Goal: Complete application form: Complete application form

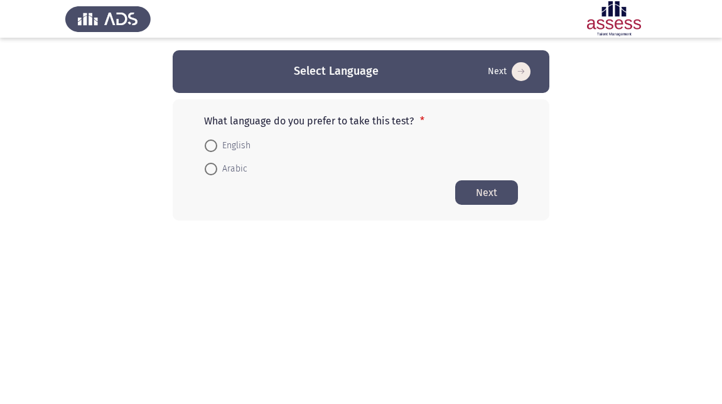
click at [212, 171] on span at bounding box center [211, 169] width 13 height 13
click at [212, 171] on input "Arabic" at bounding box center [211, 169] width 13 height 13
radio input "true"
click at [489, 192] on button "Next" at bounding box center [486, 192] width 63 height 25
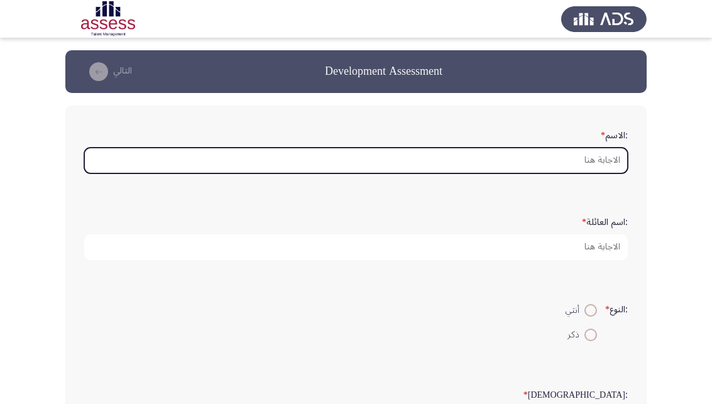
click at [579, 157] on input ":الاسم *" at bounding box center [355, 161] width 543 height 26
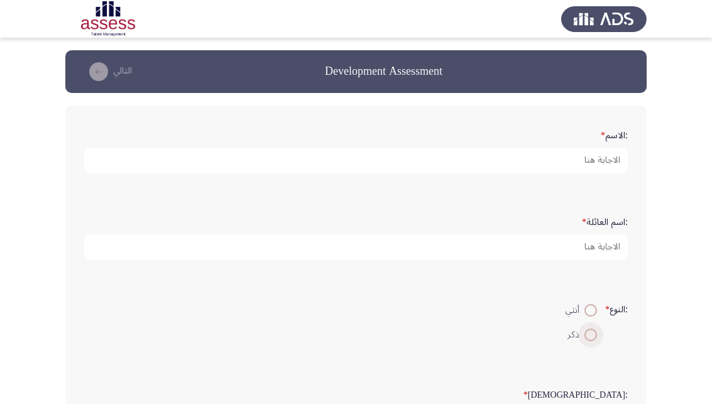
click at [589, 341] on span at bounding box center [590, 335] width 13 height 13
click at [589, 341] on input "ذكر" at bounding box center [590, 335] width 13 height 13
radio input "true"
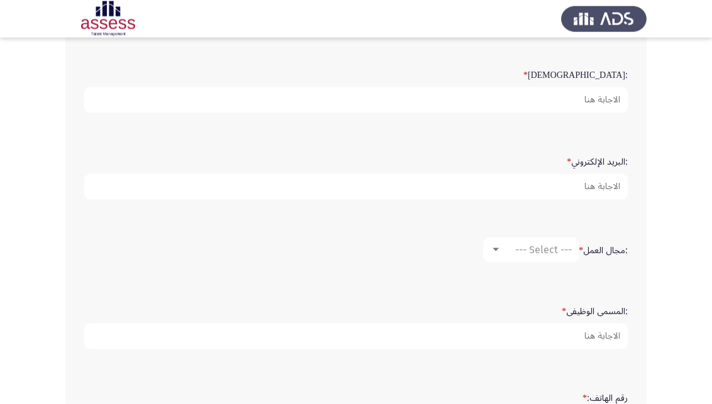
scroll to position [320, 0]
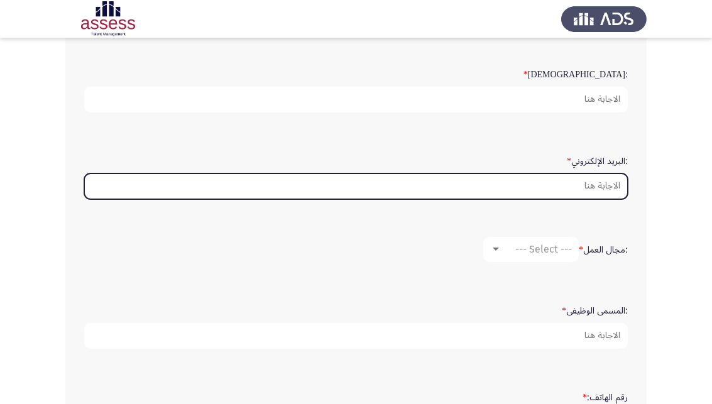
click at [596, 199] on input ":البريد الإلكتروني *" at bounding box center [355, 186] width 543 height 26
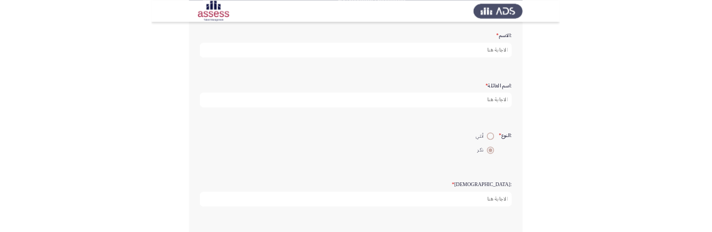
scroll to position [0, 0]
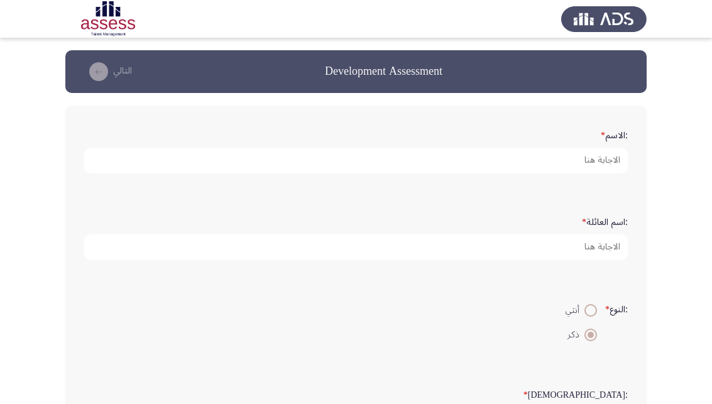
type input "mhamed."
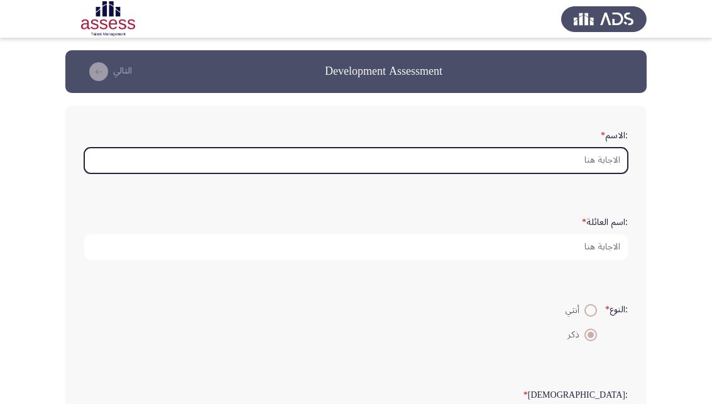
click at [604, 165] on input ":الاسم *" at bounding box center [355, 161] width 543 height 26
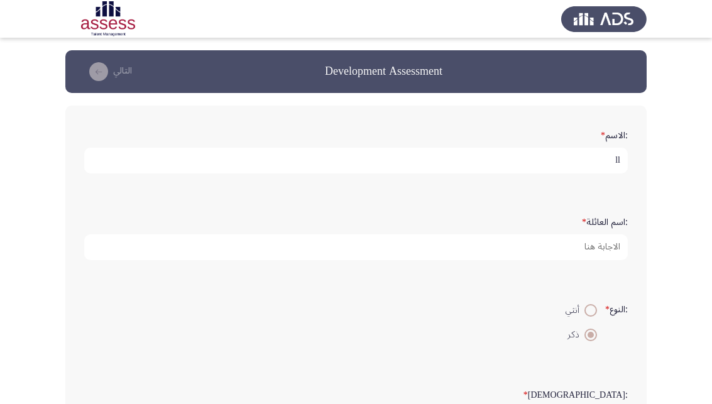
type input "l"
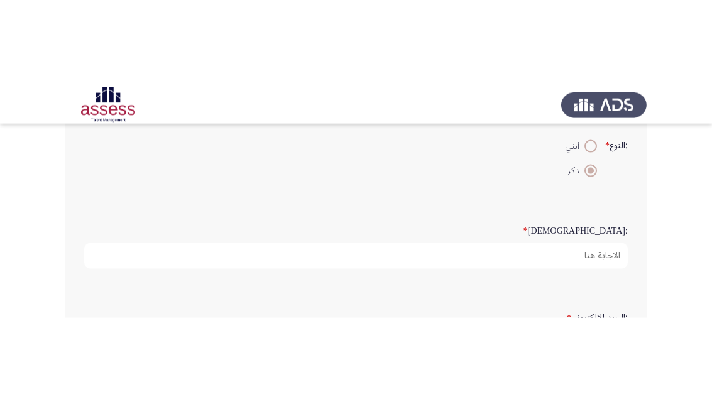
scroll to position [64, 0]
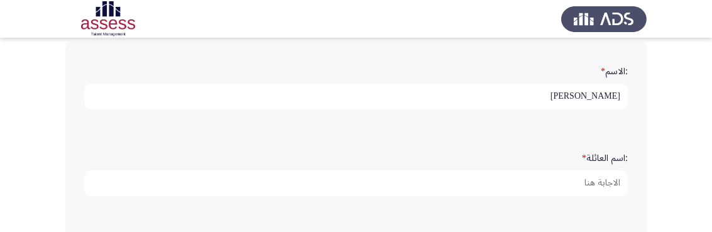
type input "[PERSON_NAME]"
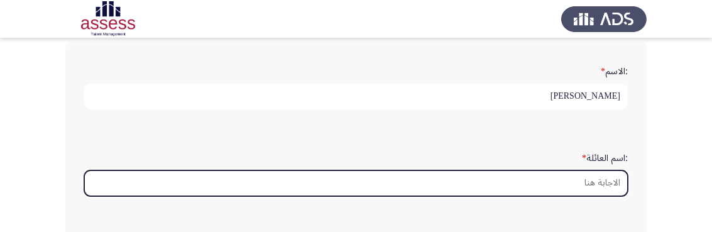
click at [602, 192] on input ":اسم العائلة *" at bounding box center [355, 183] width 543 height 26
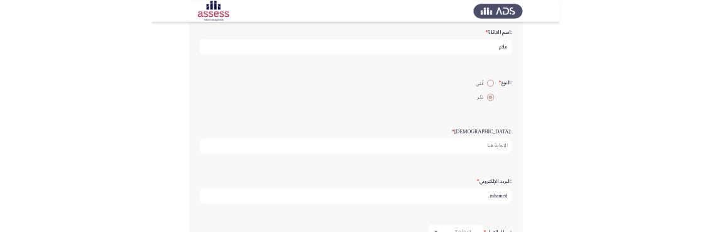
scroll to position [256, 0]
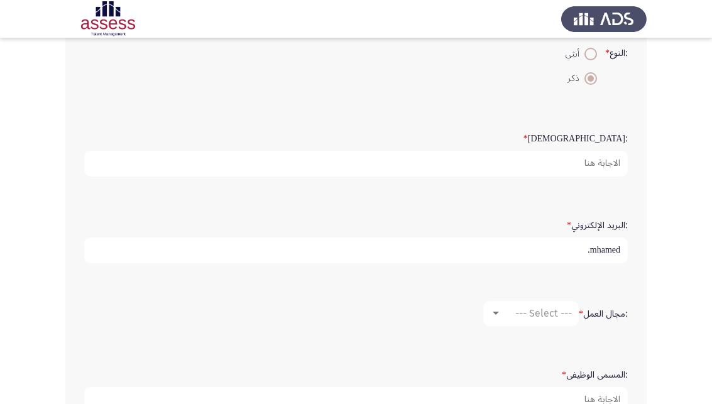
type input "علام"
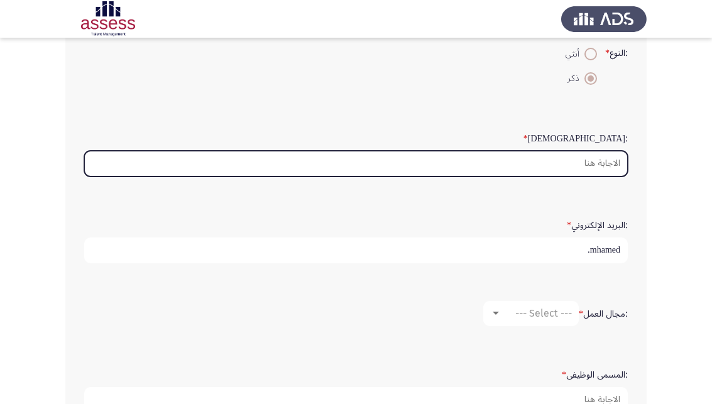
click at [611, 177] on input ":السن *" at bounding box center [355, 164] width 543 height 26
type input "2"
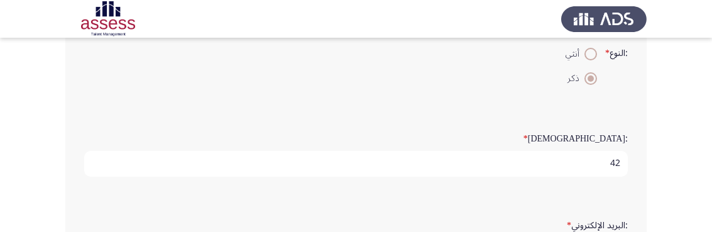
type input "42"
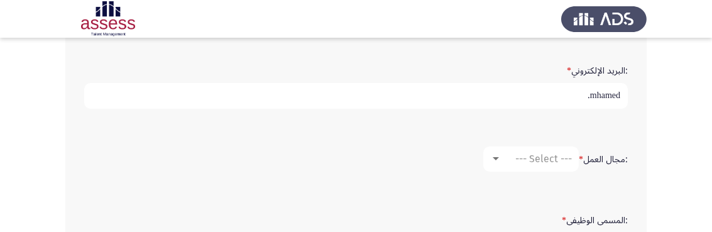
scroll to position [603, 0]
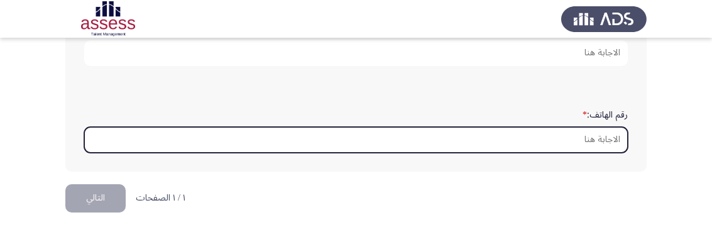
click at [593, 153] on input "رقم الهاتف: *" at bounding box center [355, 140] width 543 height 26
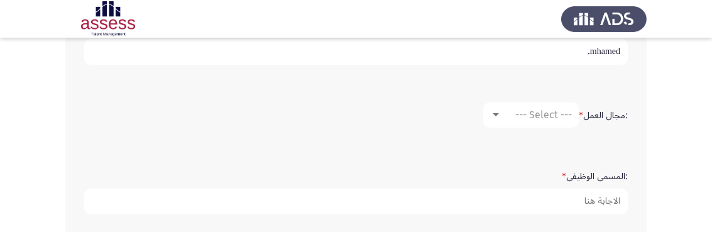
scroll to position [519, 0]
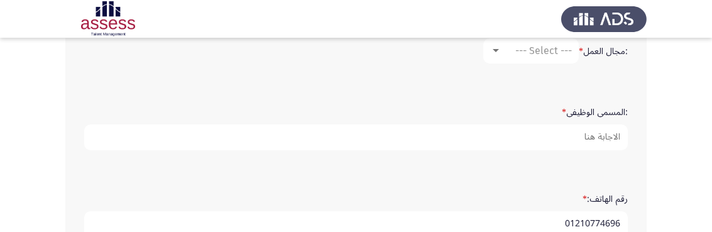
type input "01210774696"
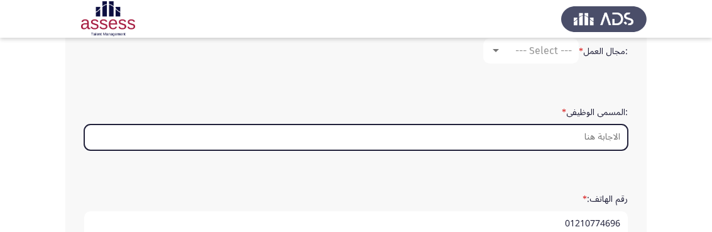
click at [595, 150] on input ":المسمى الوظيفى *" at bounding box center [355, 137] width 543 height 26
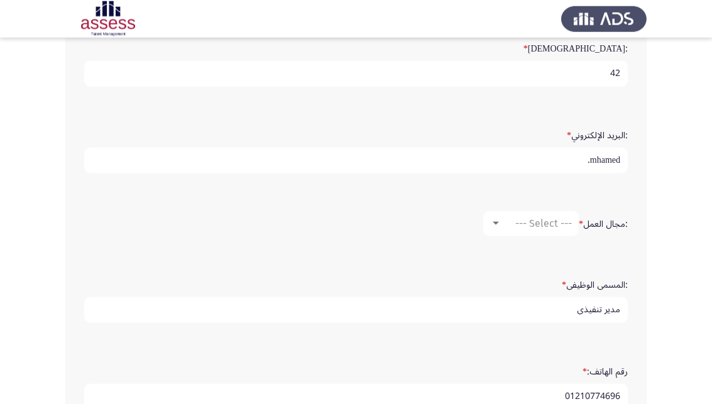
scroll to position [347, 0]
type input "مدير تنفيذي"
click at [495, 228] on div at bounding box center [495, 223] width 11 height 10
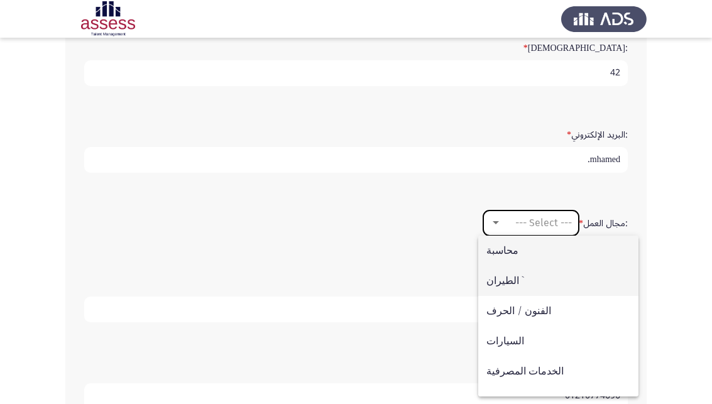
scroll to position [128, 0]
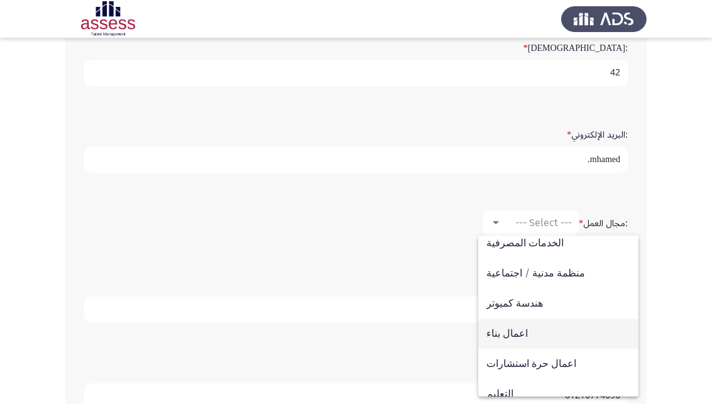
click at [495, 341] on span "اعمال بناء" at bounding box center [558, 334] width 144 height 30
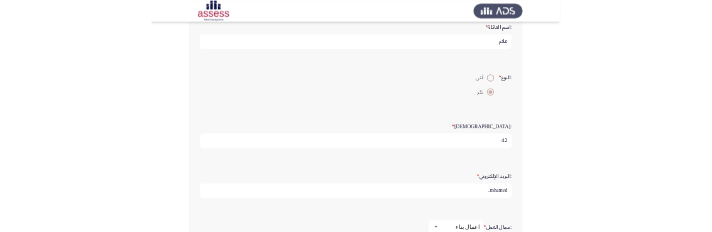
scroll to position [192, 0]
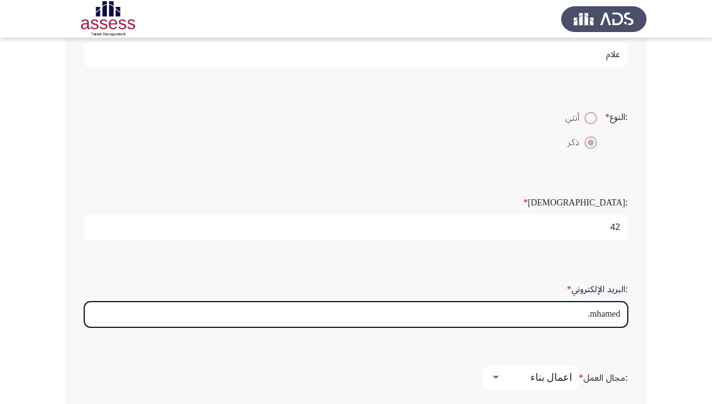
click at [624, 327] on input "mhamed." at bounding box center [355, 315] width 543 height 26
type input "."
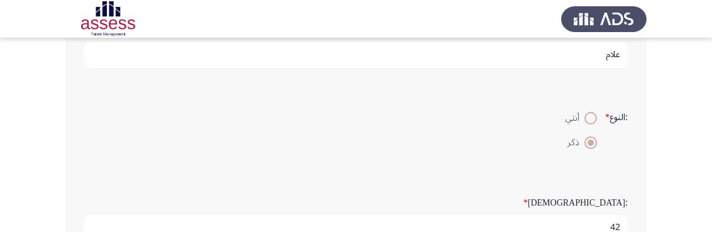
scroll to position [449, 0]
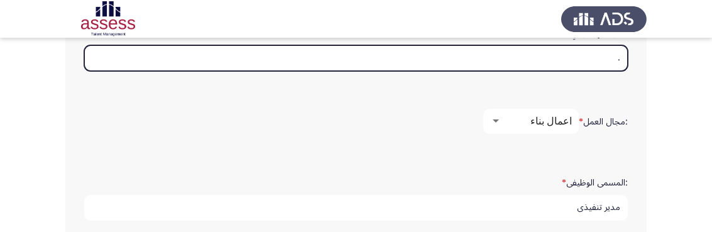
drag, startPoint x: 608, startPoint y: 77, endPoint x: 648, endPoint y: 78, distance: 40.2
click at [628, 71] on input "." at bounding box center [355, 58] width 543 height 26
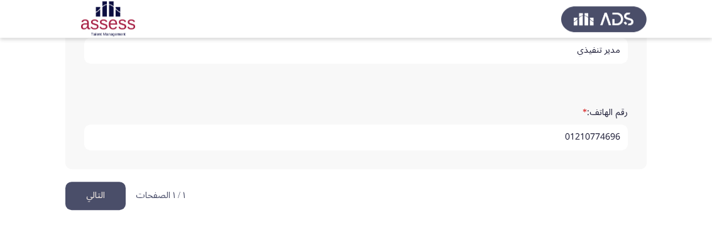
scroll to position [647, 0]
type input "[PERSON_NAME][EMAIL_ADDRESS][DOMAIN_NAME]"
click at [85, 194] on button "التالي" at bounding box center [95, 196] width 60 height 28
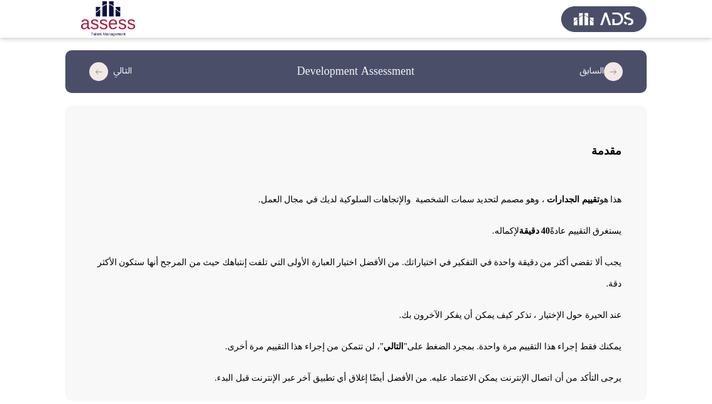
scroll to position [50, 0]
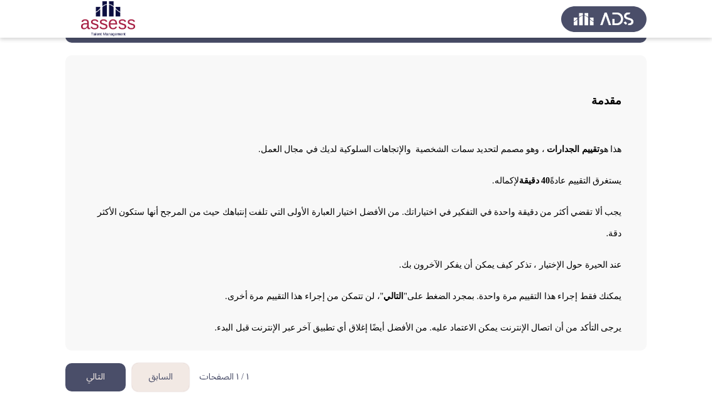
click at [77, 376] on button "التالي" at bounding box center [95, 377] width 60 height 28
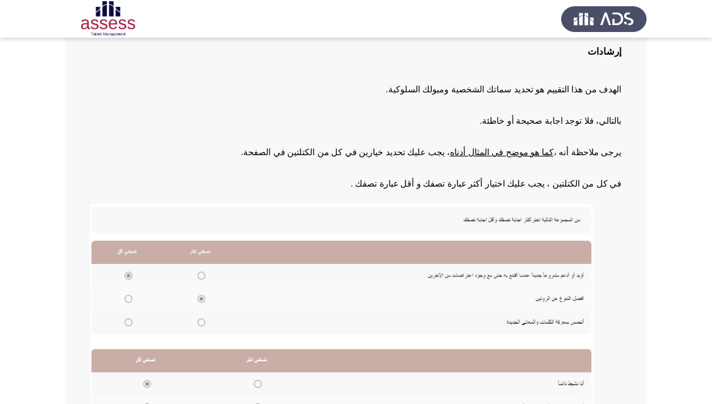
scroll to position [245, 0]
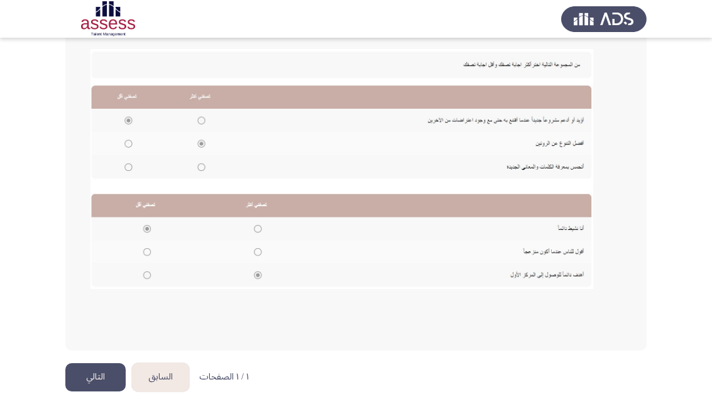
click at [90, 371] on button "التالي" at bounding box center [95, 377] width 60 height 28
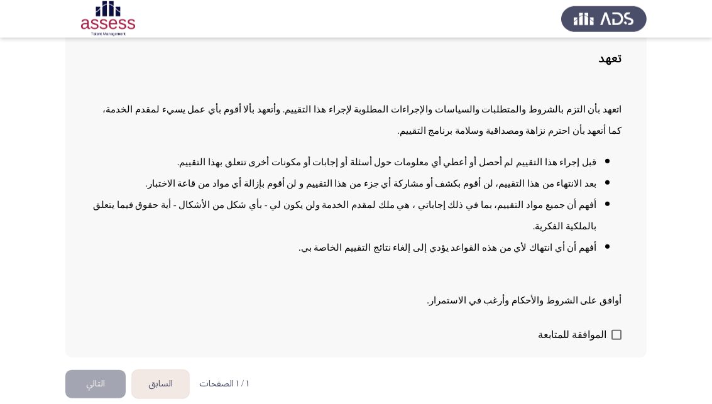
scroll to position [104, 0]
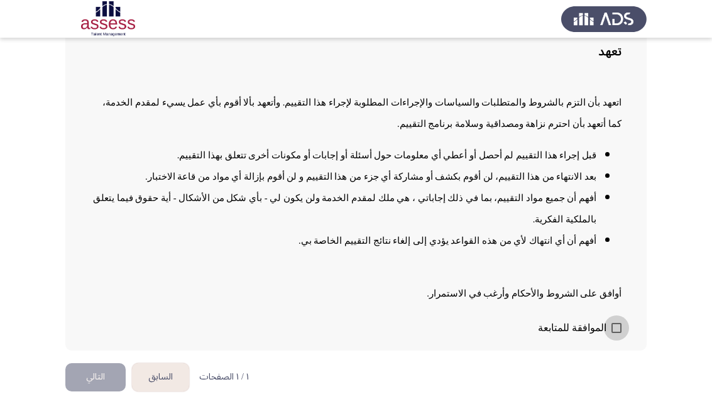
click at [614, 331] on span at bounding box center [616, 328] width 10 height 10
click at [616, 333] on input "الموافقة للمتابعة" at bounding box center [616, 333] width 1 height 1
checkbox input "true"
click at [101, 383] on button "التالي" at bounding box center [95, 377] width 60 height 28
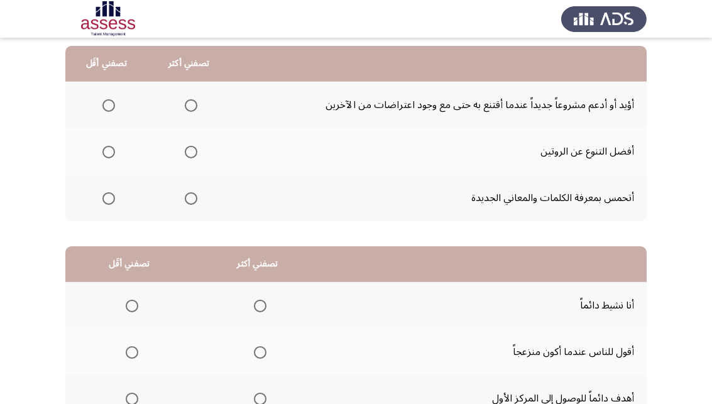
scroll to position [128, 0]
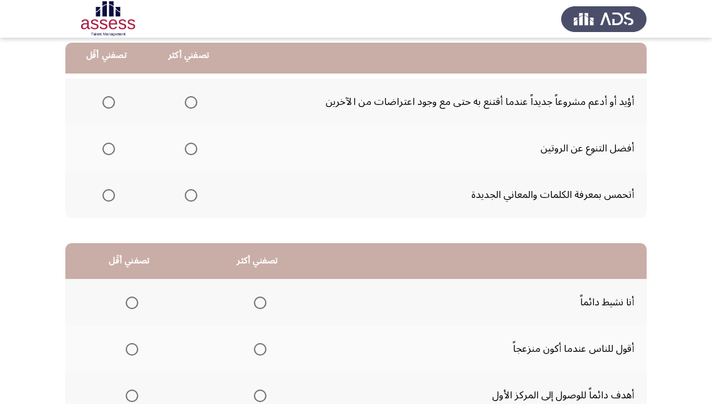
click at [197, 150] on span "Select an option" at bounding box center [191, 149] width 13 height 13
click at [197, 150] on input "Select an option" at bounding box center [191, 149] width 13 height 13
click at [107, 100] on span "Select an option" at bounding box center [108, 102] width 13 height 13
click at [107, 100] on input "Select an option" at bounding box center [108, 102] width 13 height 13
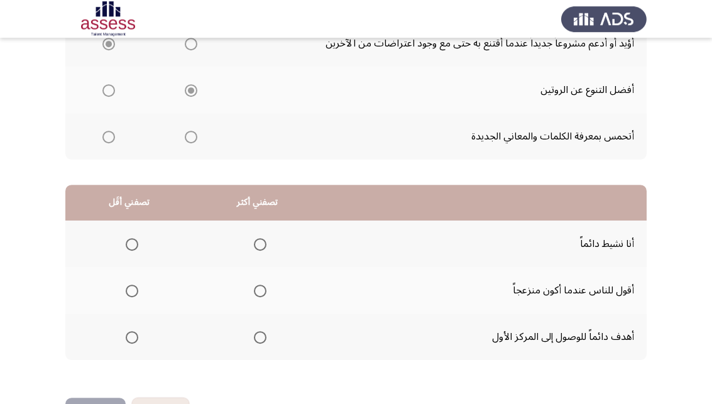
scroll to position [231, 0]
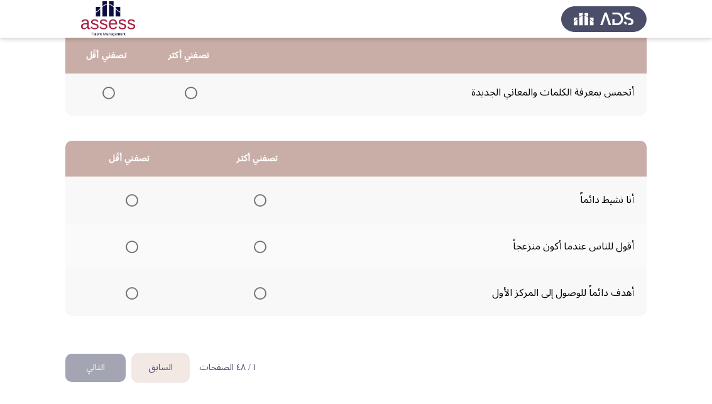
click at [264, 207] on mat-radio-group "Select an option" at bounding box center [258, 199] width 18 height 21
click at [266, 199] on span "Select an option" at bounding box center [260, 200] width 13 height 13
click at [266, 199] on input "Select an option" at bounding box center [260, 200] width 13 height 13
click at [134, 248] on span "Select an option" at bounding box center [132, 247] width 13 height 13
click at [134, 248] on input "Select an option" at bounding box center [132, 247] width 13 height 13
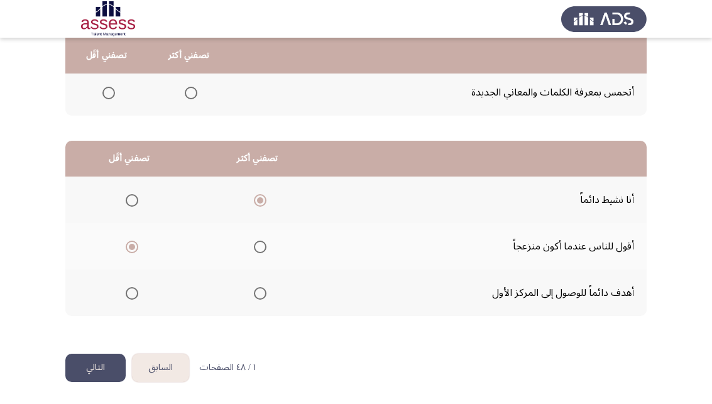
click at [87, 369] on button "التالي" at bounding box center [95, 368] width 60 height 28
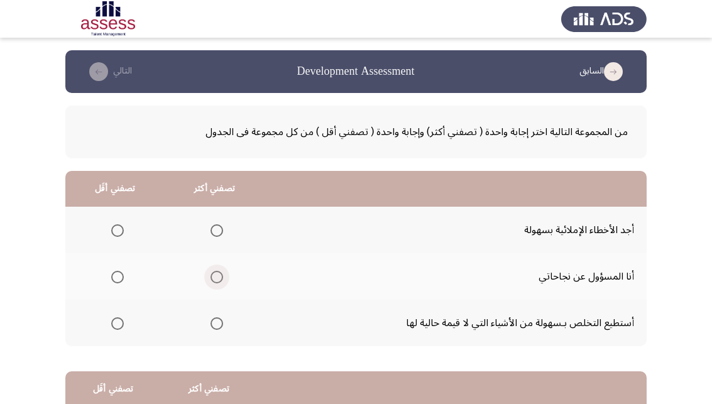
click at [222, 277] on span "Select an option" at bounding box center [216, 277] width 13 height 13
click at [222, 277] on input "Select an option" at bounding box center [216, 277] width 13 height 13
click at [123, 321] on span "Select an option" at bounding box center [117, 323] width 13 height 13
click at [123, 321] on input "Select an option" at bounding box center [117, 323] width 13 height 13
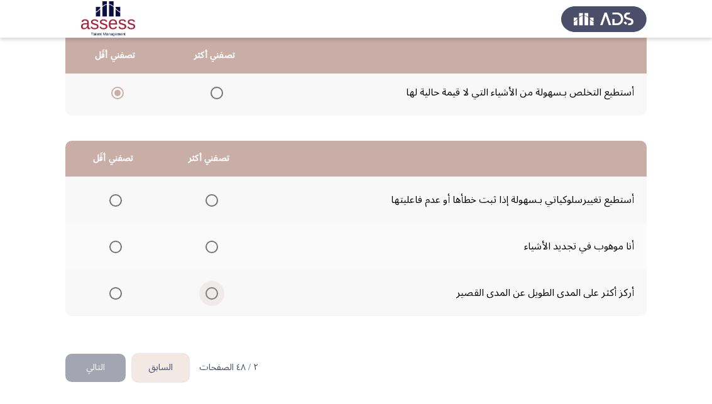
click at [212, 291] on span "Select an option" at bounding box center [211, 293] width 13 height 13
click at [212, 291] on input "Select an option" at bounding box center [211, 293] width 13 height 13
click at [217, 205] on span "Select an option" at bounding box center [211, 200] width 13 height 13
click at [217, 205] on input "Select an option" at bounding box center [211, 200] width 13 height 13
click at [116, 244] on span "Select an option" at bounding box center [115, 247] width 13 height 13
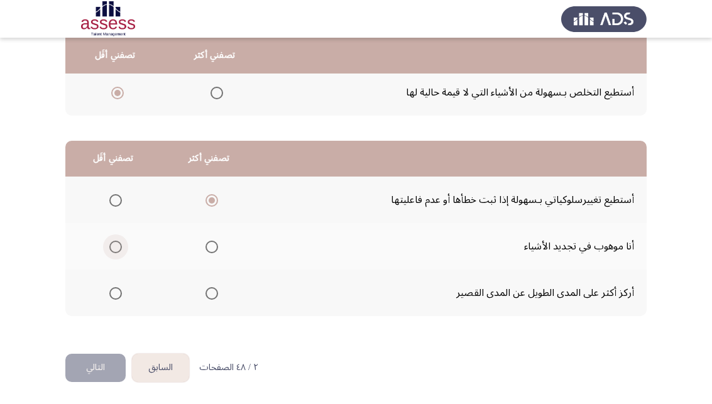
click at [116, 244] on input "Select an option" at bounding box center [115, 247] width 13 height 13
click at [107, 361] on button "التالي" at bounding box center [95, 368] width 60 height 28
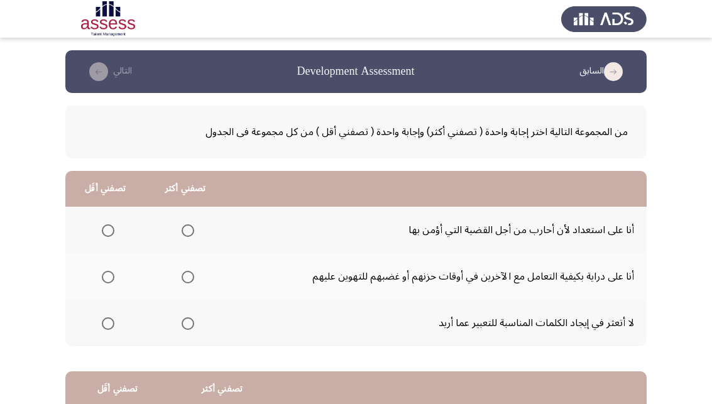
click at [199, 274] on th at bounding box center [185, 276] width 80 height 46
click at [190, 279] on span "Select an option" at bounding box center [188, 277] width 13 height 13
click at [190, 279] on input "Select an option" at bounding box center [188, 277] width 13 height 13
click at [107, 230] on span "Select an option" at bounding box center [108, 230] width 13 height 13
click at [107, 230] on input "Select an option" at bounding box center [108, 230] width 13 height 13
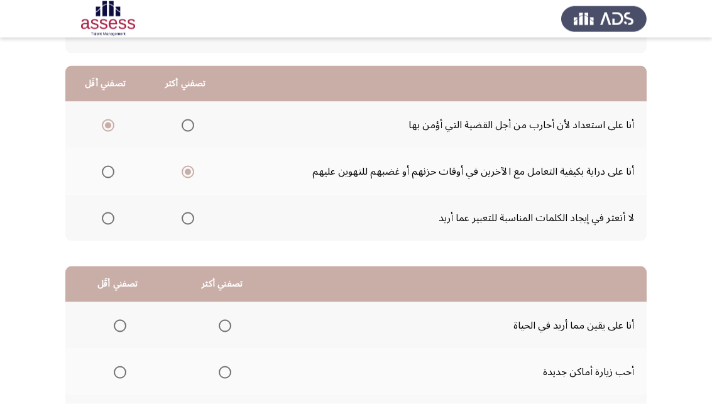
scroll to position [192, 0]
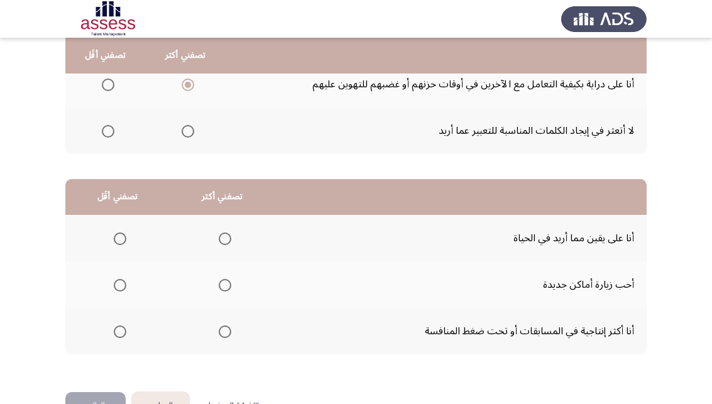
click at [228, 332] on span "Select an option" at bounding box center [225, 331] width 13 height 13
click at [228, 332] on input "Select an option" at bounding box center [225, 331] width 13 height 13
click at [122, 281] on span "Select an option" at bounding box center [120, 285] width 13 height 13
click at [122, 281] on input "Select an option" at bounding box center [120, 285] width 13 height 13
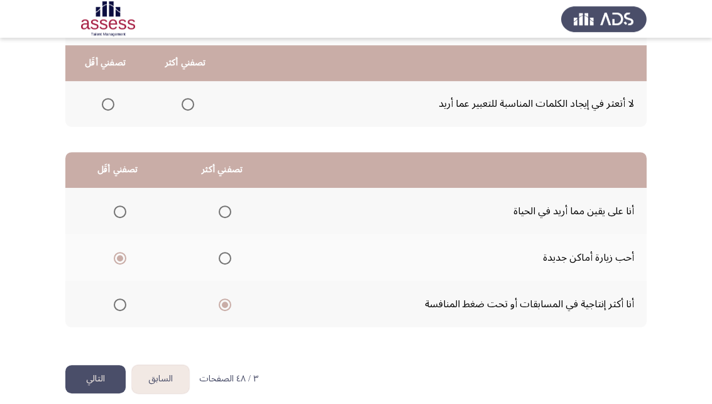
scroll to position [231, 0]
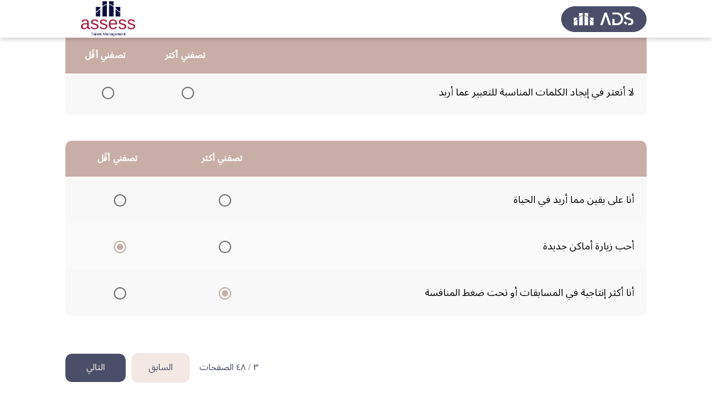
click at [110, 363] on button "التالي" at bounding box center [95, 368] width 60 height 28
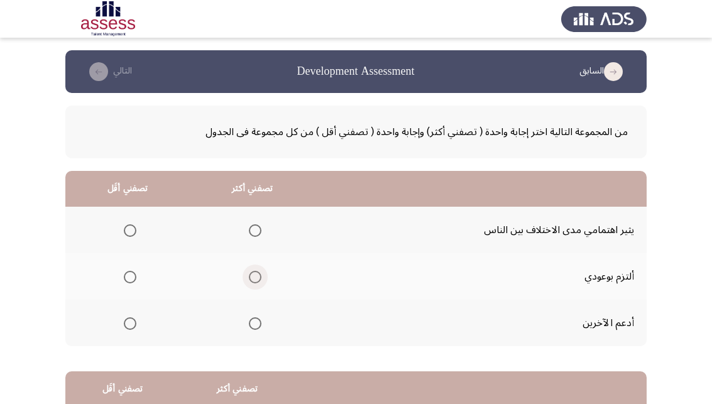
click at [261, 279] on span "Select an option" at bounding box center [255, 277] width 13 height 13
click at [261, 279] on input "Select an option" at bounding box center [255, 277] width 13 height 13
click at [124, 222] on mat-radio-group "Select an option" at bounding box center [128, 229] width 18 height 21
click at [133, 246] on th at bounding box center [127, 230] width 124 height 46
click at [131, 234] on span "Select an option" at bounding box center [130, 230] width 13 height 13
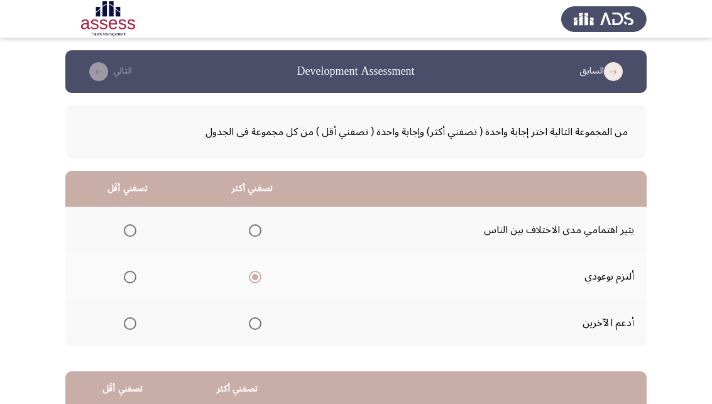
click at [131, 234] on input "Select an option" at bounding box center [130, 230] width 13 height 13
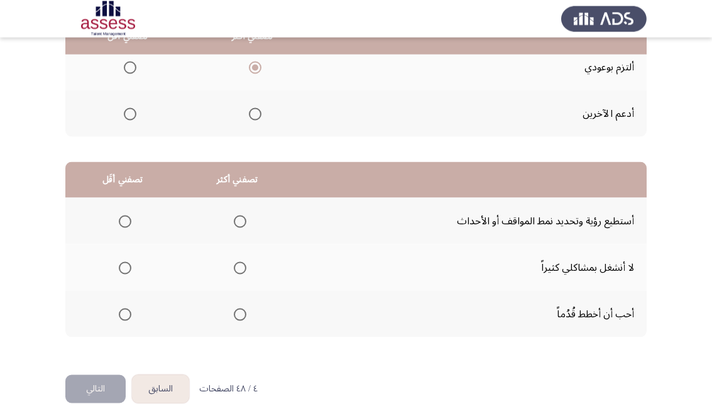
scroll to position [231, 0]
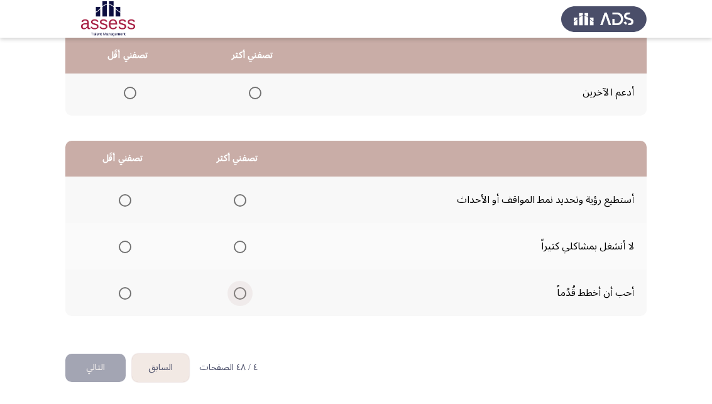
click at [245, 293] on span "Select an option" at bounding box center [240, 293] width 13 height 13
click at [245, 293] on input "Select an option" at bounding box center [240, 293] width 13 height 13
drag, startPoint x: 131, startPoint y: 202, endPoint x: 136, endPoint y: 256, distance: 54.8
click at [136, 256] on tbody "أستطيع رؤية وتحديد نمط المواقف أو الأحداث لا أنشغل بمشاكلي كثيراً أحب أن أخطط ق…" at bounding box center [355, 246] width 581 height 139
click at [129, 241] on span "Select an option" at bounding box center [125, 247] width 13 height 13
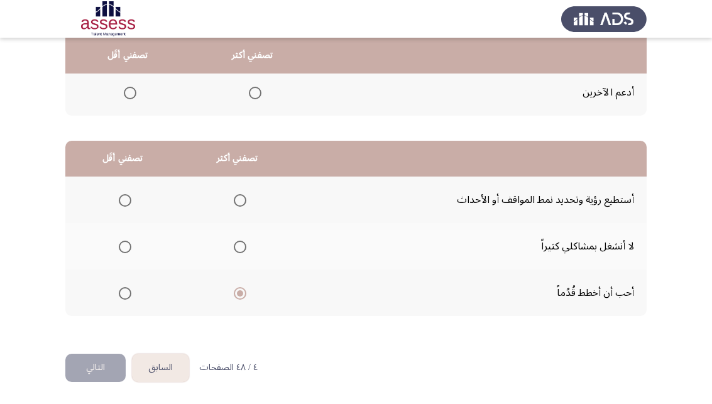
click at [129, 241] on input "Select an option" at bounding box center [125, 247] width 13 height 13
click at [91, 384] on html "السابق Development Assessment التالي من المجموعة التالية اختر إجابة واحدة ( تصف…" at bounding box center [356, 86] width 712 height 635
click at [92, 368] on button "التالي" at bounding box center [95, 368] width 60 height 28
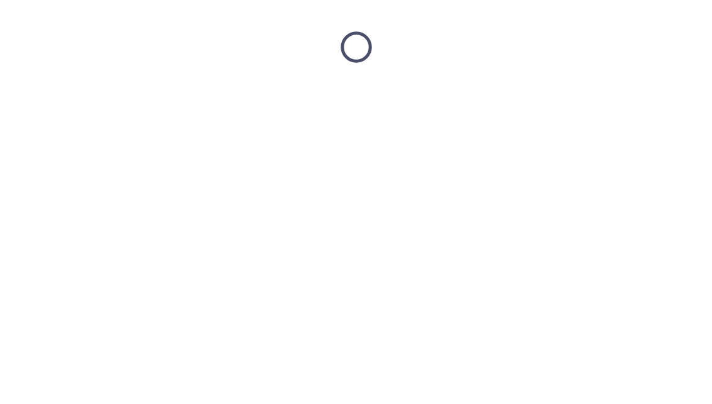
scroll to position [0, 0]
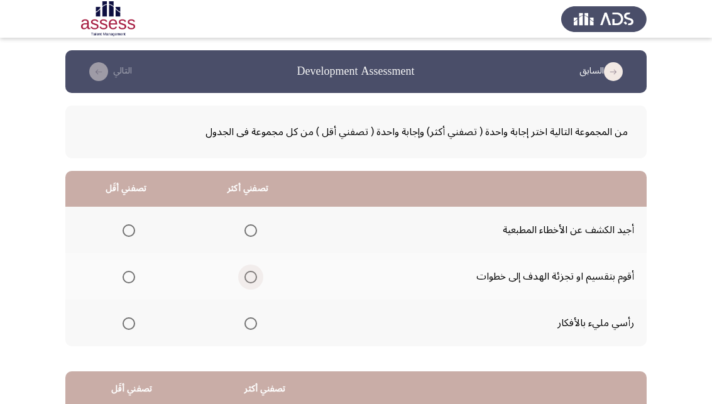
click at [257, 278] on span "Select an option" at bounding box center [250, 277] width 13 height 13
click at [257, 278] on input "Select an option" at bounding box center [250, 277] width 13 height 13
click at [127, 227] on span "Select an option" at bounding box center [129, 230] width 13 height 13
click at [127, 227] on input "Select an option" at bounding box center [129, 230] width 13 height 13
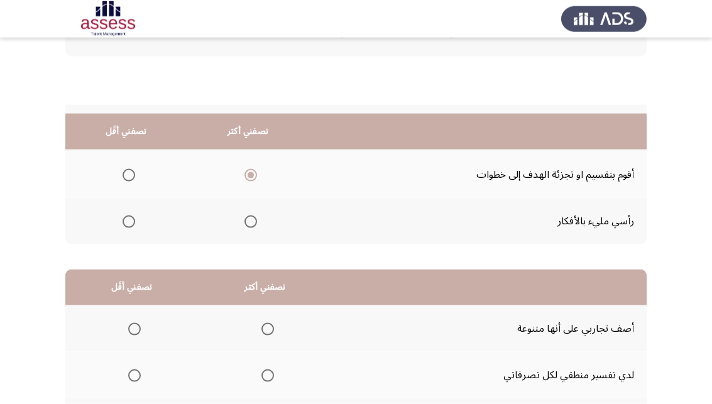
scroll to position [231, 0]
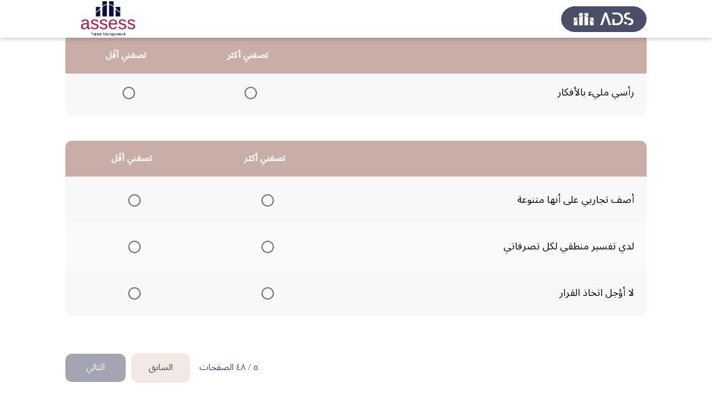
click at [268, 248] on span "Select an option" at bounding box center [267, 247] width 13 height 13
click at [268, 248] on input "Select an option" at bounding box center [267, 247] width 13 height 13
click at [133, 194] on mat-radio-button "Select an option" at bounding box center [132, 200] width 18 height 13
click at [141, 204] on span "Select an option" at bounding box center [134, 200] width 13 height 13
click at [141, 204] on input "Select an option" at bounding box center [134, 200] width 13 height 13
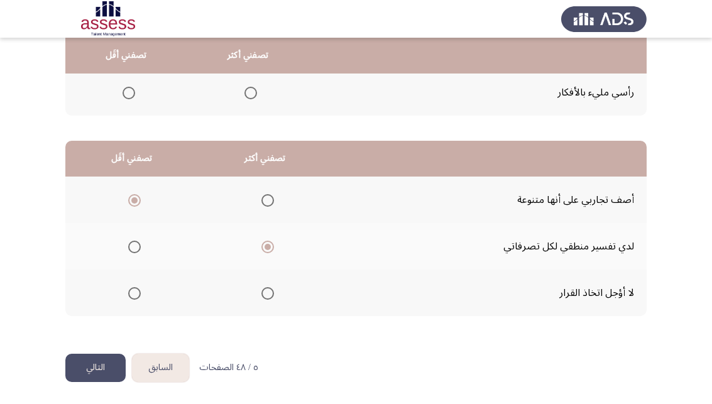
click at [102, 379] on button "التالي" at bounding box center [95, 368] width 60 height 28
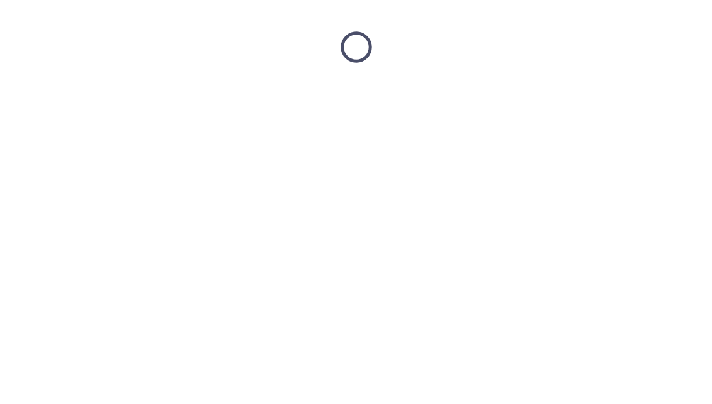
scroll to position [0, 0]
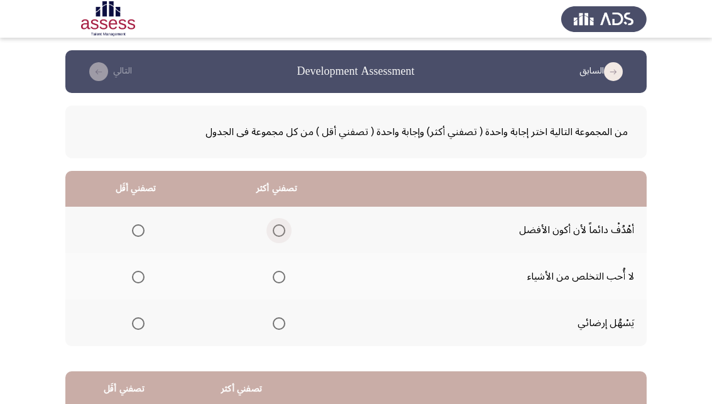
click at [282, 226] on span "Select an option" at bounding box center [279, 230] width 13 height 13
click at [282, 226] on input "Select an option" at bounding box center [279, 230] width 13 height 13
click at [144, 325] on span "Select an option" at bounding box center [138, 323] width 13 height 13
click at [144, 325] on input "Select an option" at bounding box center [138, 323] width 13 height 13
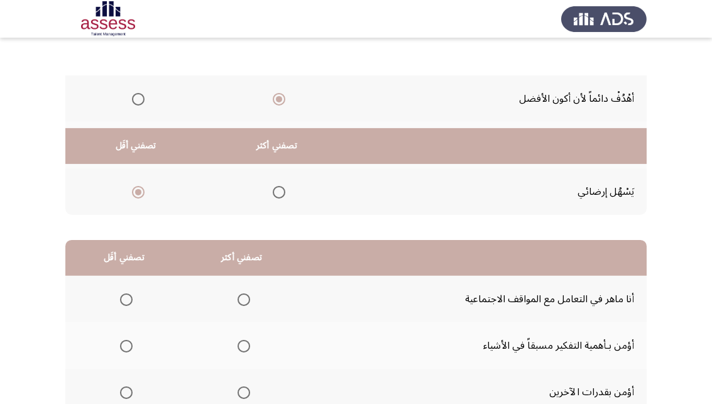
scroll to position [231, 0]
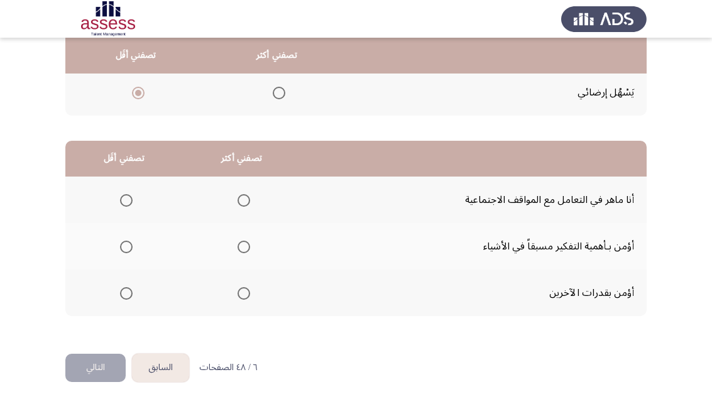
click at [250, 202] on span "Select an option" at bounding box center [243, 200] width 13 height 13
click at [250, 202] on input "Select an option" at bounding box center [243, 200] width 13 height 13
click at [129, 296] on span "Select an option" at bounding box center [126, 293] width 13 height 13
click at [129, 296] on input "Select an option" at bounding box center [126, 293] width 13 height 13
click at [111, 364] on button "التالي" at bounding box center [95, 368] width 60 height 28
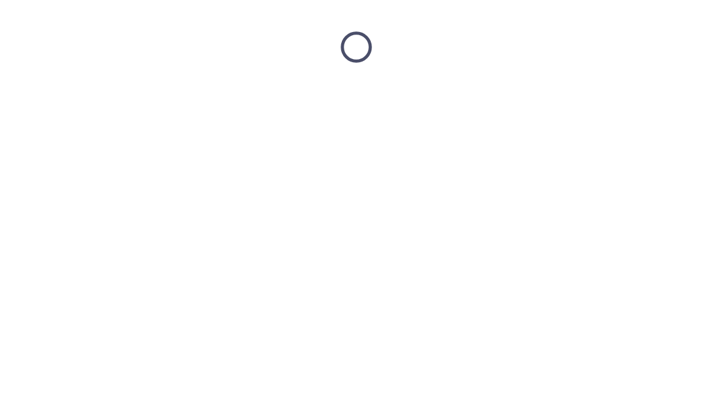
scroll to position [0, 0]
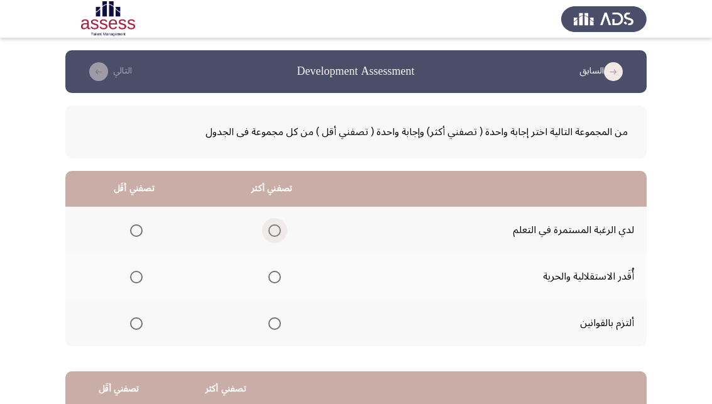
click at [278, 232] on span "Select an option" at bounding box center [274, 230] width 13 height 13
click at [278, 232] on input "Select an option" at bounding box center [274, 230] width 13 height 13
click at [139, 283] on span "Select an option" at bounding box center [136, 277] width 13 height 13
click at [139, 283] on input "Select an option" at bounding box center [136, 277] width 13 height 13
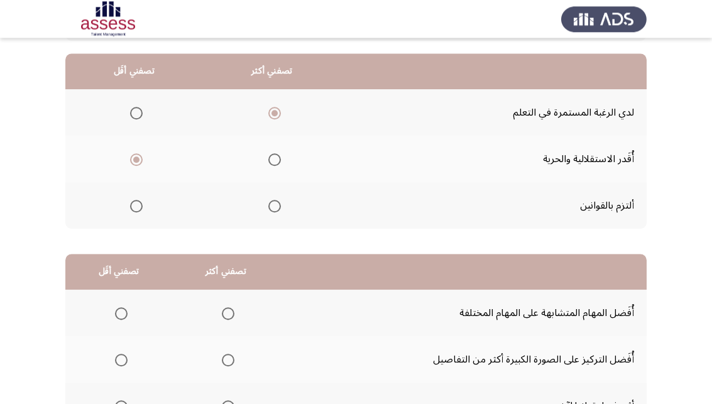
scroll to position [128, 0]
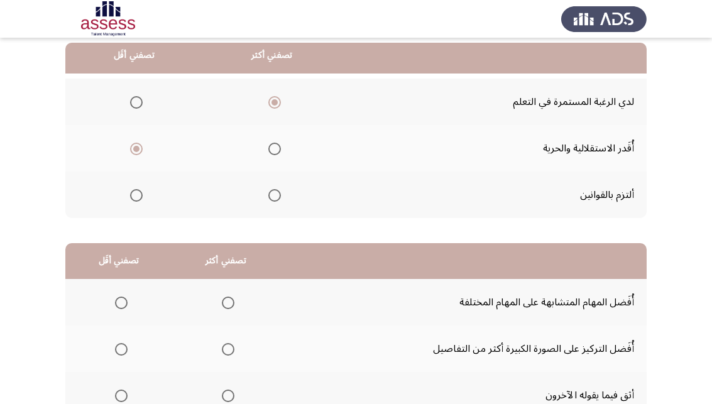
click at [281, 197] on span "Select an option" at bounding box center [274, 195] width 13 height 13
click at [281, 197] on input "Select an option" at bounding box center [274, 195] width 13 height 13
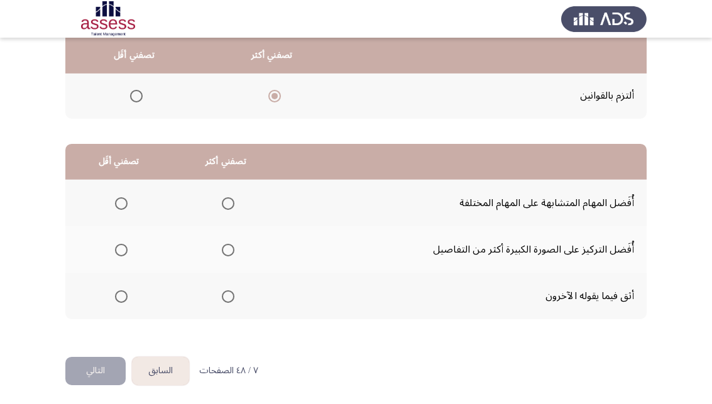
scroll to position [231, 0]
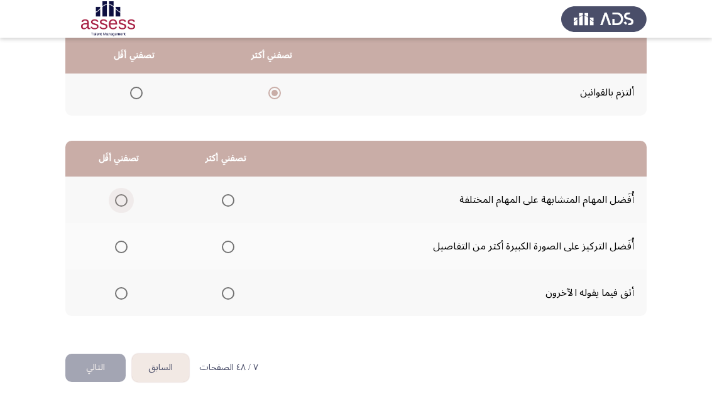
click at [126, 203] on span "Select an option" at bounding box center [121, 200] width 13 height 13
click at [126, 203] on input "Select an option" at bounding box center [121, 200] width 13 height 13
click at [233, 249] on span "Select an option" at bounding box center [228, 247] width 13 height 13
click at [233, 249] on input "Select an option" at bounding box center [228, 247] width 13 height 13
click at [101, 373] on button "التالي" at bounding box center [95, 368] width 60 height 28
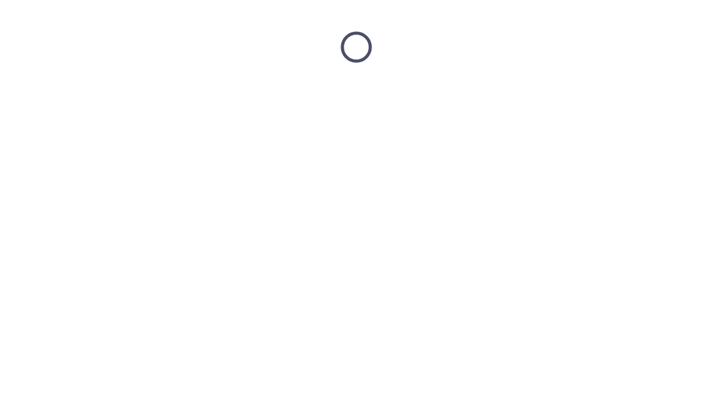
scroll to position [0, 0]
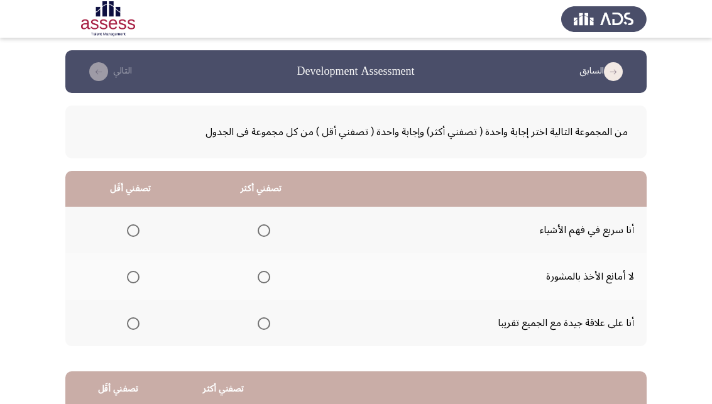
click at [264, 231] on span "Select an option" at bounding box center [264, 230] width 13 height 13
click at [264, 231] on input "Select an option" at bounding box center [264, 230] width 13 height 13
click at [130, 275] on span "Select an option" at bounding box center [133, 277] width 13 height 13
click at [130, 275] on input "Select an option" at bounding box center [133, 277] width 13 height 13
click at [139, 324] on span "Select an option" at bounding box center [133, 323] width 13 height 13
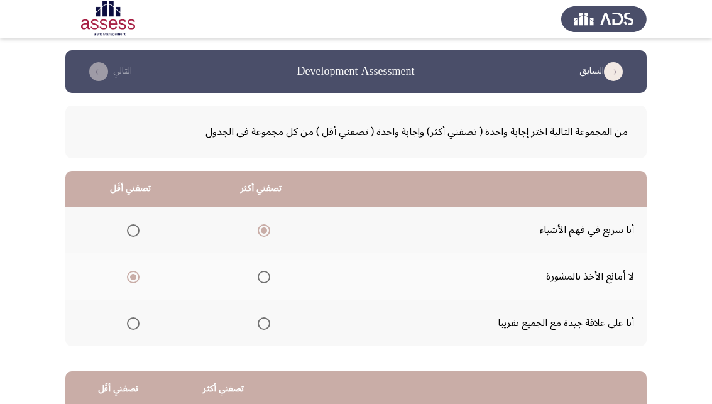
click at [139, 324] on input "Select an option" at bounding box center [133, 323] width 13 height 13
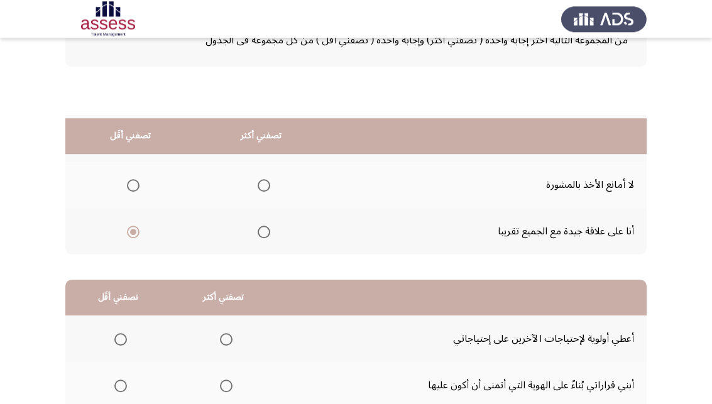
scroll to position [192, 0]
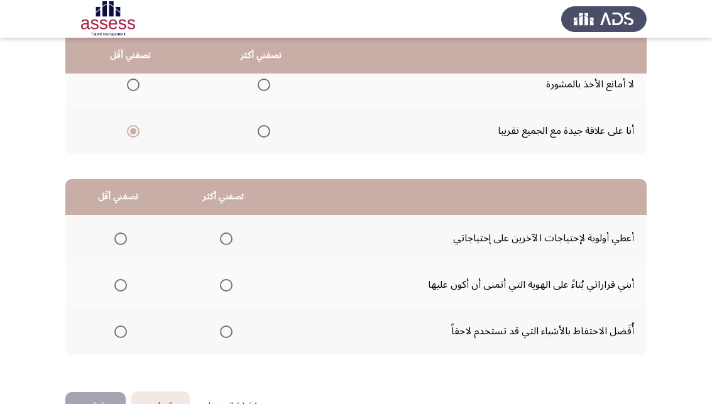
click at [230, 244] on span "Select an option" at bounding box center [226, 238] width 13 height 13
click at [230, 244] on input "Select an option" at bounding box center [226, 238] width 13 height 13
click at [120, 283] on span "Select an option" at bounding box center [120, 285] width 13 height 13
click at [120, 283] on input "Select an option" at bounding box center [120, 285] width 13 height 13
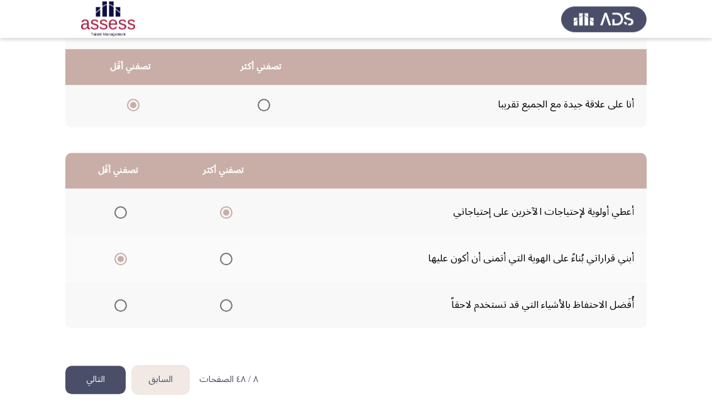
scroll to position [231, 0]
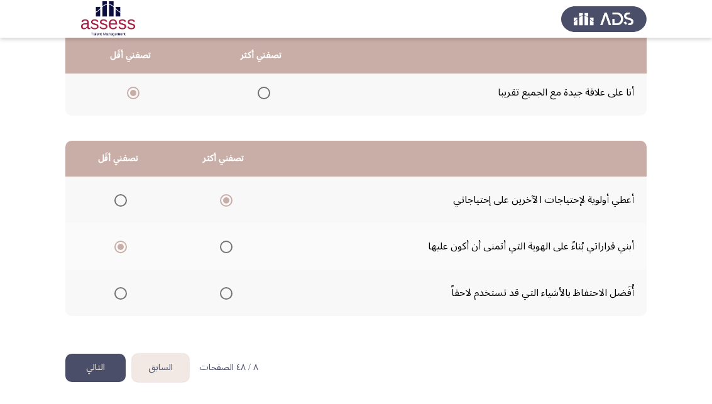
click at [99, 363] on button "التالي" at bounding box center [95, 368] width 60 height 28
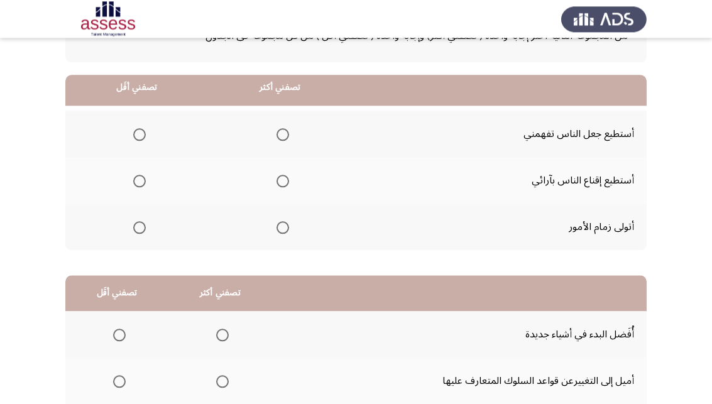
scroll to position [128, 0]
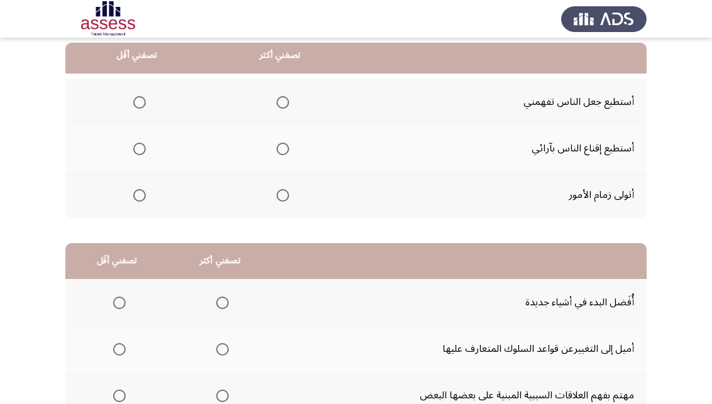
click at [285, 196] on span "Select an option" at bounding box center [282, 195] width 13 height 13
click at [285, 196] on input "Select an option" at bounding box center [282, 195] width 13 height 13
click at [143, 104] on span "Select an option" at bounding box center [139, 102] width 13 height 13
click at [143, 104] on input "Select an option" at bounding box center [139, 102] width 13 height 13
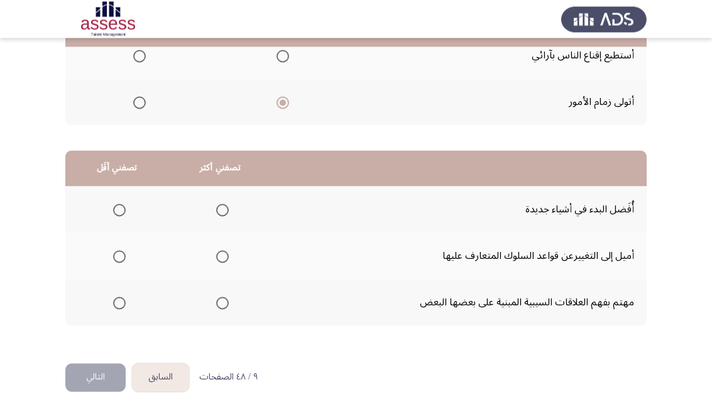
scroll to position [231, 0]
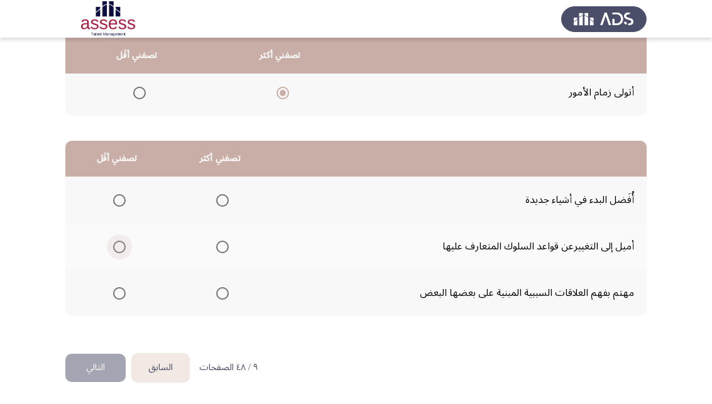
click at [118, 245] on span "Select an option" at bounding box center [119, 247] width 13 height 13
click at [118, 245] on input "Select an option" at bounding box center [119, 247] width 13 height 13
click at [225, 295] on span "Select an option" at bounding box center [222, 293] width 13 height 13
click at [225, 295] on input "Select an option" at bounding box center [222, 293] width 13 height 13
click at [106, 366] on button "التالي" at bounding box center [95, 368] width 60 height 28
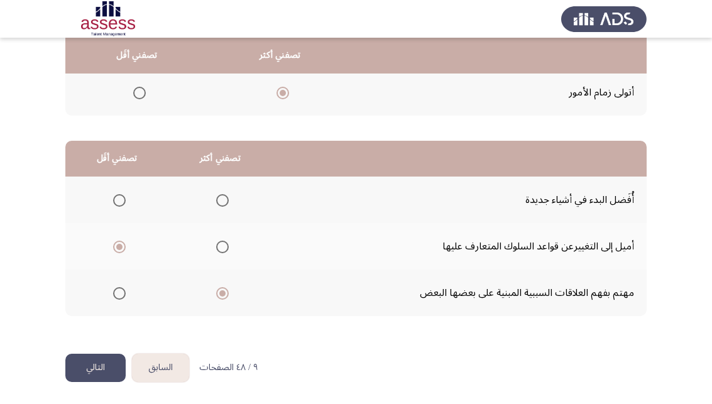
scroll to position [0, 0]
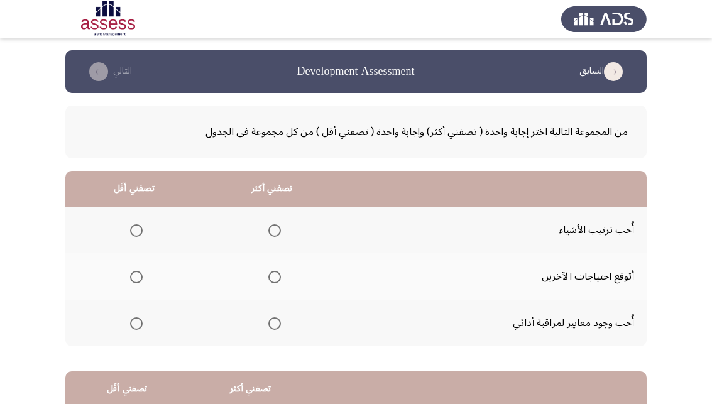
click at [281, 237] on mat-radio-group "Select an option" at bounding box center [272, 229] width 18 height 21
click at [278, 231] on span "Select an option" at bounding box center [274, 230] width 13 height 13
click at [278, 231] on input "Select an option" at bounding box center [274, 230] width 13 height 13
click at [139, 285] on mat-radio-group "Select an option" at bounding box center [134, 276] width 18 height 21
click at [137, 273] on span "Select an option" at bounding box center [136, 277] width 13 height 13
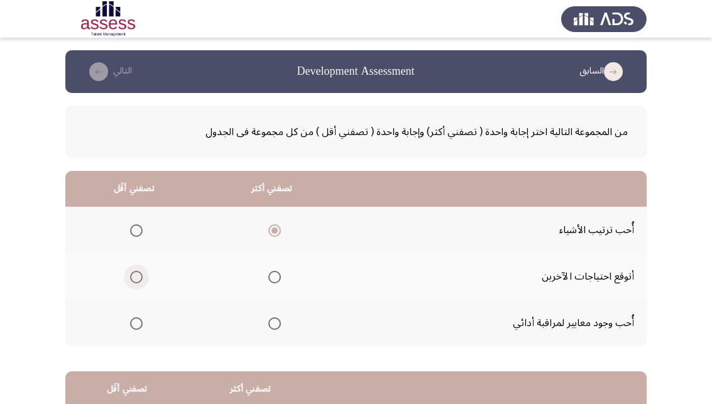
click at [137, 273] on input "Select an option" at bounding box center [136, 277] width 13 height 13
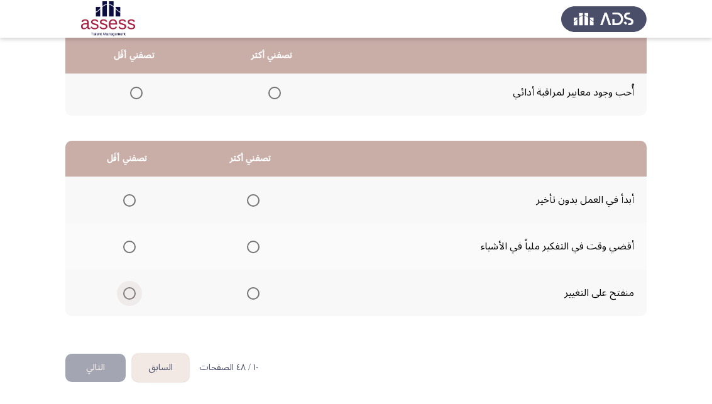
click at [126, 291] on span "Select an option" at bounding box center [129, 293] width 13 height 13
click at [126, 291] on input "Select an option" at bounding box center [129, 293] width 13 height 13
click at [259, 202] on span "Select an option" at bounding box center [253, 200] width 13 height 13
click at [259, 202] on input "Select an option" at bounding box center [253, 200] width 13 height 13
click at [113, 373] on button "التالي" at bounding box center [95, 368] width 60 height 28
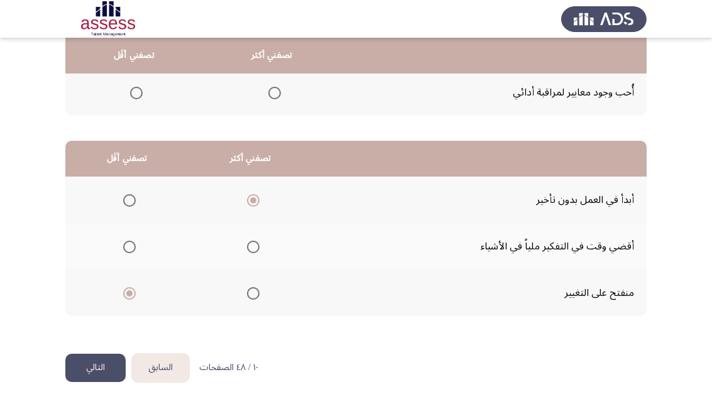
scroll to position [0, 0]
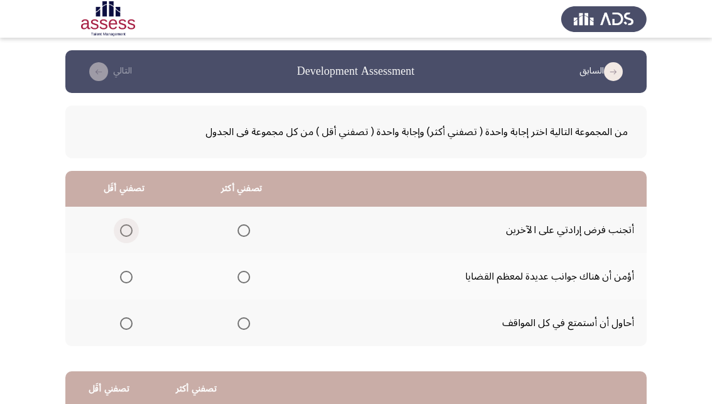
click at [121, 224] on label "Select an option" at bounding box center [124, 230] width 18 height 13
click at [121, 224] on input "Select an option" at bounding box center [126, 230] width 13 height 13
click at [250, 277] on span "Select an option" at bounding box center [243, 277] width 13 height 13
click at [250, 277] on input "Select an option" at bounding box center [243, 277] width 13 height 13
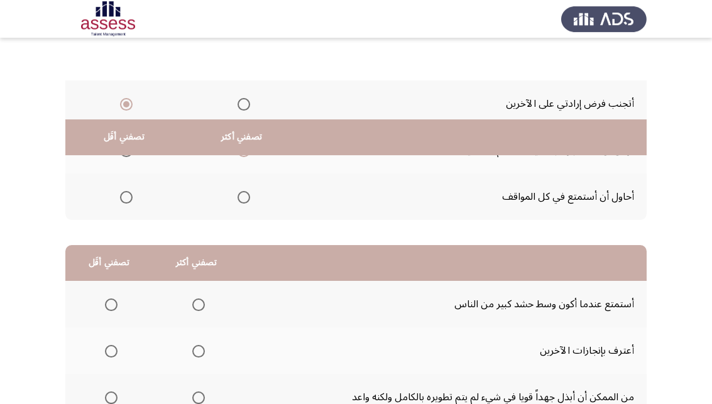
scroll to position [231, 0]
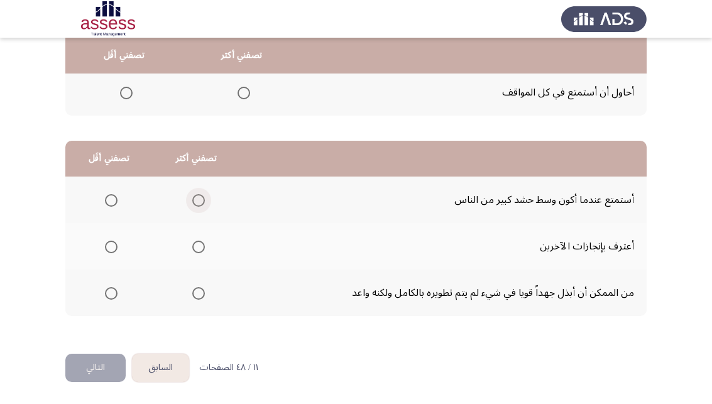
click at [203, 200] on span "Select an option" at bounding box center [198, 200] width 13 height 13
click at [203, 200] on input "Select an option" at bounding box center [198, 200] width 13 height 13
click at [119, 294] on th at bounding box center [108, 293] width 87 height 46
click at [111, 297] on span "Select an option" at bounding box center [111, 293] width 13 height 13
click at [111, 297] on input "Select an option" at bounding box center [111, 293] width 13 height 13
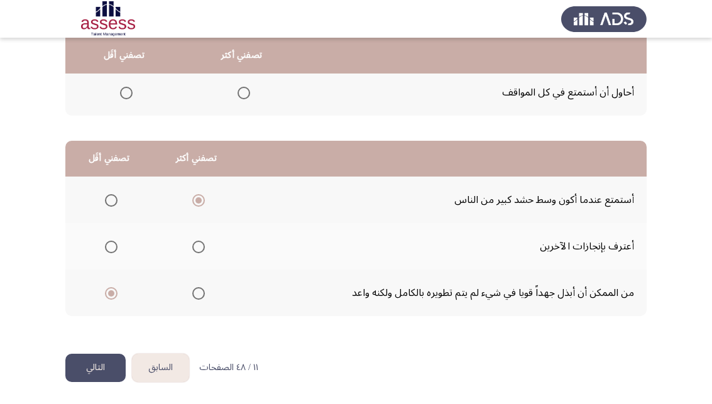
drag, startPoint x: 82, startPoint y: 368, endPoint x: 173, endPoint y: 243, distance: 154.7
click at [172, 244] on div "السابق Development Assessment التالي من المجموعة التالية اختر إجابة واحدة ( تصف…" at bounding box center [355, 87] width 581 height 534
click at [204, 252] on span "Select an option" at bounding box center [198, 247] width 13 height 13
click at [204, 252] on input "Select an option" at bounding box center [198, 247] width 13 height 13
click at [101, 369] on button "التالي" at bounding box center [95, 368] width 60 height 28
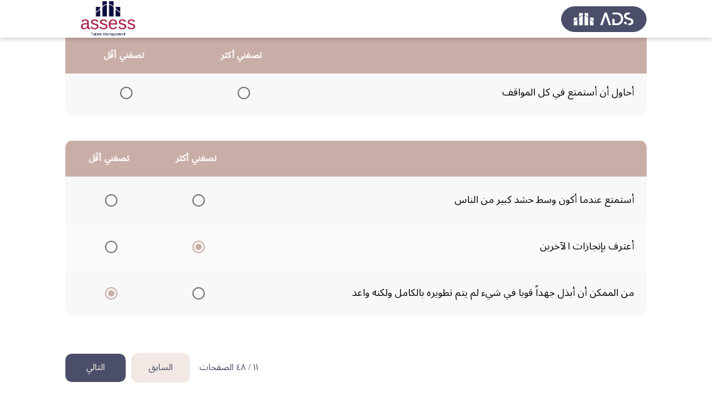
scroll to position [0, 0]
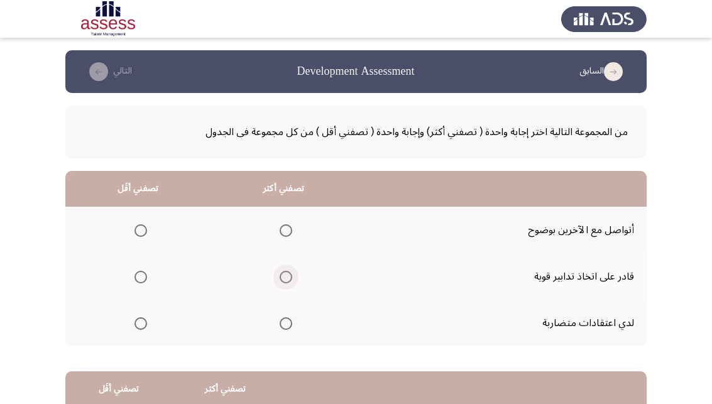
click at [290, 280] on span "Select an option" at bounding box center [286, 277] width 13 height 13
click at [290, 280] on input "Select an option" at bounding box center [286, 277] width 13 height 13
click at [142, 321] on span "Select an option" at bounding box center [140, 323] width 13 height 13
click at [142, 321] on input "Select an option" at bounding box center [140, 323] width 13 height 13
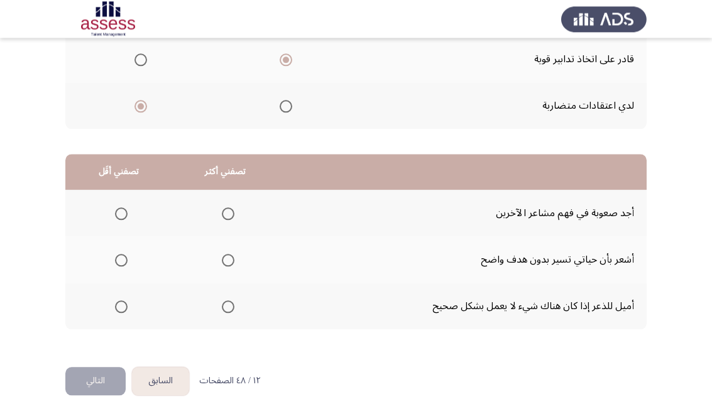
scroll to position [231, 0]
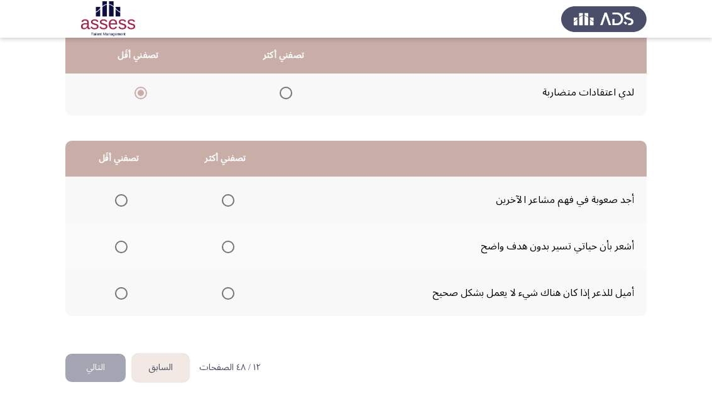
click at [228, 294] on span "Select an option" at bounding box center [228, 293] width 13 height 13
click at [228, 294] on input "Select an option" at bounding box center [228, 293] width 13 height 13
click at [124, 241] on span "Select an option" at bounding box center [121, 247] width 13 height 13
click at [124, 241] on input "Select an option" at bounding box center [121, 247] width 13 height 13
click at [96, 368] on button "التالي" at bounding box center [95, 368] width 60 height 28
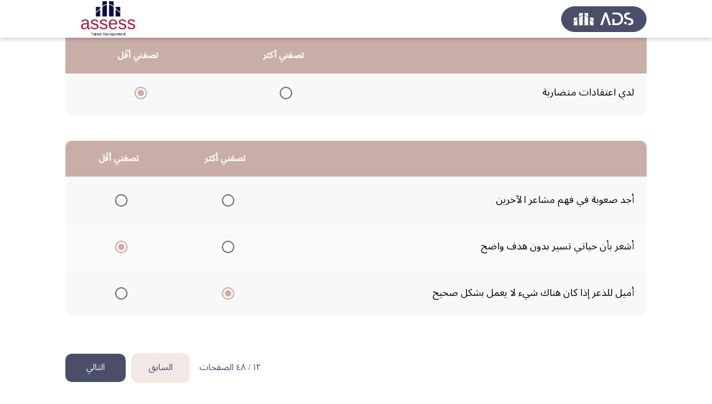
scroll to position [0, 0]
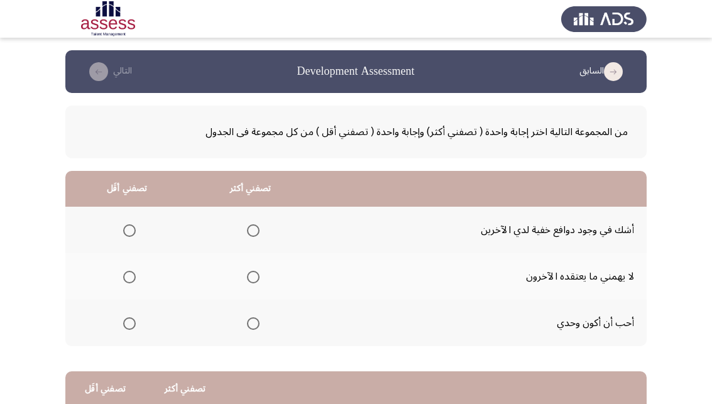
click at [257, 229] on span "Select an option" at bounding box center [253, 230] width 13 height 13
click at [257, 229] on input "Select an option" at bounding box center [253, 230] width 13 height 13
click at [131, 320] on span "Select an option" at bounding box center [129, 323] width 13 height 13
click at [131, 320] on input "Select an option" at bounding box center [129, 323] width 13 height 13
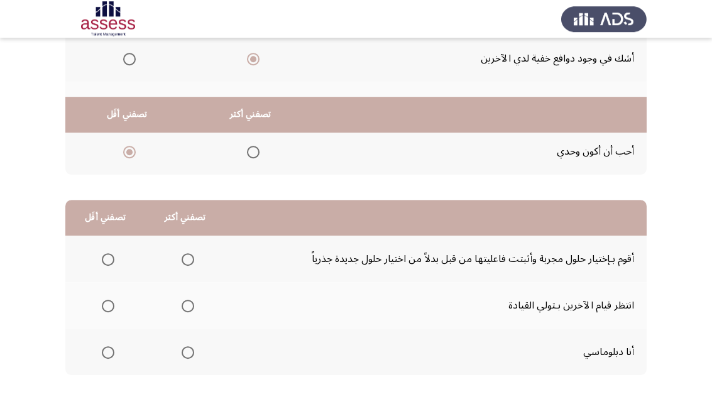
scroll to position [231, 0]
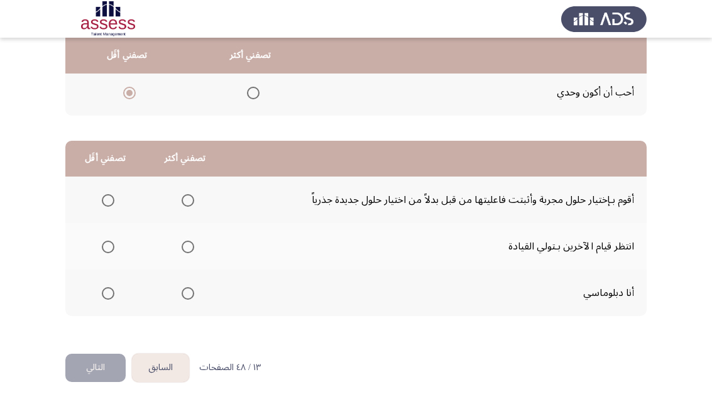
click at [192, 295] on span "Select an option" at bounding box center [188, 293] width 13 height 13
click at [192, 295] on input "Select an option" at bounding box center [188, 293] width 13 height 13
click at [114, 247] on span "Select an option" at bounding box center [108, 247] width 13 height 13
click at [114, 247] on input "Select an option" at bounding box center [108, 247] width 13 height 13
click at [109, 370] on button "التالي" at bounding box center [95, 368] width 60 height 28
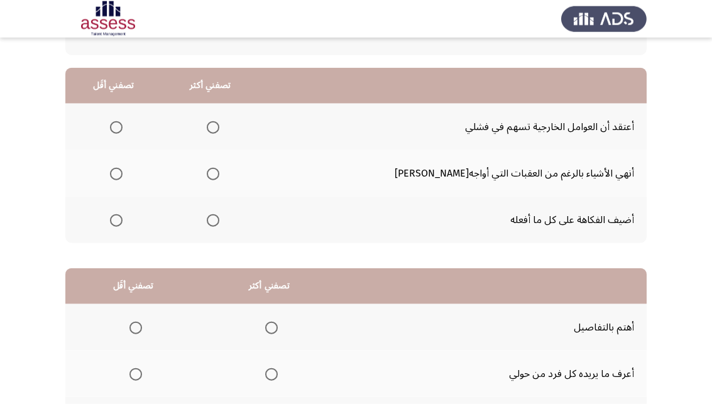
scroll to position [128, 0]
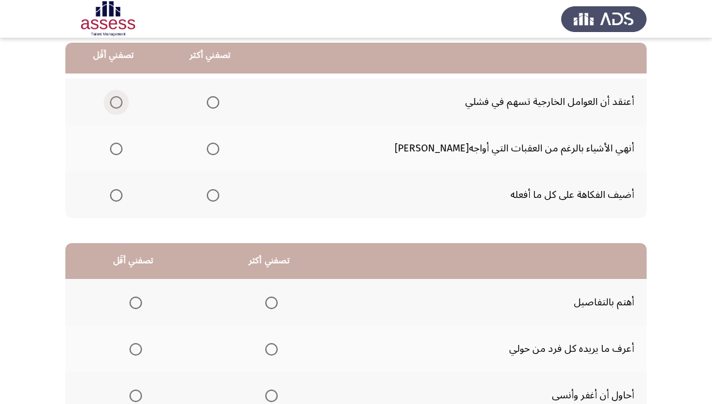
click at [123, 104] on span "Select an option" at bounding box center [116, 102] width 13 height 13
click at [123, 104] on input "Select an option" at bounding box center [116, 102] width 13 height 13
drag, startPoint x: 237, startPoint y: 151, endPoint x: 251, endPoint y: 187, distance: 38.4
click at [251, 187] on tbody "أعتقد أن العوامل الخارجية تسهم في فشلي أنهي الأشياء بالرغم من العقبات التي أواج…" at bounding box center [355, 148] width 581 height 139
click at [219, 199] on span "Select an option" at bounding box center [213, 195] width 13 height 13
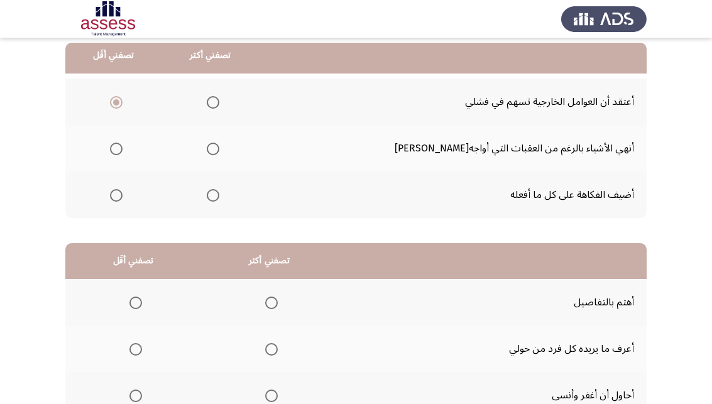
click at [219, 199] on input "Select an option" at bounding box center [213, 195] width 13 height 13
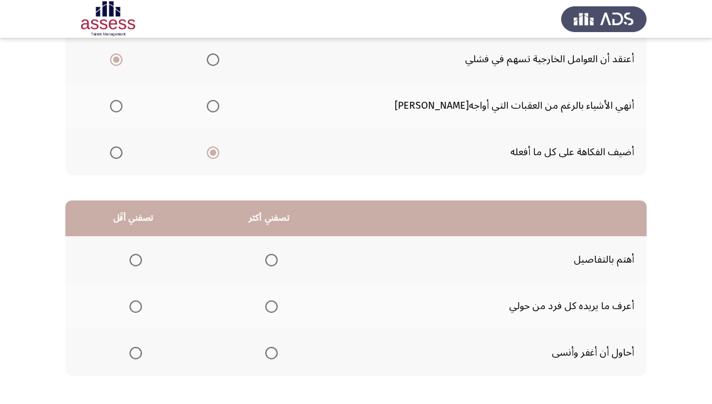
scroll to position [102, 0]
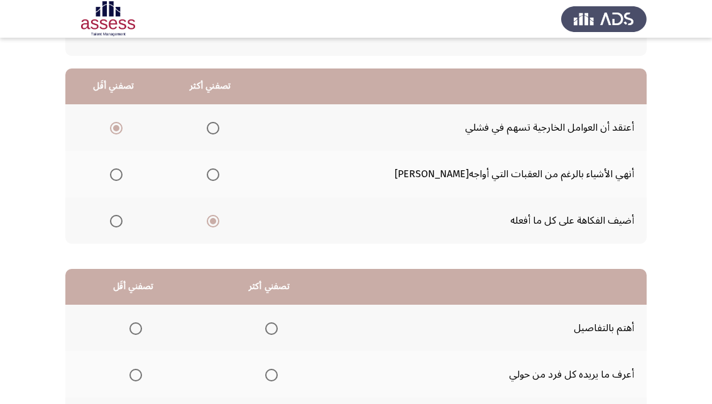
click at [219, 177] on span "Select an option" at bounding box center [213, 174] width 13 height 13
click at [219, 177] on input "Select an option" at bounding box center [213, 174] width 13 height 13
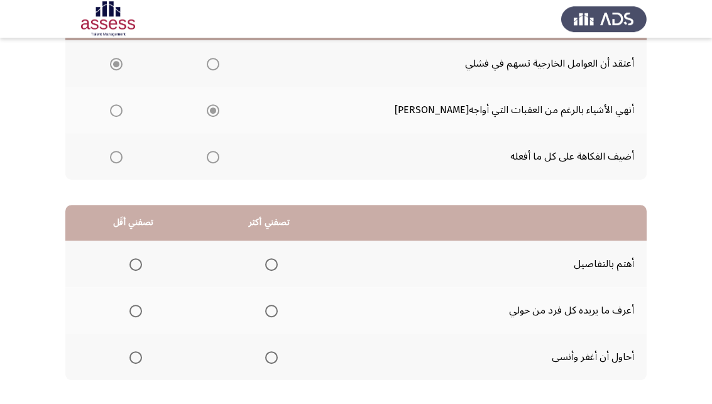
scroll to position [231, 0]
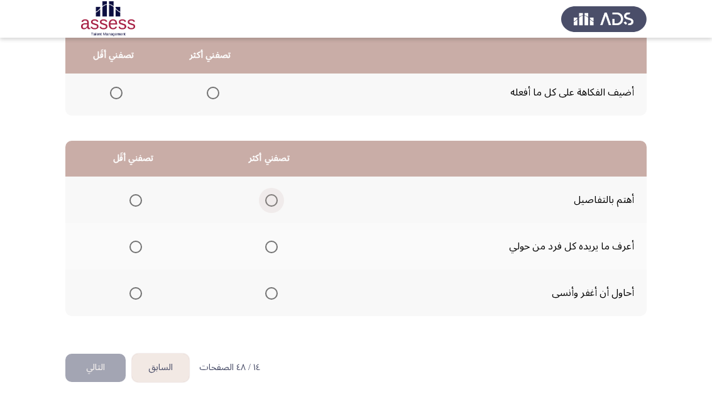
click at [278, 204] on span "Select an option" at bounding box center [271, 200] width 13 height 13
click at [278, 204] on input "Select an option" at bounding box center [271, 200] width 13 height 13
click at [134, 292] on span "Select an option" at bounding box center [135, 293] width 13 height 13
click at [134, 292] on input "Select an option" at bounding box center [135, 293] width 13 height 13
click at [104, 369] on button "التالي" at bounding box center [95, 368] width 60 height 28
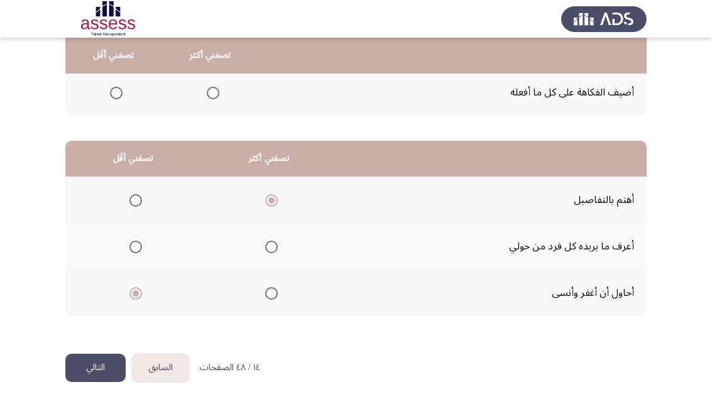
scroll to position [0, 0]
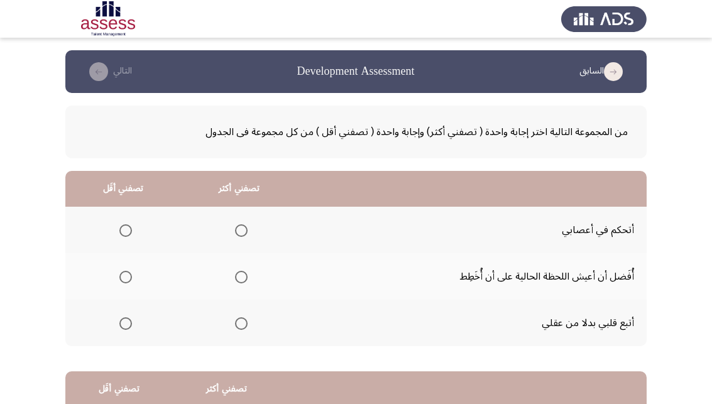
click at [244, 229] on span "Select an option" at bounding box center [241, 230] width 13 height 13
click at [244, 229] on input "Select an option" at bounding box center [241, 230] width 13 height 13
click at [128, 281] on span "Select an option" at bounding box center [125, 277] width 13 height 13
click at [128, 281] on input "Select an option" at bounding box center [125, 277] width 13 height 13
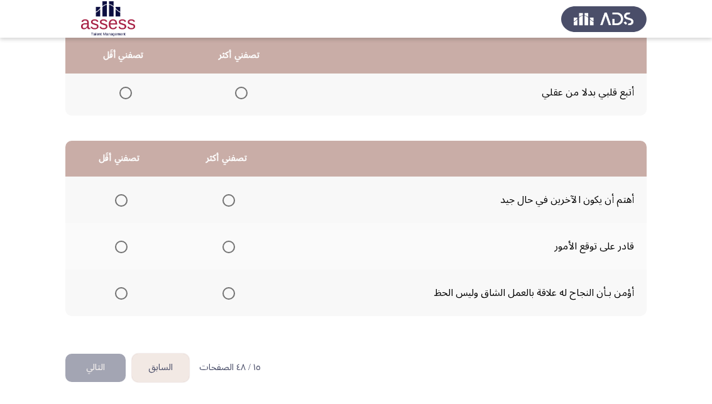
click at [234, 198] on span "Select an option" at bounding box center [228, 200] width 13 height 13
click at [234, 198] on input "Select an option" at bounding box center [228, 200] width 13 height 13
click at [124, 294] on span "Select an option" at bounding box center [121, 293] width 13 height 13
click at [124, 294] on input "Select an option" at bounding box center [121, 293] width 13 height 13
click at [100, 365] on button "التالي" at bounding box center [95, 368] width 60 height 28
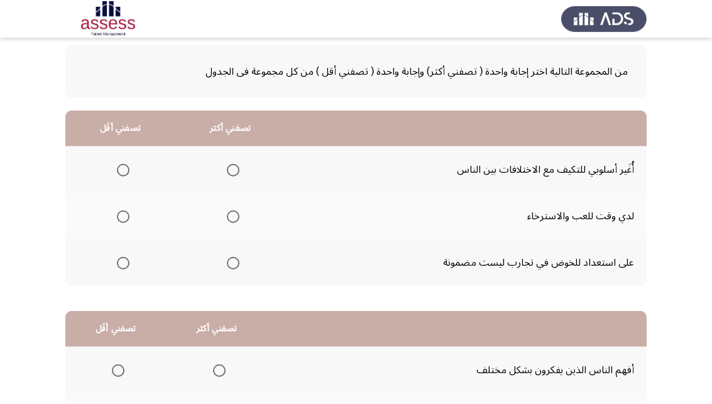
scroll to position [64, 0]
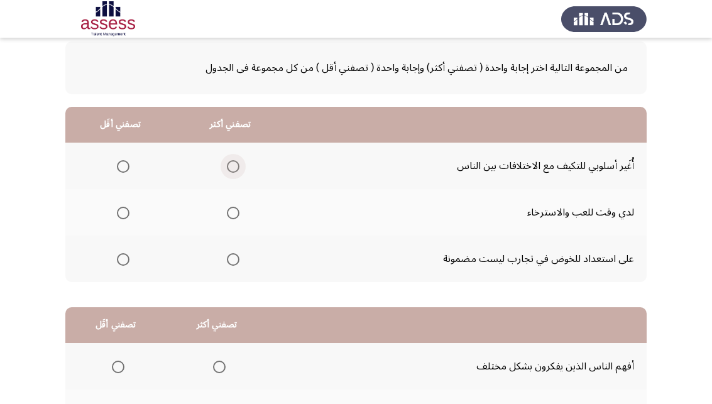
click at [239, 168] on span "Select an option" at bounding box center [233, 166] width 13 height 13
click at [239, 168] on input "Select an option" at bounding box center [233, 166] width 13 height 13
click at [123, 259] on span "Select an option" at bounding box center [123, 259] width 13 height 13
click at [123, 259] on input "Select an option" at bounding box center [123, 259] width 13 height 13
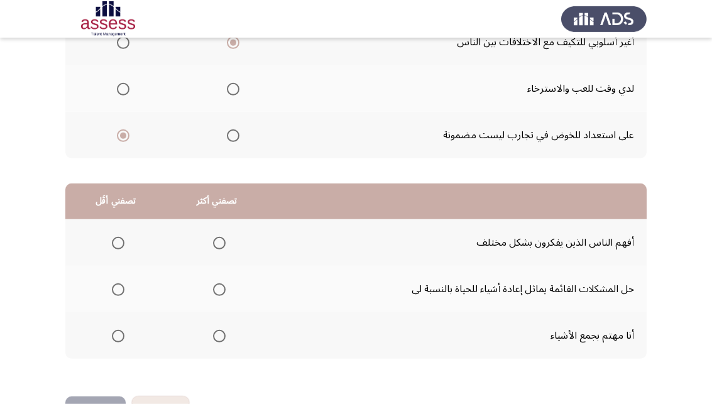
scroll to position [192, 0]
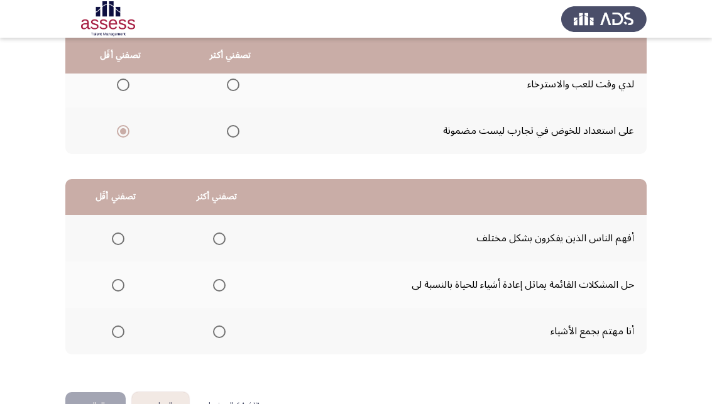
click at [223, 239] on span "Select an option" at bounding box center [219, 238] width 13 height 13
click at [223, 239] on input "Select an option" at bounding box center [219, 238] width 13 height 13
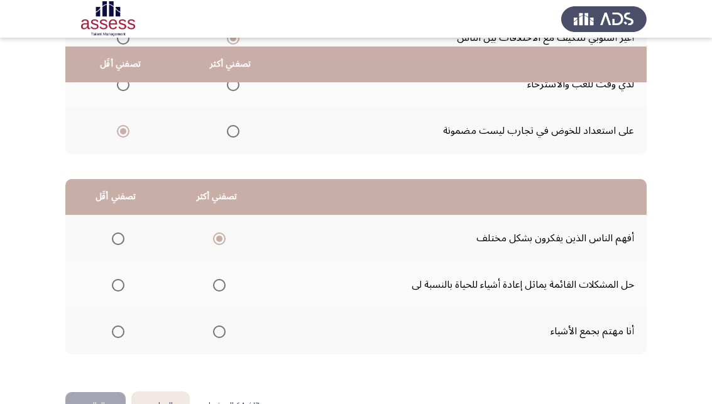
scroll to position [231, 0]
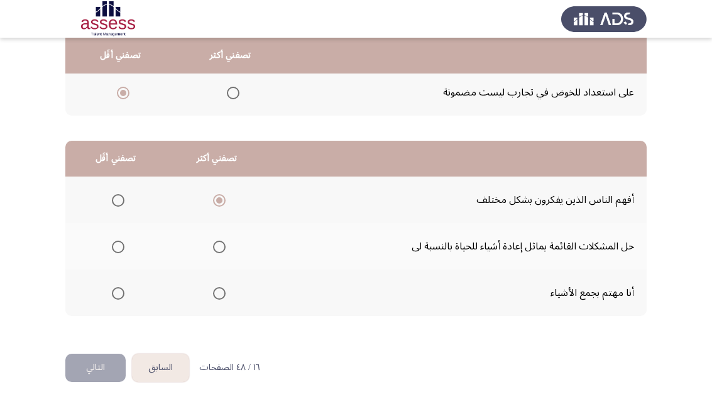
click at [117, 293] on span "Select an option" at bounding box center [118, 293] width 13 height 13
click at [117, 293] on input "Select an option" at bounding box center [118, 293] width 13 height 13
click at [91, 365] on button "التالي" at bounding box center [95, 368] width 60 height 28
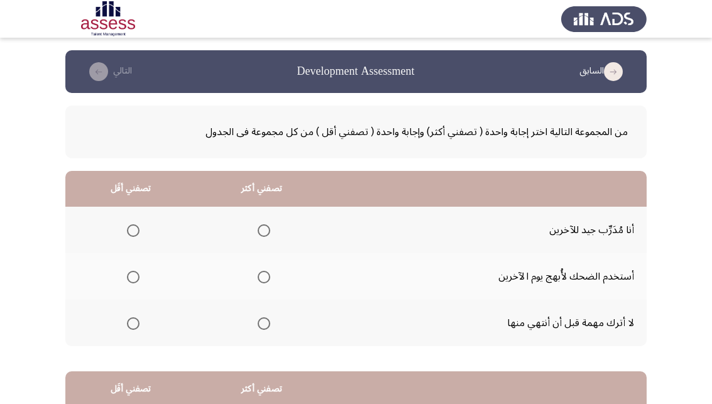
click at [270, 278] on span "Select an option" at bounding box center [264, 277] width 13 height 13
click at [270, 278] on input "Select an option" at bounding box center [264, 277] width 13 height 13
click at [135, 232] on span "Select an option" at bounding box center [133, 230] width 13 height 13
click at [135, 232] on input "Select an option" at bounding box center [133, 230] width 13 height 13
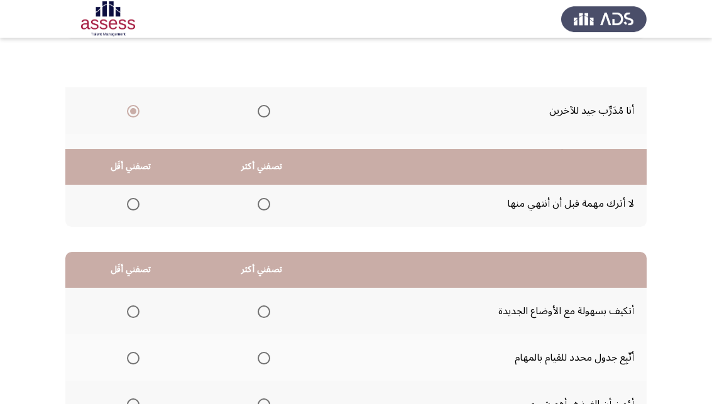
scroll to position [231, 0]
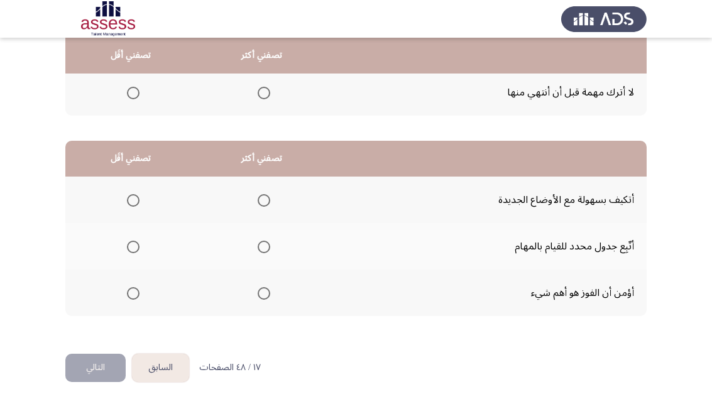
click at [270, 199] on span "Select an option" at bounding box center [264, 200] width 13 height 13
click at [270, 199] on input "Select an option" at bounding box center [264, 200] width 13 height 13
click at [129, 296] on span "Select an option" at bounding box center [133, 293] width 13 height 13
click at [129, 296] on input "Select an option" at bounding box center [133, 293] width 13 height 13
click at [107, 368] on button "التالي" at bounding box center [95, 368] width 60 height 28
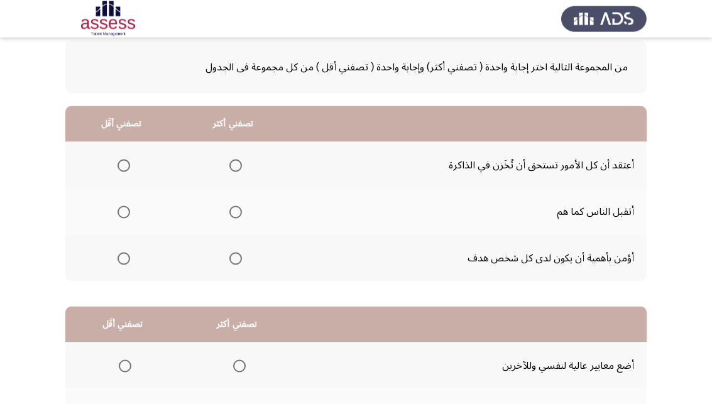
scroll to position [64, 0]
click at [121, 166] on span "Select an option" at bounding box center [123, 166] width 13 height 13
click at [121, 166] on input "Select an option" at bounding box center [123, 166] width 13 height 13
click at [237, 213] on span "Select an option" at bounding box center [235, 213] width 13 height 13
click at [237, 213] on input "Select an option" at bounding box center [235, 213] width 13 height 13
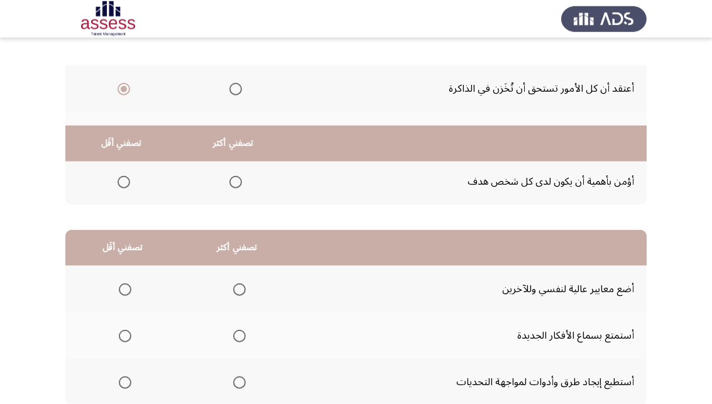
scroll to position [231, 0]
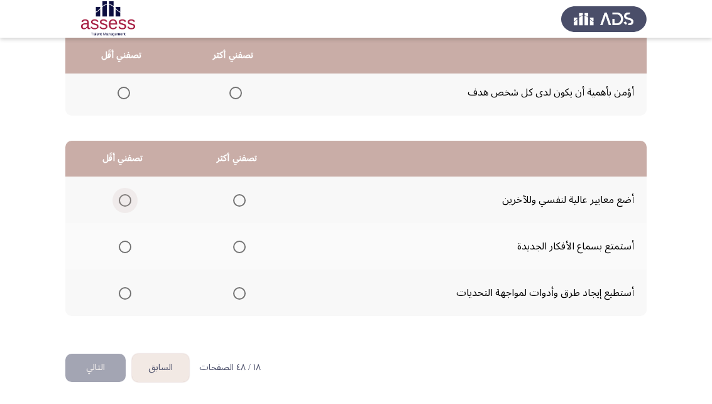
click at [126, 200] on span "Select an option" at bounding box center [125, 200] width 13 height 13
click at [126, 200] on input "Select an option" at bounding box center [125, 200] width 13 height 13
click at [244, 250] on span "Select an option" at bounding box center [239, 247] width 13 height 13
click at [244, 250] on input "Select an option" at bounding box center [239, 247] width 13 height 13
click at [101, 370] on button "التالي" at bounding box center [95, 368] width 60 height 28
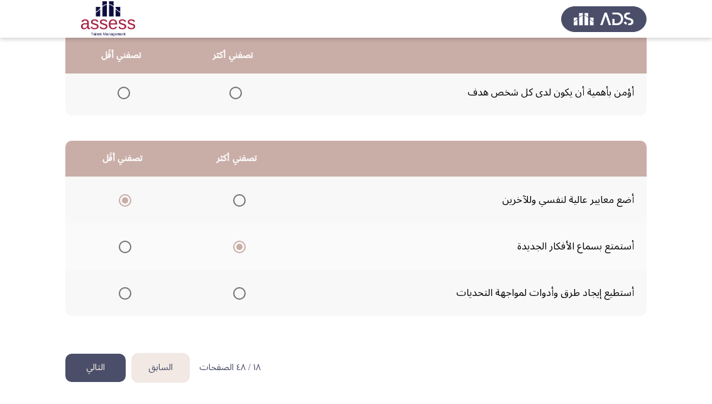
scroll to position [0, 0]
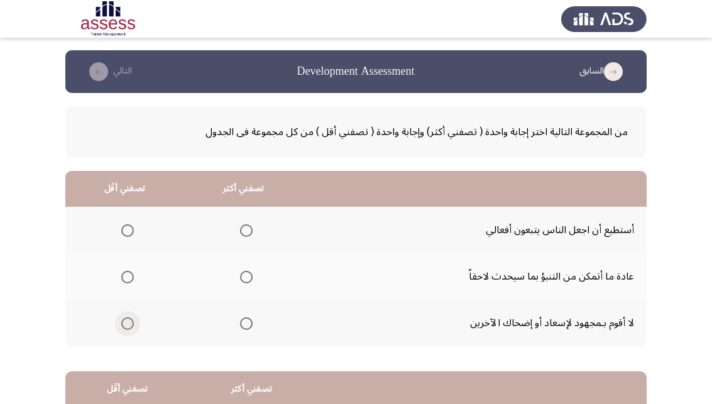
click at [127, 322] on span "Select an option" at bounding box center [127, 323] width 13 height 13
click at [127, 322] on input "Select an option" at bounding box center [127, 323] width 13 height 13
click at [264, 235] on th at bounding box center [243, 230] width 119 height 46
click at [248, 229] on span "Select an option" at bounding box center [246, 230] width 13 height 13
click at [248, 229] on input "Select an option" at bounding box center [246, 230] width 13 height 13
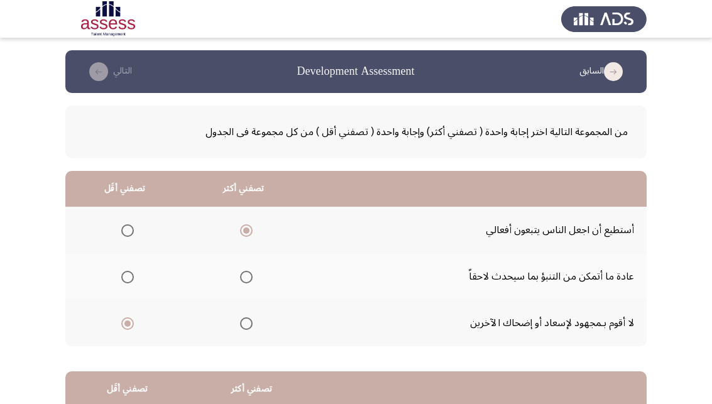
scroll to position [231, 0]
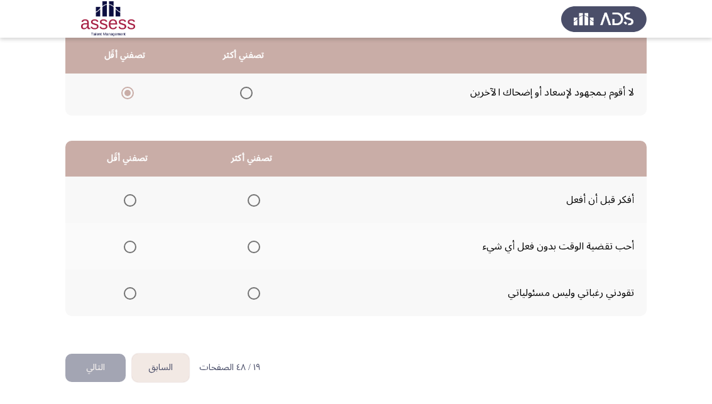
click at [126, 251] on span "Select an option" at bounding box center [130, 247] width 13 height 13
click at [126, 251] on input "Select an option" at bounding box center [130, 247] width 13 height 13
click at [260, 196] on span "Select an option" at bounding box center [254, 200] width 13 height 13
click at [260, 196] on input "Select an option" at bounding box center [254, 200] width 13 height 13
click at [67, 370] on button "التالي" at bounding box center [95, 368] width 60 height 28
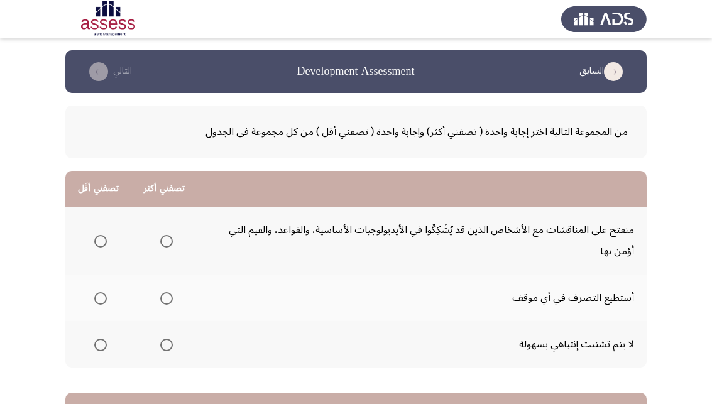
scroll to position [64, 0]
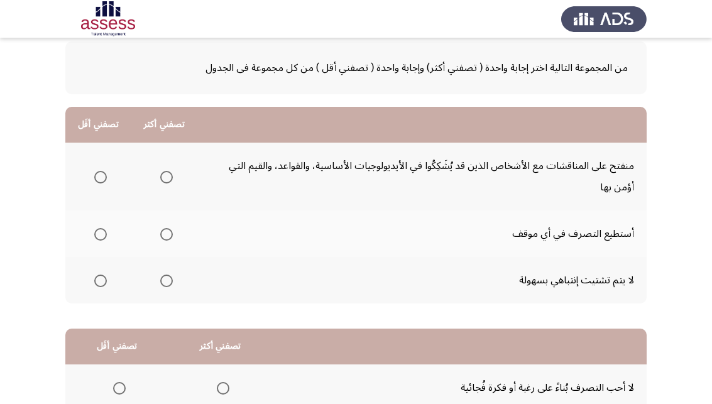
click at [168, 178] on span "Select an option" at bounding box center [166, 177] width 13 height 13
click at [168, 178] on input "Select an option" at bounding box center [166, 177] width 13 height 13
click at [168, 236] on span "Select an option" at bounding box center [166, 234] width 13 height 13
click at [168, 236] on input "Select an option" at bounding box center [166, 234] width 13 height 13
click at [97, 180] on span "Select an option" at bounding box center [100, 177] width 13 height 13
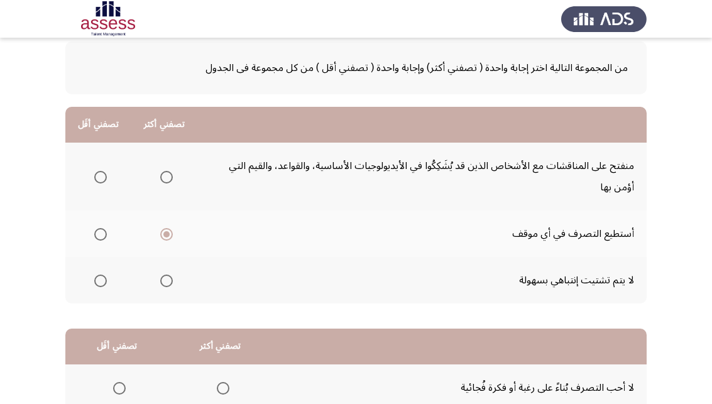
click at [97, 180] on input "Select an option" at bounding box center [100, 177] width 13 height 13
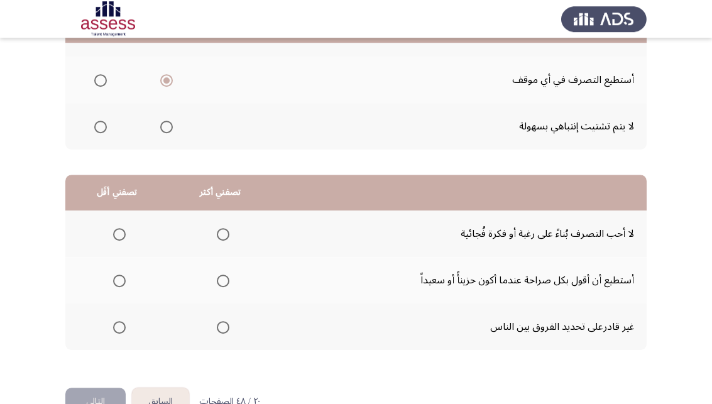
scroll to position [252, 0]
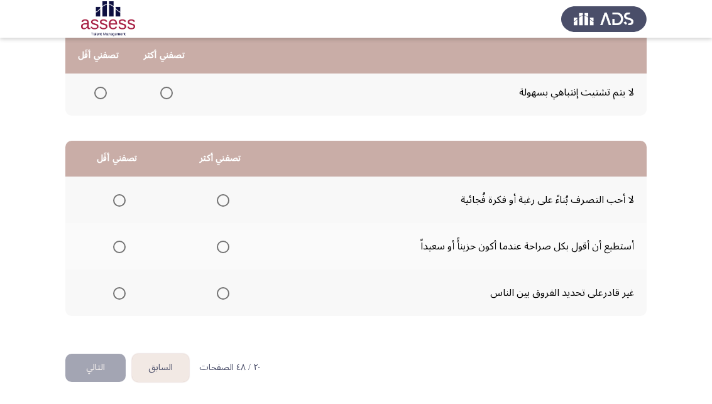
click at [120, 248] on span "Select an option" at bounding box center [119, 247] width 13 height 13
click at [120, 248] on input "Select an option" at bounding box center [119, 247] width 13 height 13
click at [227, 197] on span "Select an option" at bounding box center [223, 200] width 13 height 13
click at [227, 197] on input "Select an option" at bounding box center [223, 200] width 13 height 13
click at [116, 367] on button "التالي" at bounding box center [95, 368] width 60 height 28
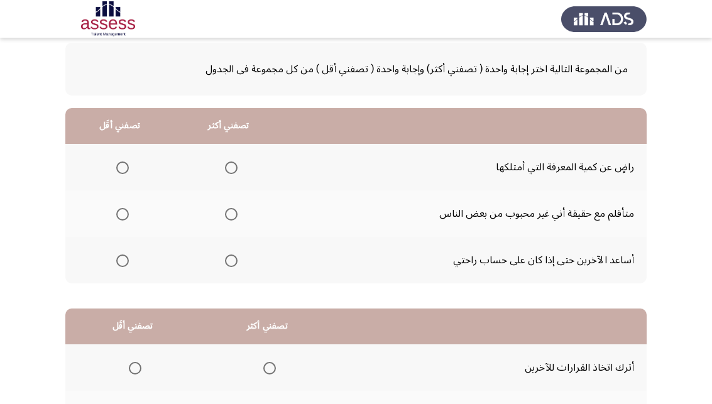
scroll to position [64, 0]
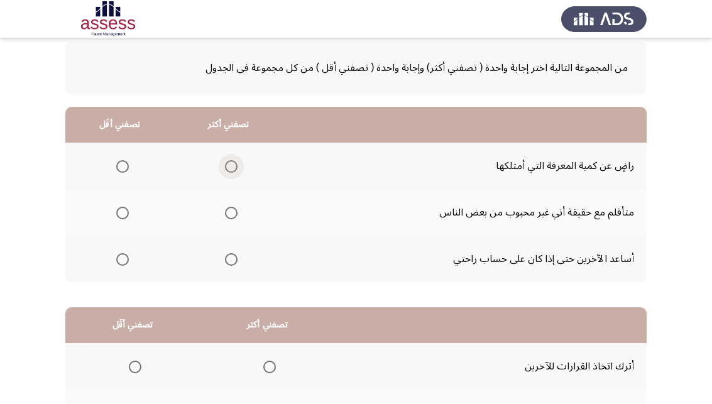
click at [233, 163] on span "Select an option" at bounding box center [231, 166] width 13 height 13
click at [233, 163] on input "Select an option" at bounding box center [231, 166] width 13 height 13
click at [129, 210] on span "Select an option" at bounding box center [122, 213] width 13 height 13
click at [129, 210] on input "Select an option" at bounding box center [122, 213] width 13 height 13
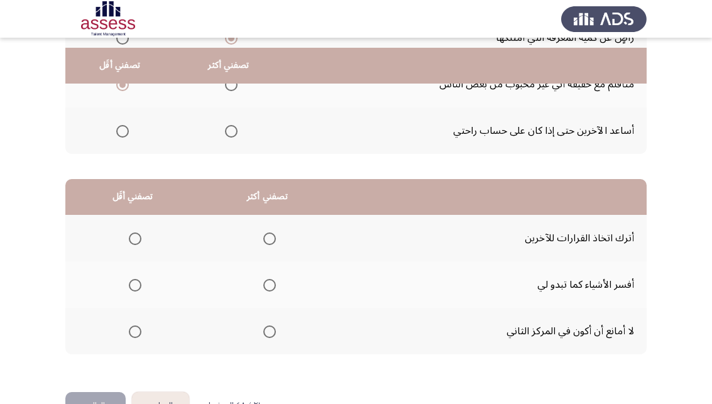
scroll to position [231, 0]
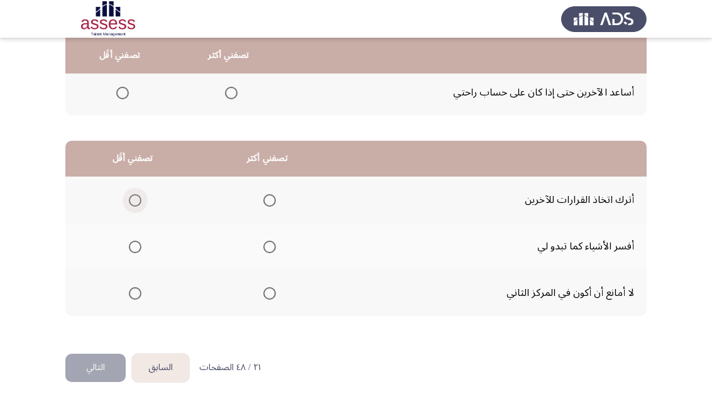
click at [141, 197] on span "Select an option" at bounding box center [135, 200] width 13 height 13
click at [141, 197] on input "Select an option" at bounding box center [135, 200] width 13 height 13
click at [273, 293] on span "Select an option" at bounding box center [269, 293] width 13 height 13
click at [273, 293] on input "Select an option" at bounding box center [269, 293] width 13 height 13
click at [99, 380] on button "التالي" at bounding box center [95, 368] width 60 height 28
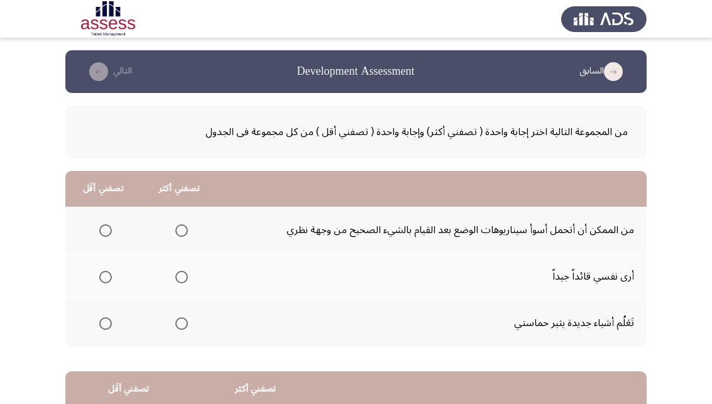
scroll to position [64, 0]
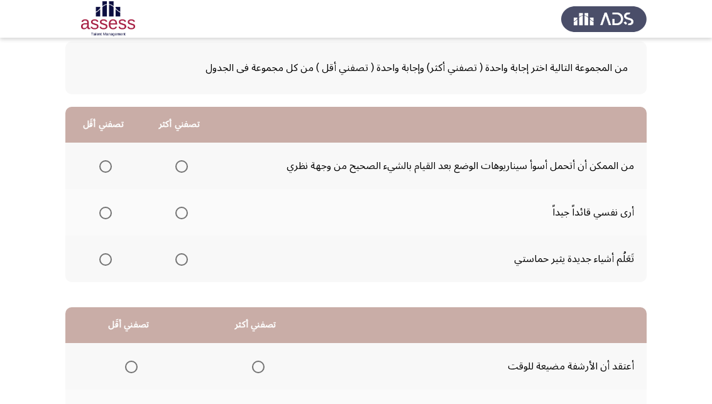
drag, startPoint x: 183, startPoint y: 222, endPoint x: 247, endPoint y: 258, distance: 72.9
click at [247, 258] on tbody "من الممكن أن أتحمل أسوأ سيناريوهات الوضع بعد القيام بالشيء الصحيح من وجهة نظري …" at bounding box center [355, 212] width 581 height 139
click at [183, 222] on mat-radio-group "Select an option" at bounding box center [179, 212] width 18 height 21
click at [180, 216] on span "Select an option" at bounding box center [181, 213] width 13 height 13
click at [180, 216] on input "Select an option" at bounding box center [181, 213] width 13 height 13
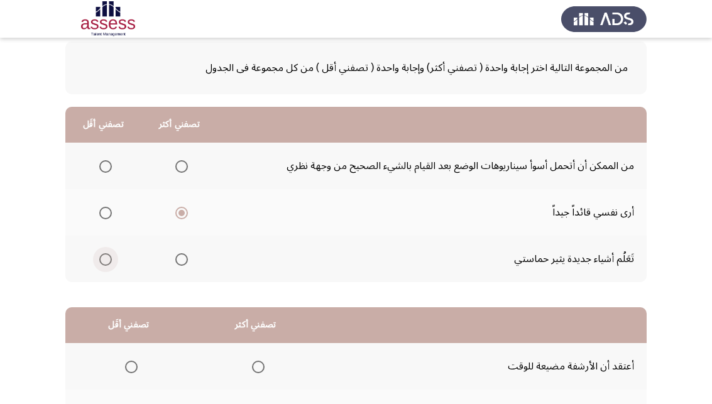
click at [109, 264] on span "Select an option" at bounding box center [105, 259] width 13 height 13
click at [109, 264] on input "Select an option" at bounding box center [105, 259] width 13 height 13
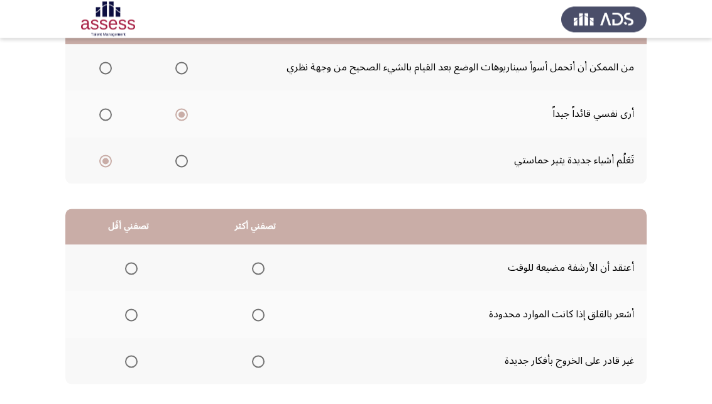
scroll to position [231, 0]
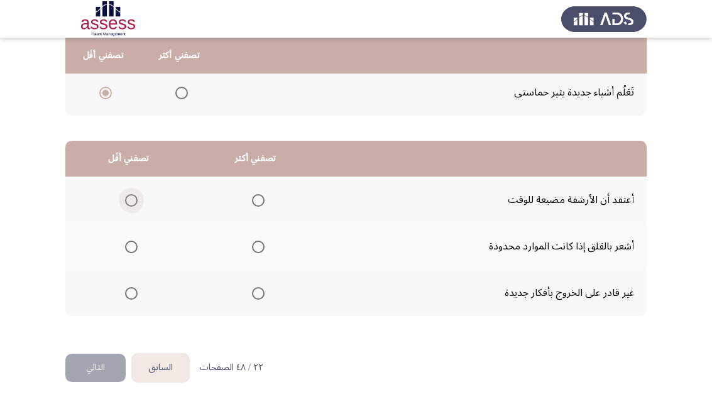
click at [134, 201] on span "Select an option" at bounding box center [131, 200] width 13 height 13
click at [134, 201] on input "Select an option" at bounding box center [131, 200] width 13 height 13
click at [264, 249] on span "Select an option" at bounding box center [258, 247] width 13 height 13
click at [264, 249] on input "Select an option" at bounding box center [258, 247] width 13 height 13
click at [94, 373] on button "التالي" at bounding box center [95, 368] width 60 height 28
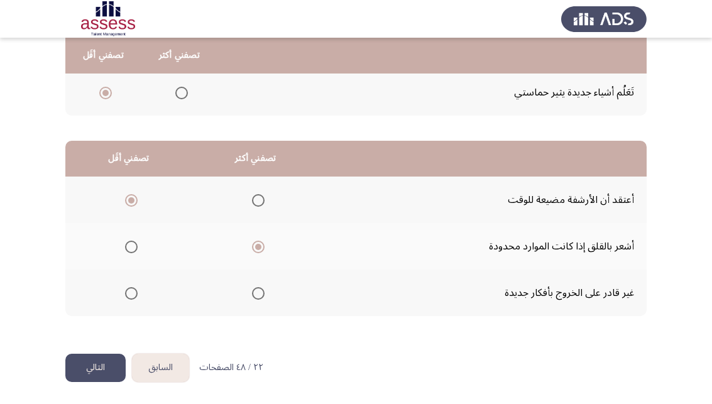
scroll to position [0, 0]
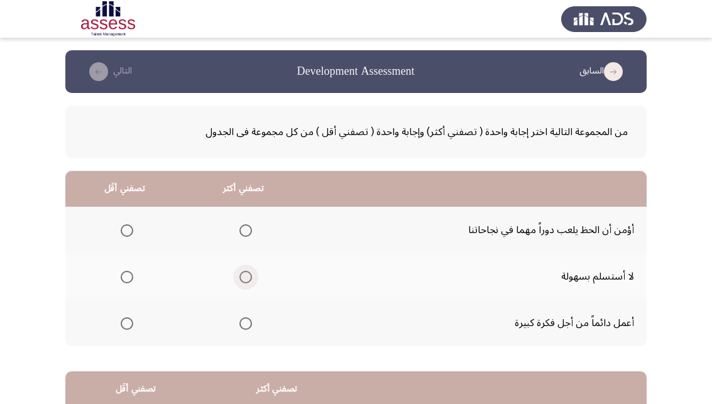
click at [252, 281] on span "Select an option" at bounding box center [245, 277] width 13 height 13
click at [252, 281] on input "Select an option" at bounding box center [245, 277] width 13 height 13
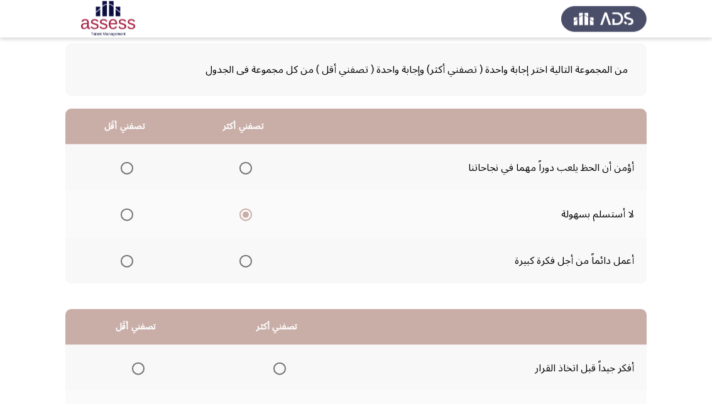
scroll to position [64, 0]
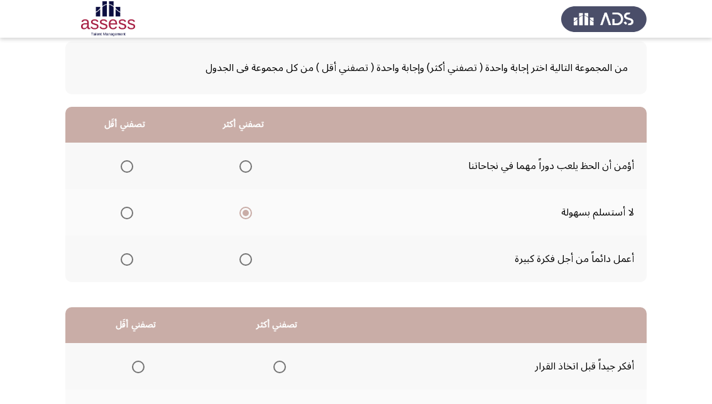
click at [133, 168] on span "Select an option" at bounding box center [127, 166] width 13 height 13
click at [133, 168] on input "Select an option" at bounding box center [127, 166] width 13 height 13
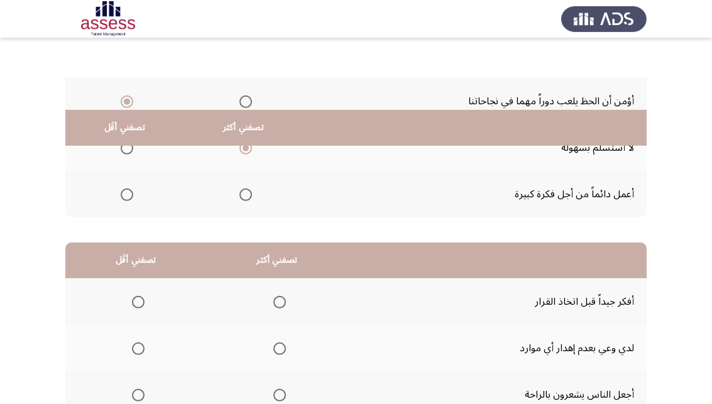
scroll to position [231, 0]
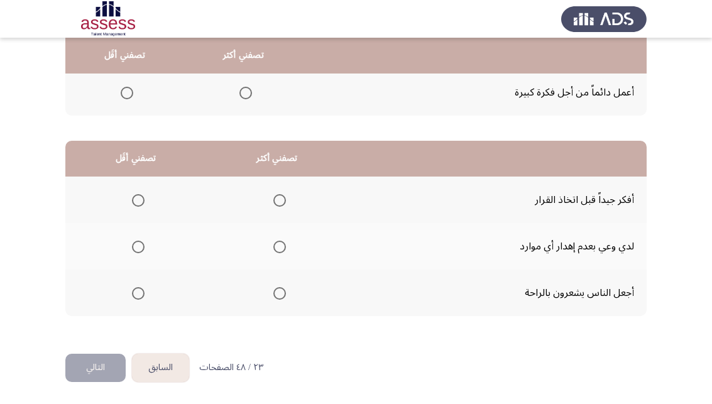
click at [285, 293] on span "Select an option" at bounding box center [279, 293] width 13 height 13
click at [285, 293] on input "Select an option" at bounding box center [279, 293] width 13 height 13
click at [143, 249] on span "Select an option" at bounding box center [138, 247] width 13 height 13
click at [143, 249] on input "Select an option" at bounding box center [138, 247] width 13 height 13
click at [114, 366] on button "التالي" at bounding box center [95, 368] width 60 height 28
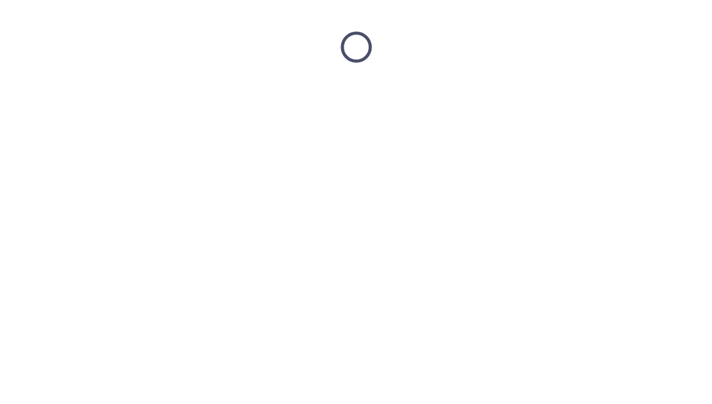
scroll to position [0, 0]
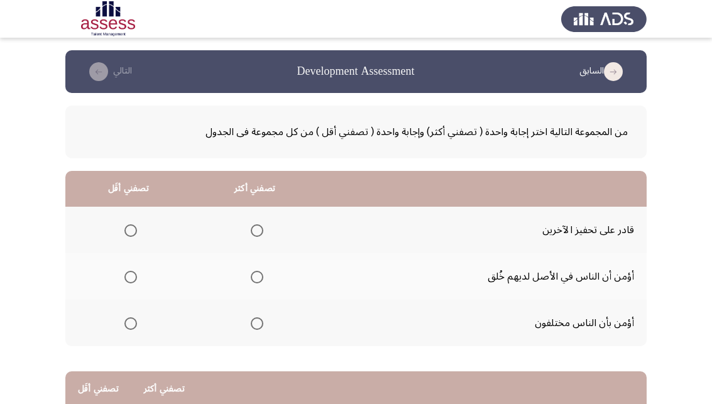
click at [255, 230] on label "Select an option" at bounding box center [255, 230] width 18 height 13
click at [255, 230] on input "Select an option" at bounding box center [257, 230] width 13 height 13
click at [127, 277] on span "Select an option" at bounding box center [130, 277] width 13 height 13
click at [127, 277] on input "Select an option" at bounding box center [130, 277] width 13 height 13
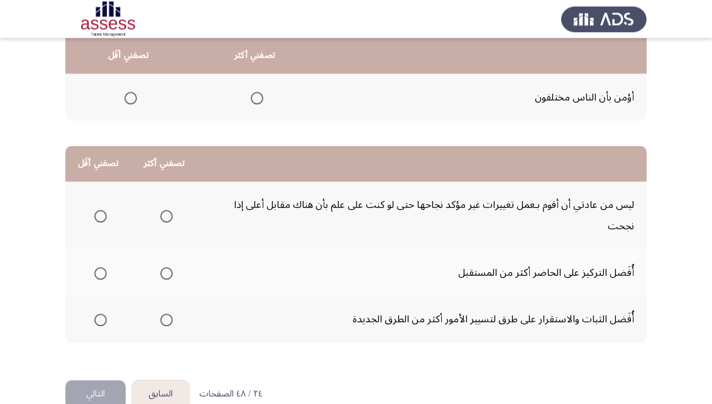
scroll to position [252, 0]
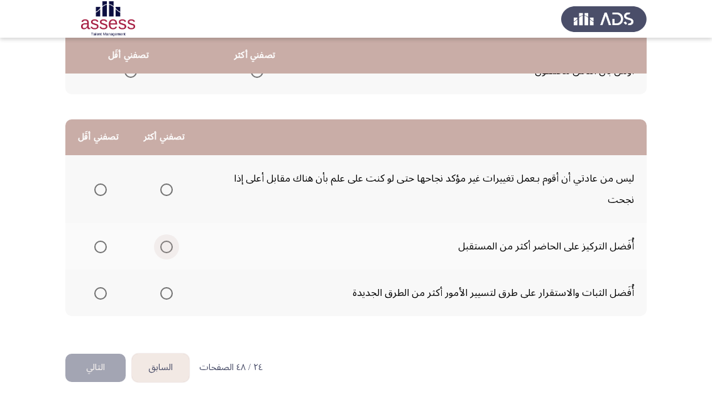
click at [166, 245] on span "Select an option" at bounding box center [166, 247] width 13 height 13
click at [166, 245] on input "Select an option" at bounding box center [166, 247] width 13 height 13
click at [100, 187] on span "Select an option" at bounding box center [100, 189] width 13 height 13
click at [100, 187] on input "Select an option" at bounding box center [100, 189] width 13 height 13
click at [83, 371] on button "التالي" at bounding box center [95, 368] width 60 height 28
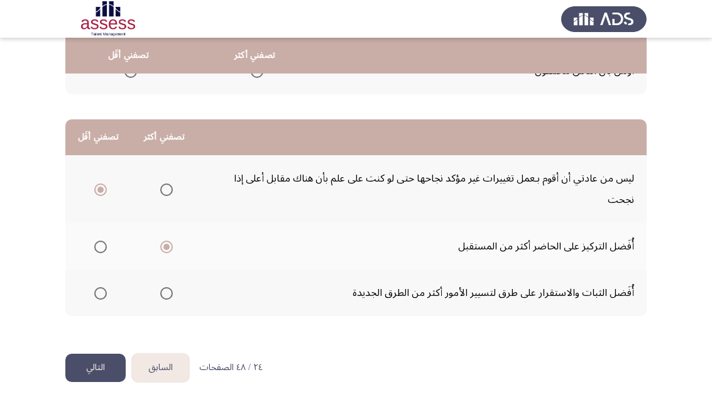
scroll to position [0, 0]
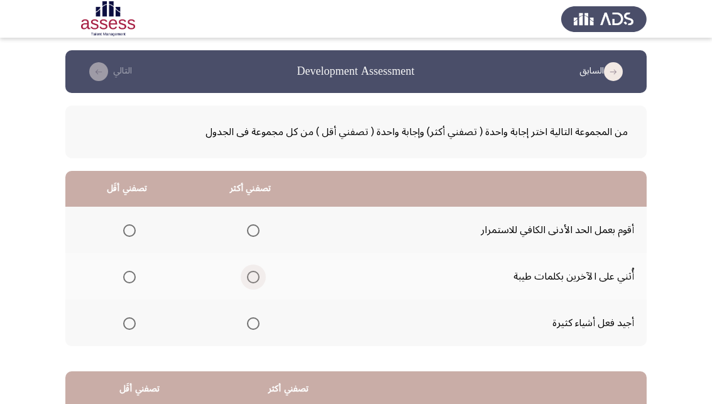
click at [257, 278] on span "Select an option" at bounding box center [253, 277] width 13 height 13
click at [257, 278] on input "Select an option" at bounding box center [253, 277] width 13 height 13
click at [129, 231] on span "Select an option" at bounding box center [129, 230] width 13 height 13
click at [129, 231] on input "Select an option" at bounding box center [129, 230] width 13 height 13
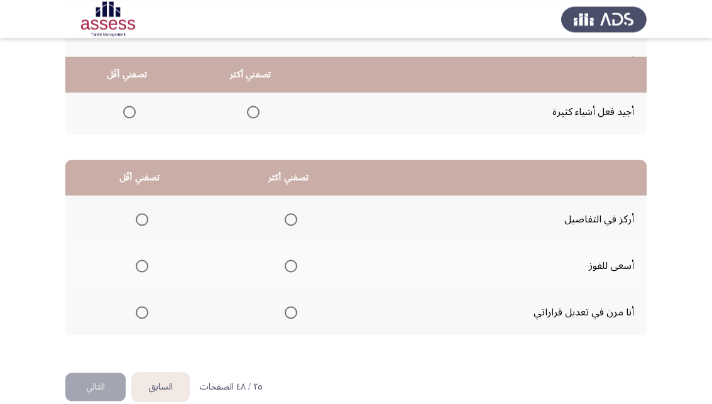
scroll to position [231, 0]
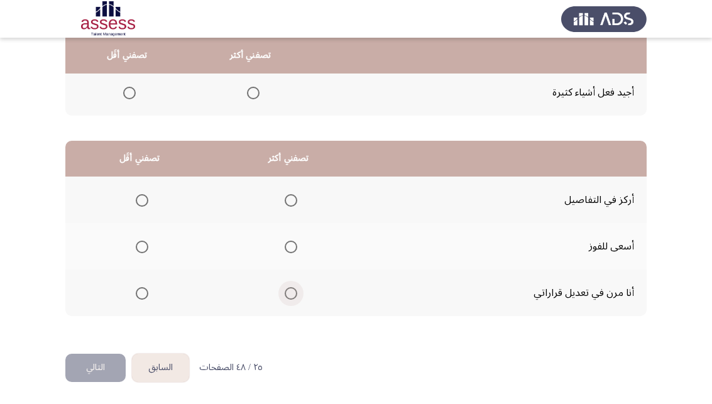
click at [297, 295] on span "Select an option" at bounding box center [291, 293] width 13 height 13
click at [297, 295] on input "Select an option" at bounding box center [291, 293] width 13 height 13
click at [144, 200] on span "Select an option" at bounding box center [142, 200] width 13 height 13
click at [144, 200] on input "Select an option" at bounding box center [142, 200] width 13 height 13
drag, startPoint x: 91, startPoint y: 369, endPoint x: 172, endPoint y: 340, distance: 86.3
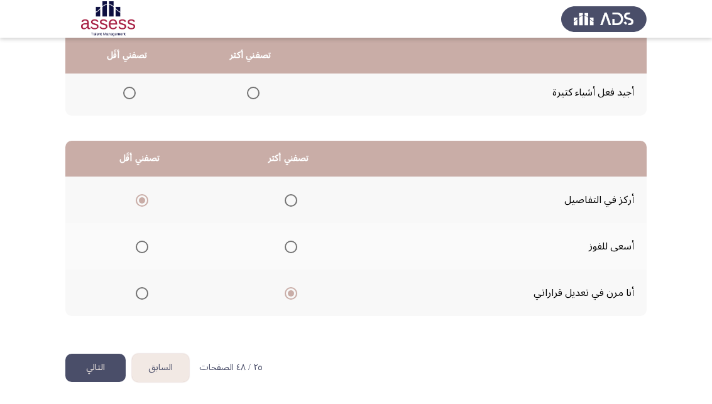
click at [91, 370] on button "التالي" at bounding box center [95, 368] width 60 height 28
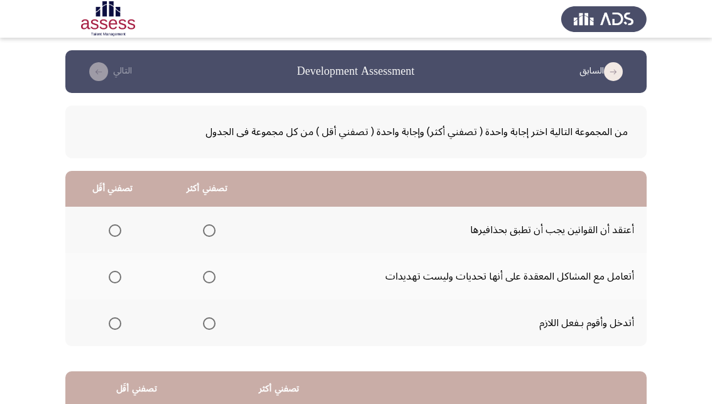
click at [116, 232] on span "Select an option" at bounding box center [115, 230] width 13 height 13
click at [116, 232] on input "Select an option" at bounding box center [115, 230] width 13 height 13
click at [117, 280] on span "Select an option" at bounding box center [115, 277] width 13 height 13
click at [117, 280] on input "Select an option" at bounding box center [115, 277] width 13 height 13
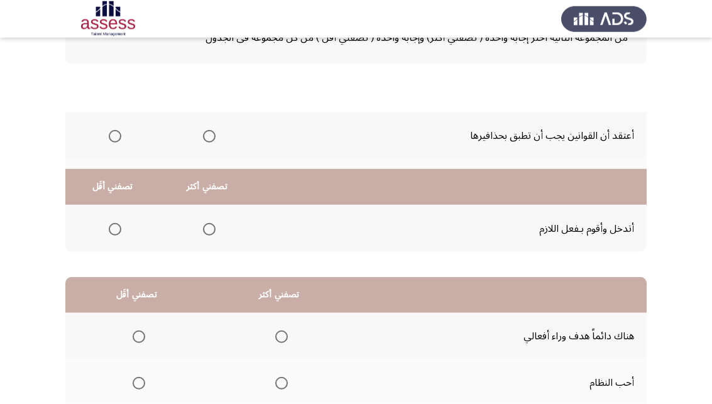
scroll to position [231, 0]
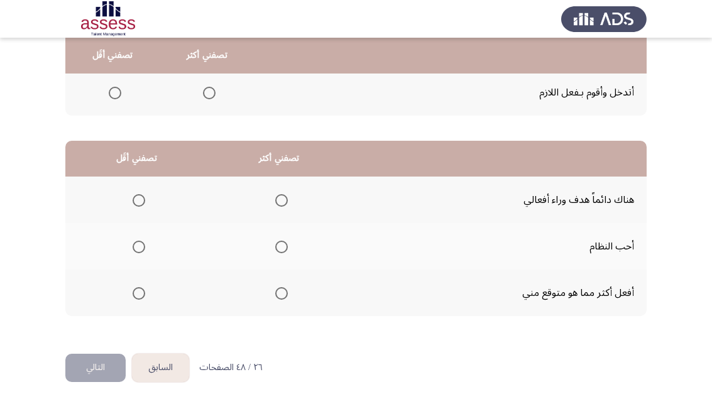
click at [295, 289] on th at bounding box center [279, 293] width 143 height 46
click at [288, 296] on span "Select an option" at bounding box center [281, 293] width 13 height 13
click at [288, 296] on input "Select an option" at bounding box center [281, 293] width 13 height 13
click at [134, 199] on span "Select an option" at bounding box center [139, 200] width 13 height 13
click at [134, 199] on input "Select an option" at bounding box center [139, 200] width 13 height 13
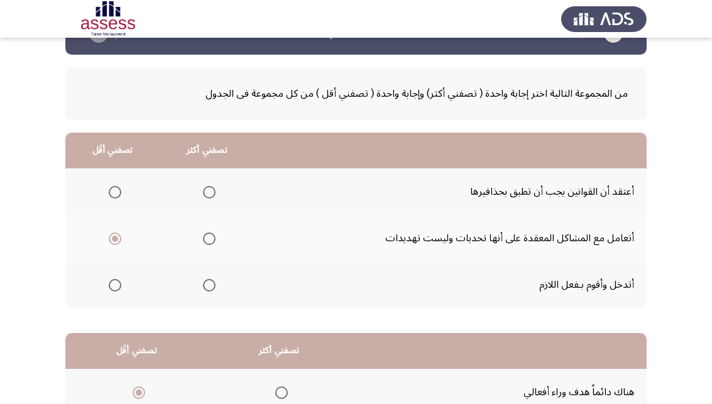
scroll to position [0, 0]
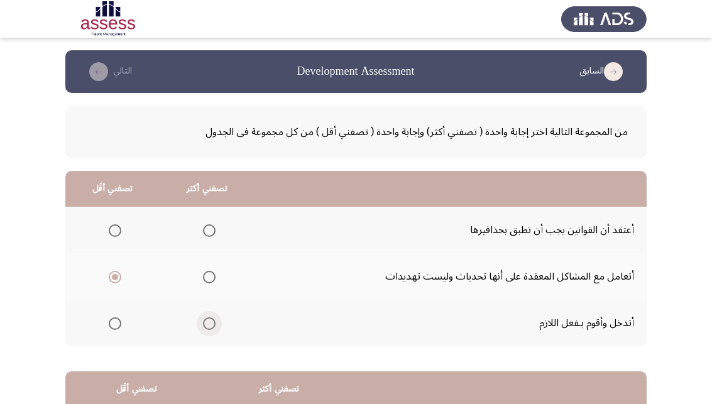
click at [213, 329] on span "Select an option" at bounding box center [209, 323] width 13 height 13
click at [213, 329] on input "Select an option" at bounding box center [209, 323] width 13 height 13
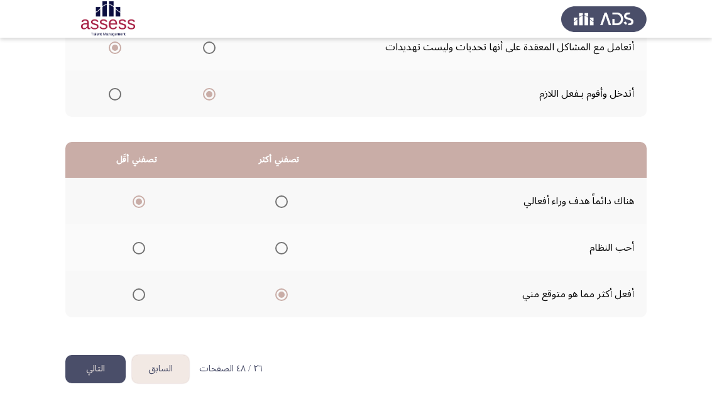
scroll to position [231, 0]
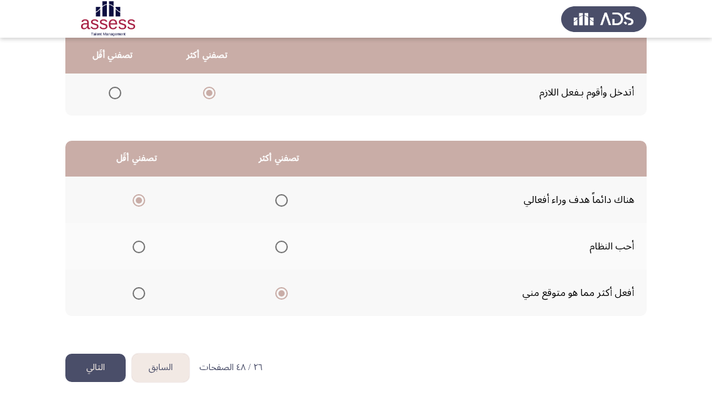
click at [109, 368] on button "التالي" at bounding box center [95, 368] width 60 height 28
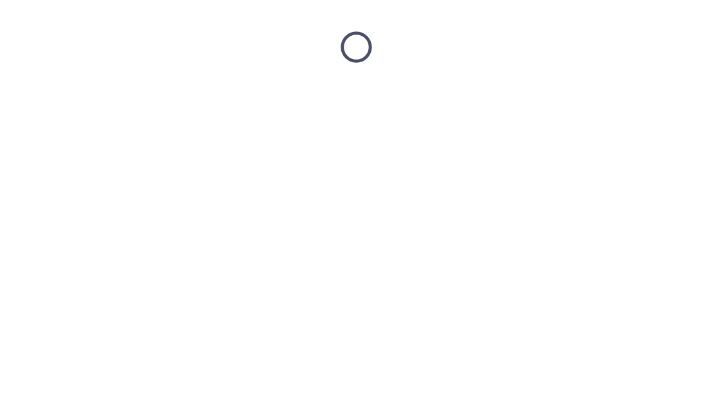
scroll to position [0, 0]
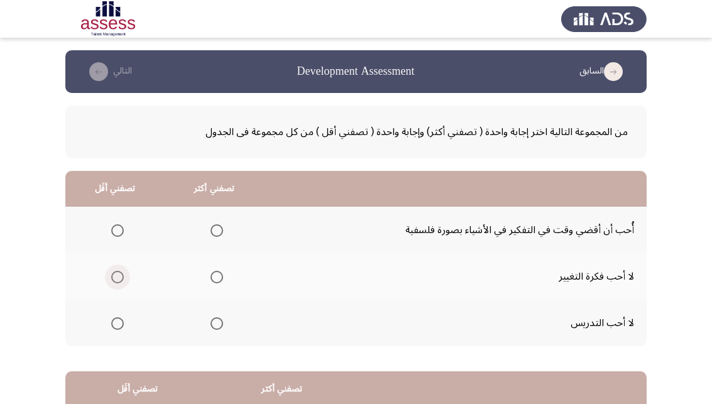
click at [121, 279] on span "Select an option" at bounding box center [117, 277] width 13 height 13
click at [121, 279] on input "Select an option" at bounding box center [117, 277] width 13 height 13
click at [121, 327] on span "Select an option" at bounding box center [117, 323] width 13 height 13
click at [121, 327] on input "Select an option" at bounding box center [117, 323] width 13 height 13
click at [221, 234] on span "Select an option" at bounding box center [216, 230] width 13 height 13
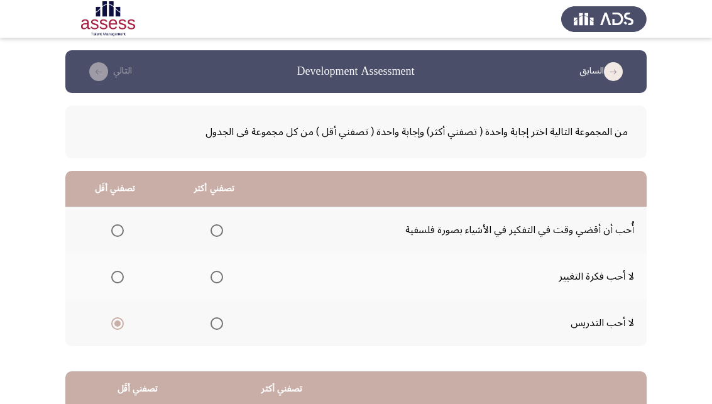
click at [221, 234] on input "Select an option" at bounding box center [216, 230] width 13 height 13
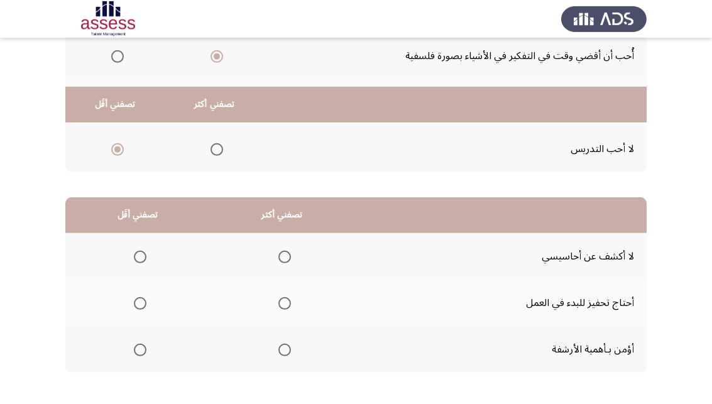
scroll to position [231, 0]
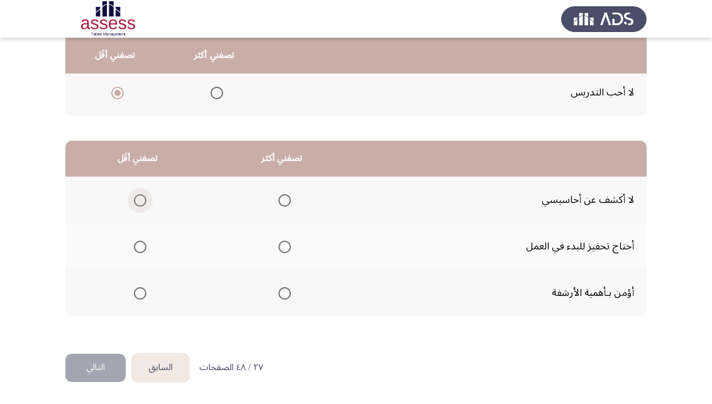
click at [139, 199] on span "Select an option" at bounding box center [140, 200] width 13 height 13
click at [139, 199] on input "Select an option" at bounding box center [140, 200] width 13 height 13
click at [286, 250] on span "Select an option" at bounding box center [284, 247] width 13 height 13
click at [286, 250] on input "Select an option" at bounding box center [284, 247] width 13 height 13
click at [114, 361] on button "التالي" at bounding box center [95, 368] width 60 height 28
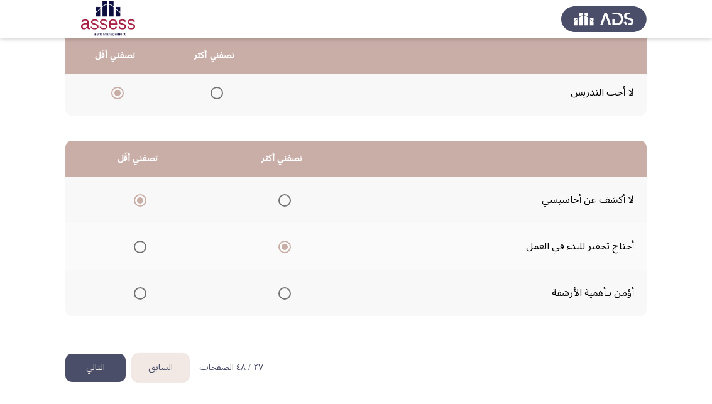
scroll to position [0, 0]
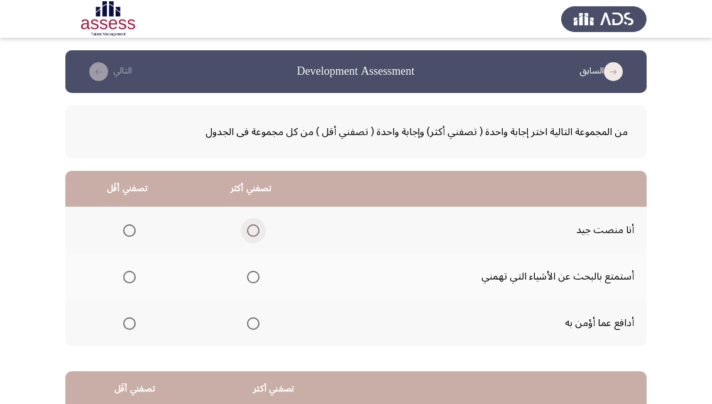
click at [253, 229] on span "Select an option" at bounding box center [253, 230] width 13 height 13
click at [253, 229] on input "Select an option" at bounding box center [253, 230] width 13 height 13
click at [124, 330] on mat-radio-group "Select an option" at bounding box center [127, 322] width 18 height 21
click at [128, 327] on span "Select an option" at bounding box center [129, 323] width 13 height 13
click at [128, 327] on input "Select an option" at bounding box center [129, 323] width 13 height 13
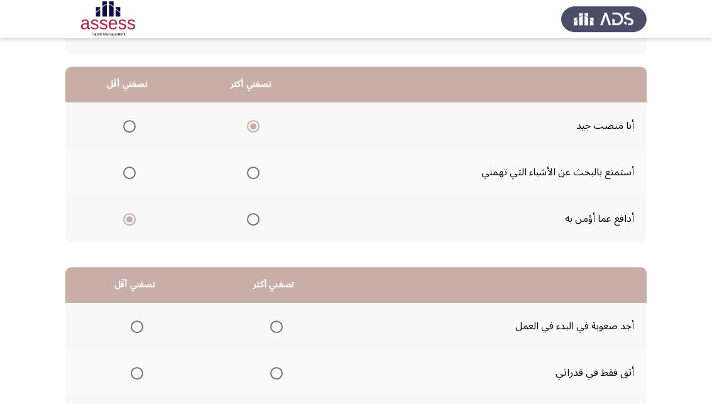
scroll to position [231, 0]
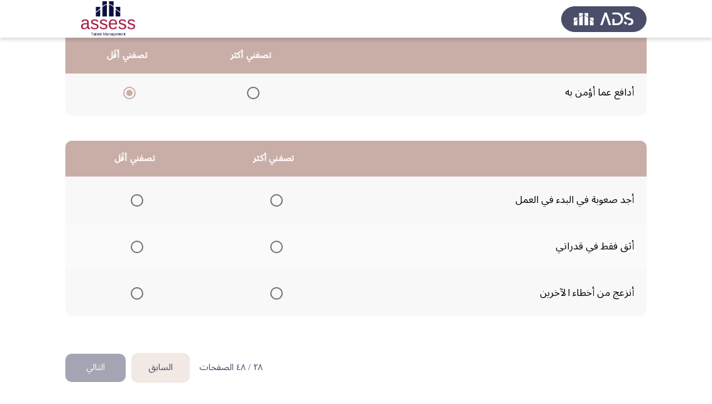
click at [140, 202] on span "Select an option" at bounding box center [137, 200] width 13 height 13
click at [140, 202] on input "Select an option" at bounding box center [137, 200] width 13 height 13
click at [288, 248] on th at bounding box center [273, 246] width 139 height 46
click at [283, 240] on mat-radio-button "Select an option" at bounding box center [274, 246] width 18 height 13
click at [275, 248] on span "Select an option" at bounding box center [276, 247] width 13 height 13
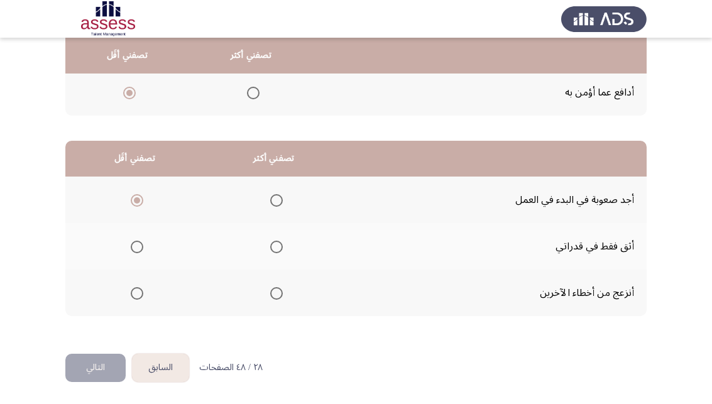
click at [275, 248] on input "Select an option" at bounding box center [276, 247] width 13 height 13
click at [87, 376] on button "التالي" at bounding box center [95, 368] width 60 height 28
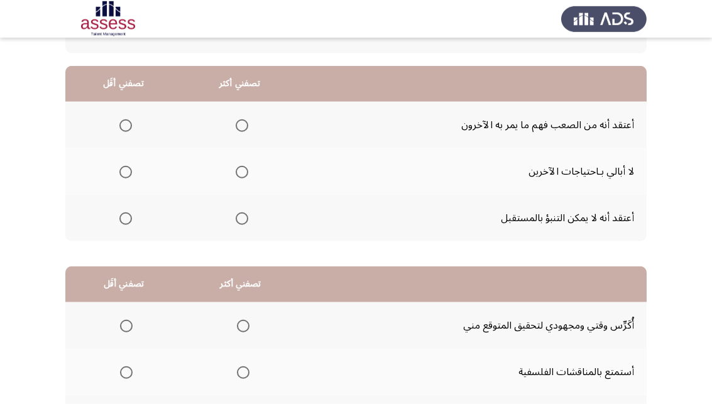
scroll to position [128, 0]
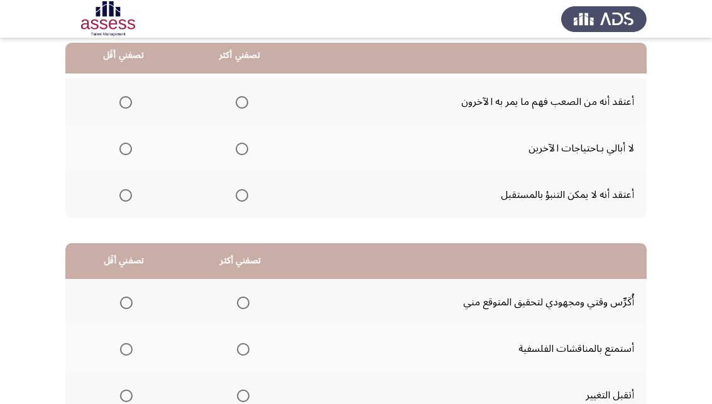
click at [123, 104] on span "Select an option" at bounding box center [125, 102] width 13 height 13
click at [123, 104] on input "Select an option" at bounding box center [125, 102] width 13 height 13
click at [248, 202] on mat-radio-group "Select an option" at bounding box center [240, 194] width 18 height 21
click at [248, 193] on span "Select an option" at bounding box center [242, 195] width 13 height 13
click at [248, 193] on input "Select an option" at bounding box center [242, 195] width 13 height 13
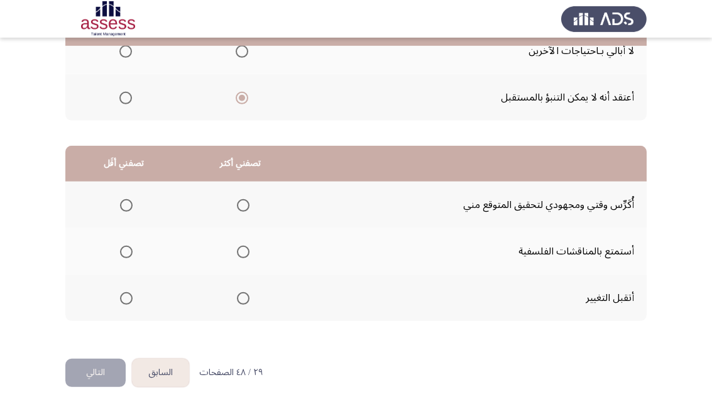
scroll to position [231, 0]
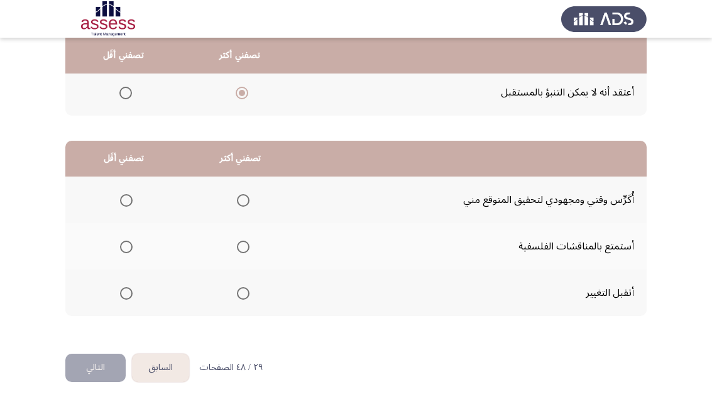
click at [249, 202] on span "Select an option" at bounding box center [243, 200] width 13 height 13
click at [249, 202] on input "Select an option" at bounding box center [243, 200] width 13 height 13
click at [124, 295] on span "Select an option" at bounding box center [126, 293] width 13 height 13
click at [124, 295] on input "Select an option" at bounding box center [126, 293] width 13 height 13
click at [99, 366] on button "التالي" at bounding box center [95, 368] width 60 height 28
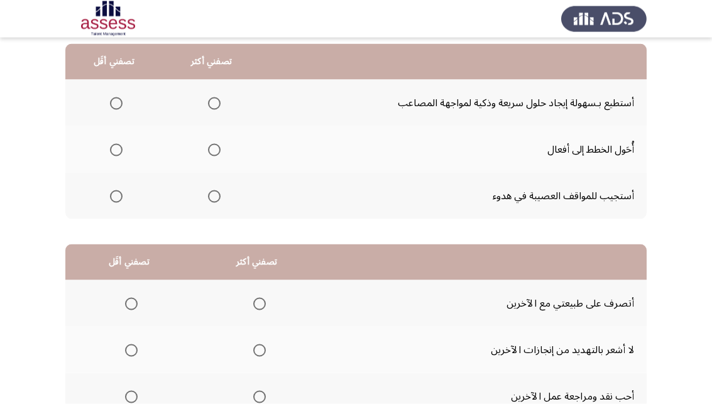
scroll to position [128, 0]
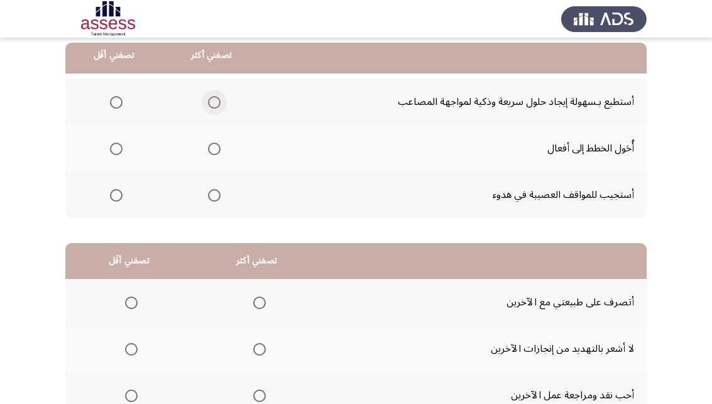
click at [220, 106] on span "Select an option" at bounding box center [214, 102] width 13 height 13
click at [220, 106] on input "Select an option" at bounding box center [214, 102] width 13 height 13
click at [219, 198] on span "Select an option" at bounding box center [214, 195] width 13 height 13
click at [219, 198] on input "Select an option" at bounding box center [214, 195] width 13 height 13
drag, startPoint x: 121, startPoint y: 106, endPoint x: 136, endPoint y: 147, distance: 44.3
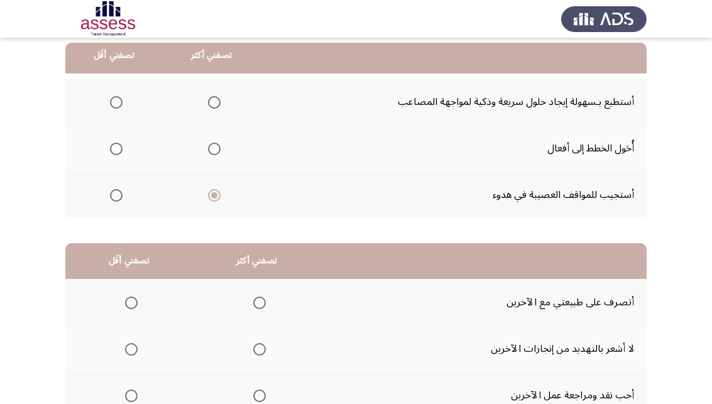
click at [136, 147] on tbody "أستطيع بـسهولة إيجاد حلول سريعة وذكية لمواجهة المصاعب أُحَول الخطط إلى أفعال أس…" at bounding box center [355, 148] width 581 height 139
click at [220, 150] on span "Select an option" at bounding box center [214, 149] width 13 height 13
click at [220, 150] on input "Select an option" at bounding box center [214, 149] width 13 height 13
click at [114, 192] on span "Select an option" at bounding box center [116, 195] width 13 height 13
click at [114, 192] on input "Select an option" at bounding box center [116, 195] width 13 height 13
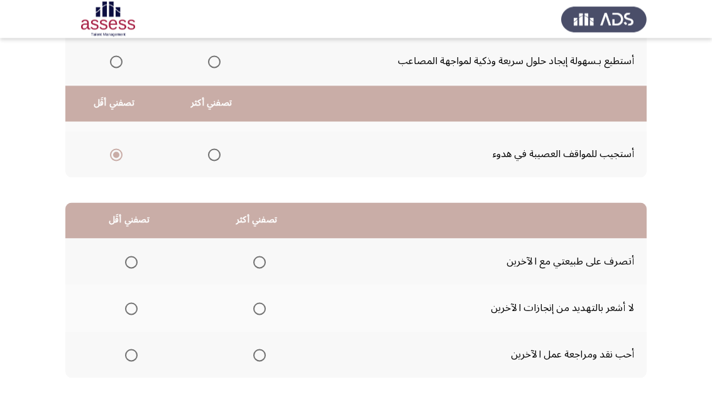
scroll to position [231, 0]
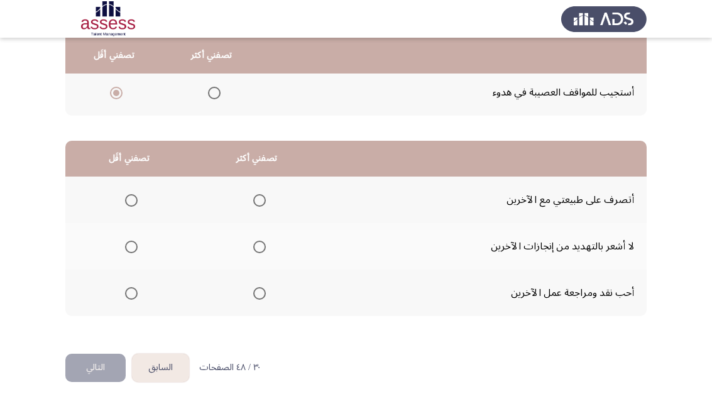
click at [265, 252] on span "Select an option" at bounding box center [259, 247] width 13 height 13
click at [265, 252] on input "Select an option" at bounding box center [259, 247] width 13 height 13
drag, startPoint x: 133, startPoint y: 294, endPoint x: 63, endPoint y: 363, distance: 98.2
click at [133, 295] on span "Select an option" at bounding box center [131, 293] width 13 height 13
click at [133, 295] on input "Select an option" at bounding box center [131, 293] width 13 height 13
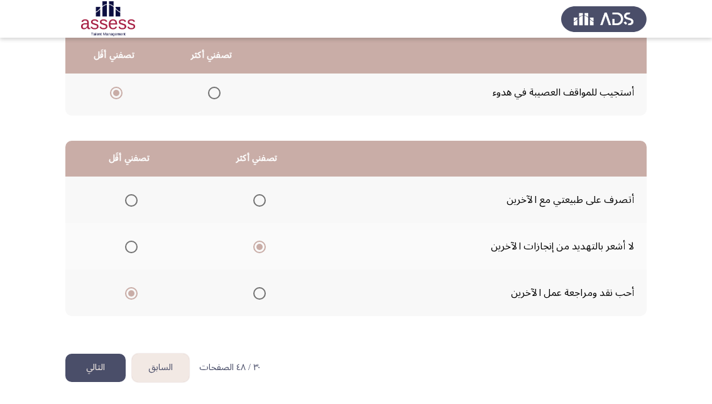
click at [83, 365] on button "التالي" at bounding box center [95, 368] width 60 height 28
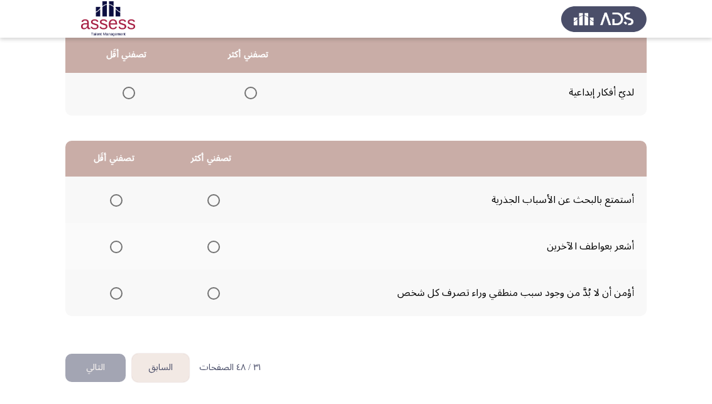
scroll to position [0, 0]
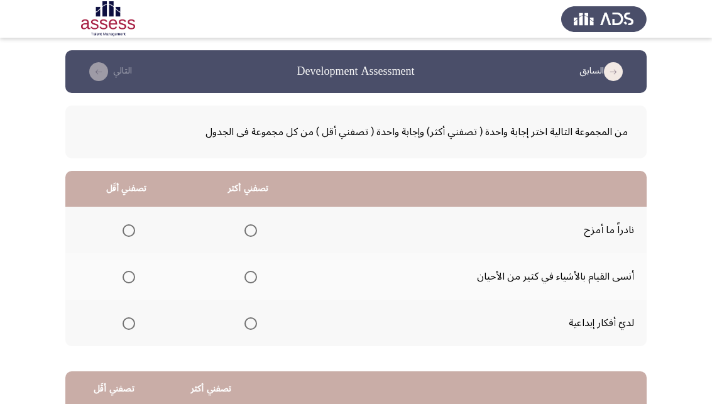
click at [254, 322] on span "Select an option" at bounding box center [250, 323] width 13 height 13
click at [254, 322] on input "Select an option" at bounding box center [250, 323] width 13 height 13
click at [130, 280] on span "Select an option" at bounding box center [129, 277] width 13 height 13
click at [130, 280] on input "Select an option" at bounding box center [129, 277] width 13 height 13
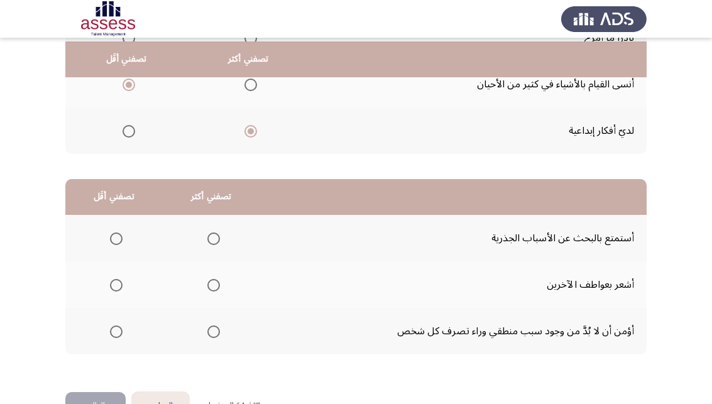
scroll to position [231, 0]
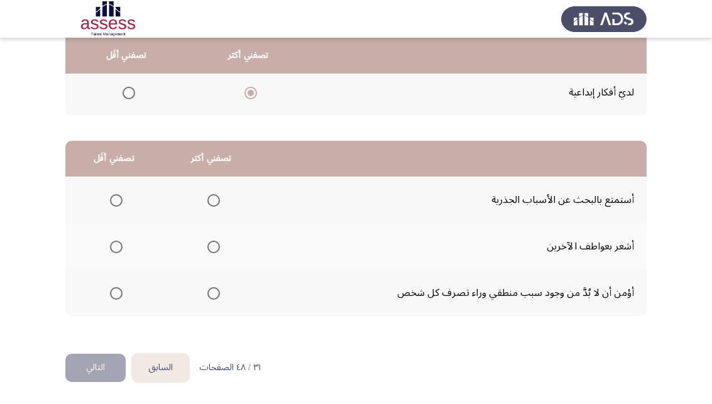
click at [216, 200] on span "Select an option" at bounding box center [213, 200] width 13 height 13
click at [216, 200] on input "Select an option" at bounding box center [213, 200] width 13 height 13
click at [109, 252] on label "Select an option" at bounding box center [114, 247] width 18 height 13
click at [110, 252] on input "Select an option" at bounding box center [116, 247] width 13 height 13
click at [95, 373] on button "التالي" at bounding box center [95, 368] width 60 height 28
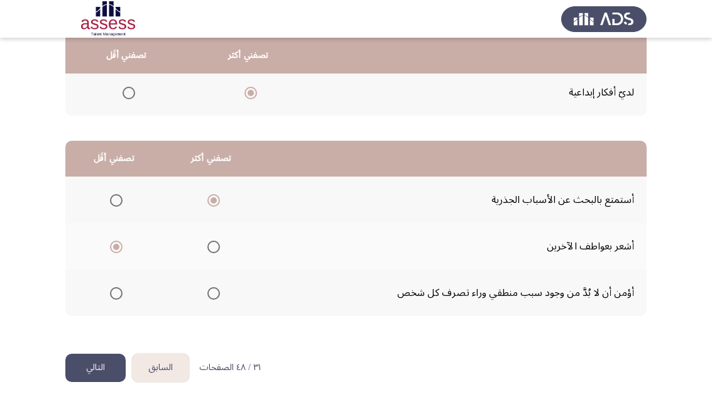
scroll to position [0, 0]
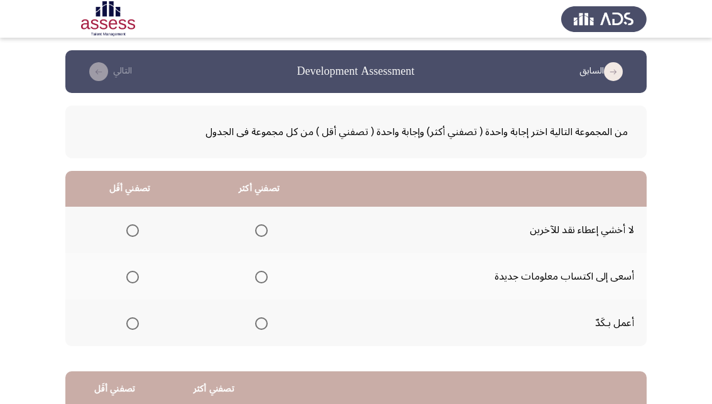
drag, startPoint x: 129, startPoint y: 236, endPoint x: 106, endPoint y: 250, distance: 27.0
click at [106, 250] on th at bounding box center [129, 230] width 129 height 46
click at [266, 271] on span "Select an option" at bounding box center [261, 277] width 13 height 13
click at [266, 271] on input "Select an option" at bounding box center [261, 277] width 13 height 13
click at [129, 231] on span "Select an option" at bounding box center [132, 230] width 13 height 13
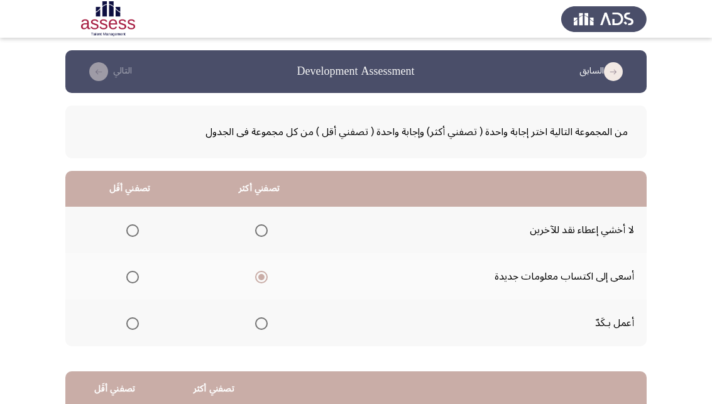
click at [129, 231] on input "Select an option" at bounding box center [132, 230] width 13 height 13
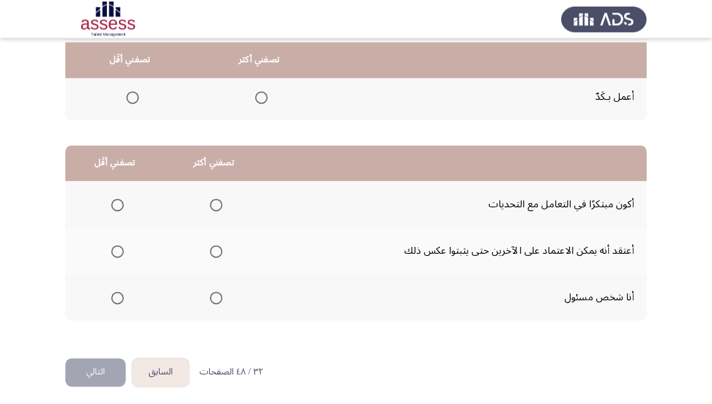
scroll to position [231, 0]
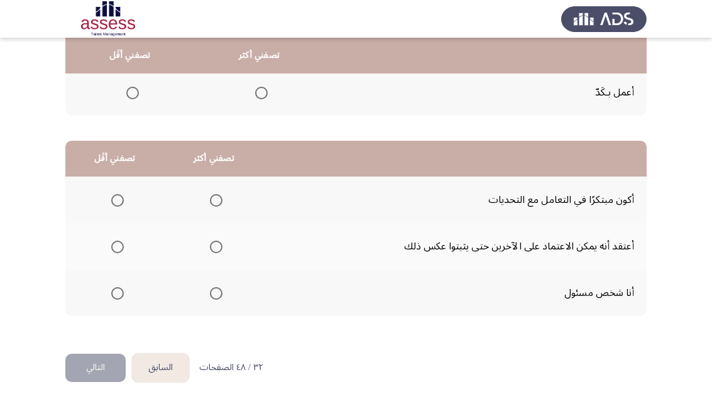
click at [219, 208] on mat-radio-group "Select an option" at bounding box center [214, 199] width 18 height 21
click at [219, 204] on span "Select an option" at bounding box center [216, 200] width 13 height 13
click at [219, 204] on input "Select an option" at bounding box center [216, 200] width 13 height 13
click at [118, 253] on span "Select an option" at bounding box center [117, 247] width 13 height 13
click at [118, 253] on input "Select an option" at bounding box center [117, 247] width 13 height 13
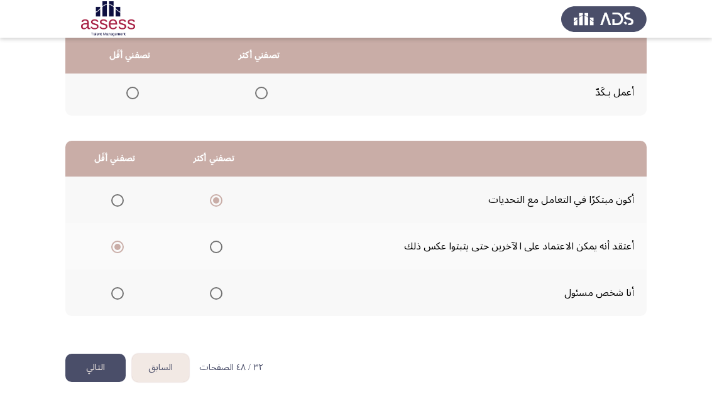
click at [95, 374] on button "التالي" at bounding box center [95, 368] width 60 height 28
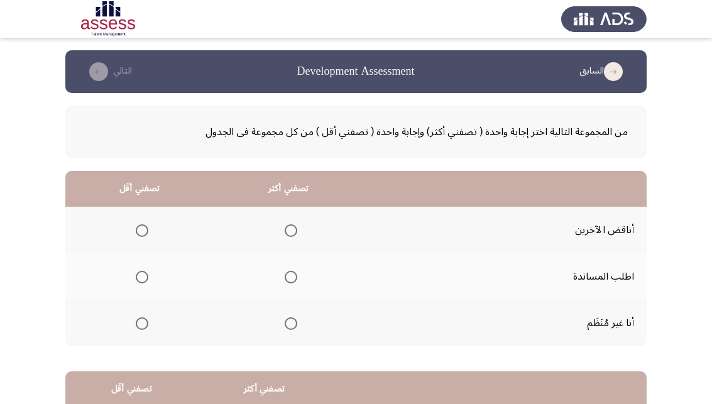
scroll to position [64, 0]
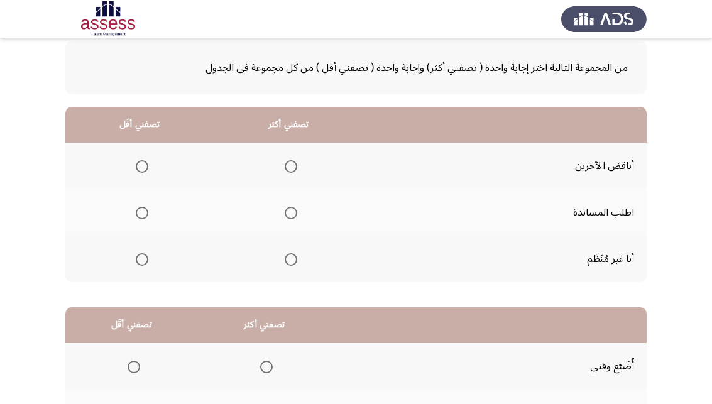
click at [297, 212] on span "Select an option" at bounding box center [291, 213] width 13 height 13
click at [297, 212] on input "Select an option" at bounding box center [291, 213] width 13 height 13
click at [143, 263] on span "Select an option" at bounding box center [142, 259] width 13 height 13
click at [143, 263] on input "Select an option" at bounding box center [142, 259] width 13 height 13
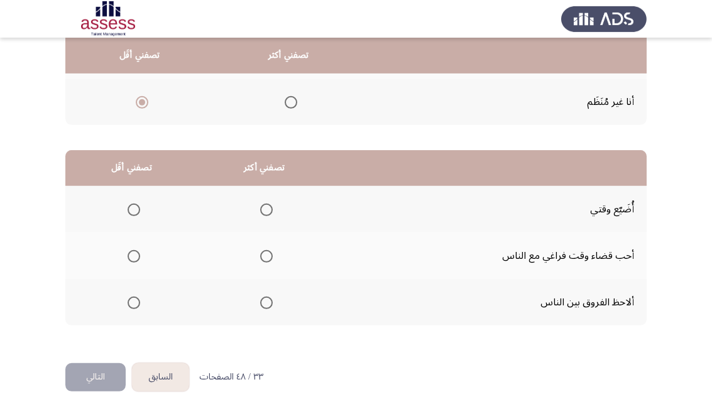
scroll to position [231, 0]
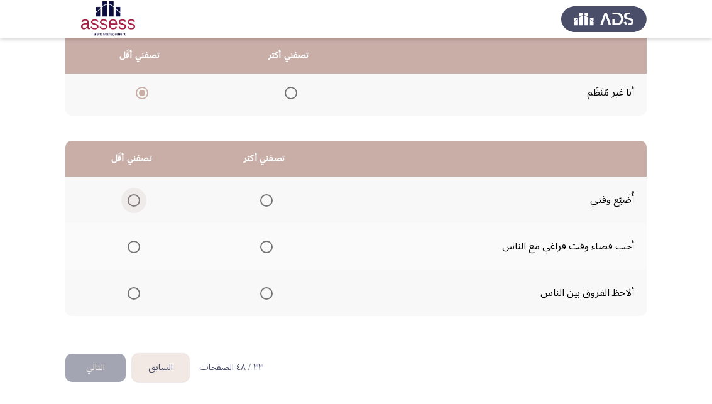
click at [135, 200] on span "Select an option" at bounding box center [134, 200] width 13 height 13
click at [135, 200] on input "Select an option" at bounding box center [134, 200] width 13 height 13
click at [136, 251] on span "Select an option" at bounding box center [134, 247] width 13 height 13
click at [136, 251] on input "Select an option" at bounding box center [134, 247] width 13 height 13
click at [273, 295] on span "Select an option" at bounding box center [266, 293] width 13 height 13
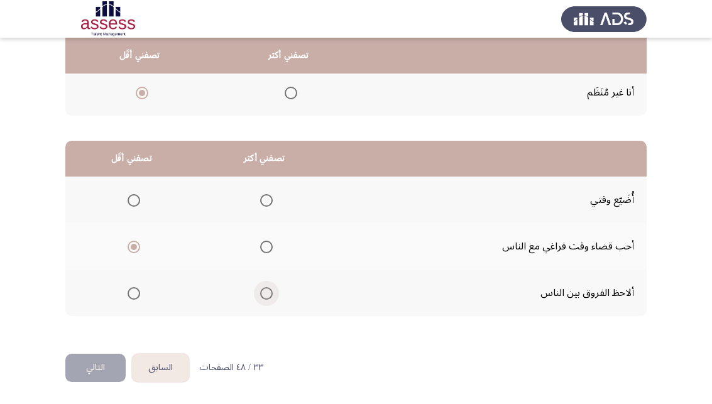
click at [273, 295] on input "Select an option" at bounding box center [266, 293] width 13 height 13
click at [116, 364] on button "التالي" at bounding box center [95, 368] width 60 height 28
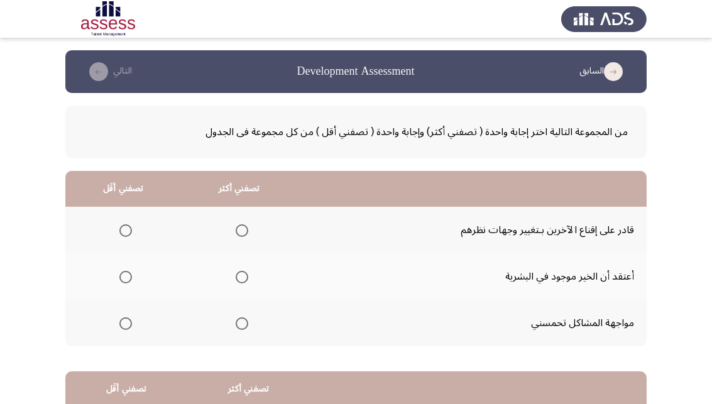
scroll to position [64, 0]
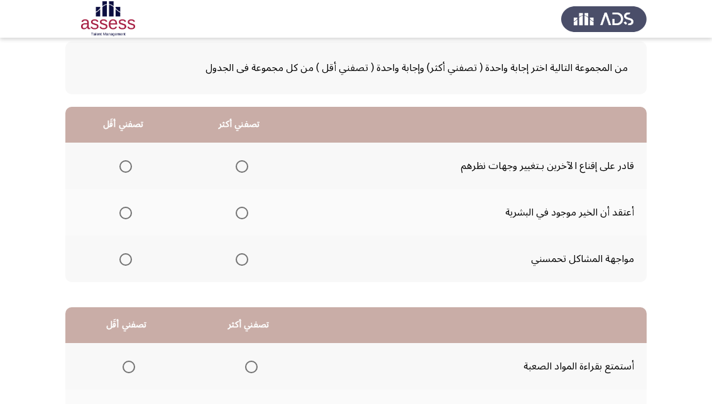
click at [244, 173] on mat-radio-group "Select an option" at bounding box center [240, 165] width 18 height 21
click at [240, 161] on span "Select an option" at bounding box center [242, 166] width 13 height 13
click at [240, 161] on input "Select an option" at bounding box center [242, 166] width 13 height 13
click at [124, 215] on span "Select an option" at bounding box center [125, 213] width 13 height 13
click at [124, 215] on input "Select an option" at bounding box center [125, 213] width 13 height 13
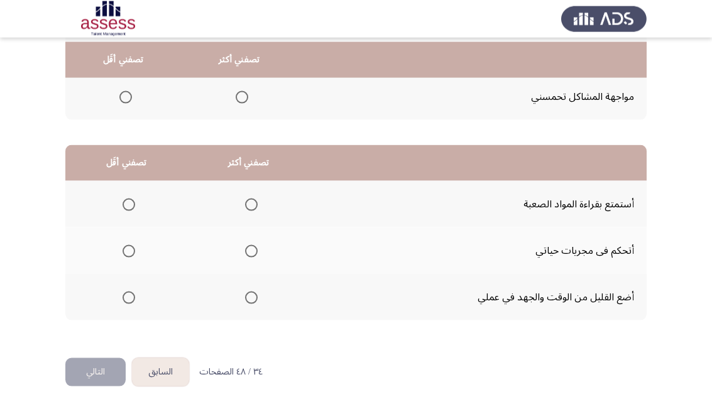
scroll to position [231, 0]
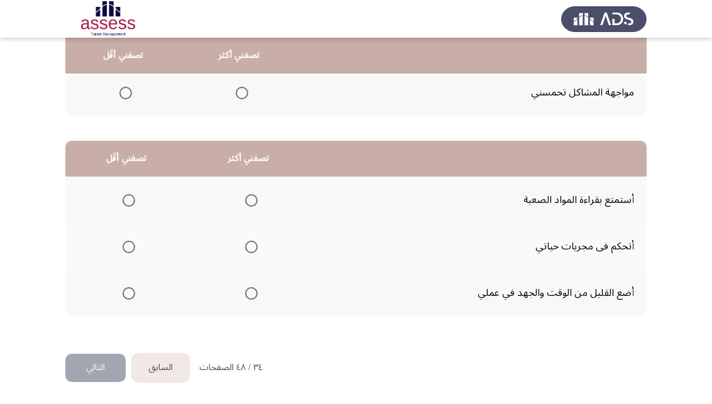
click at [128, 293] on span "Select an option" at bounding box center [129, 293] width 13 height 13
click at [128, 293] on input "Select an option" at bounding box center [129, 293] width 13 height 13
click at [256, 244] on span "Select an option" at bounding box center [251, 247] width 13 height 13
click at [256, 244] on input "Select an option" at bounding box center [251, 247] width 13 height 13
click at [112, 359] on button "التالي" at bounding box center [95, 368] width 60 height 28
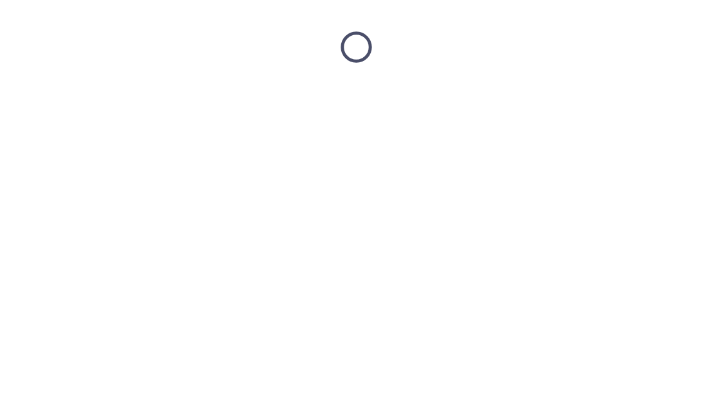
scroll to position [0, 0]
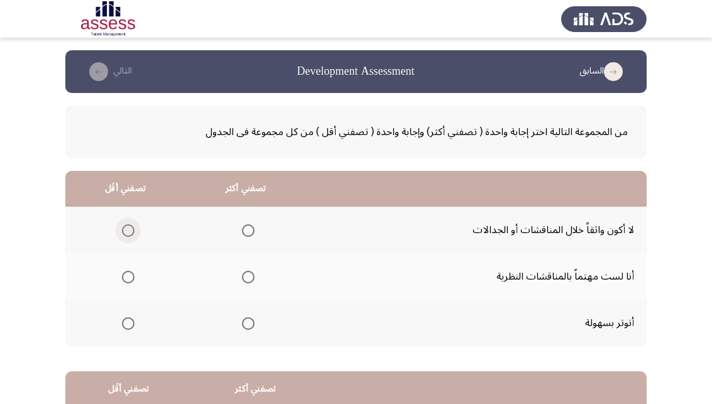
click at [121, 229] on label "Select an option" at bounding box center [126, 230] width 18 height 13
click at [122, 229] on input "Select an option" at bounding box center [128, 230] width 13 height 13
click at [252, 281] on span "Select an option" at bounding box center [248, 277] width 13 height 13
click at [252, 281] on input "Select an option" at bounding box center [248, 277] width 13 height 13
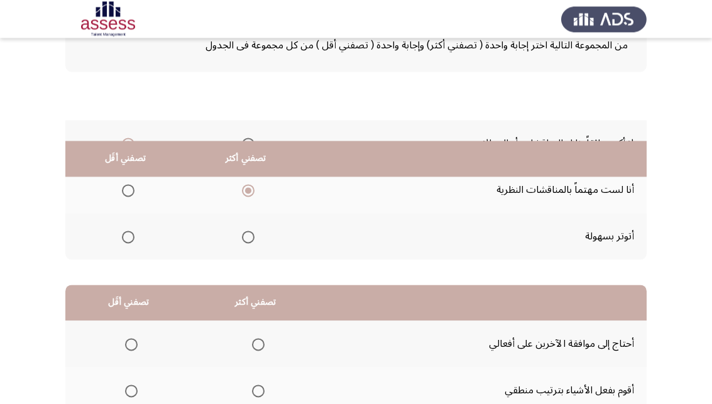
scroll to position [192, 0]
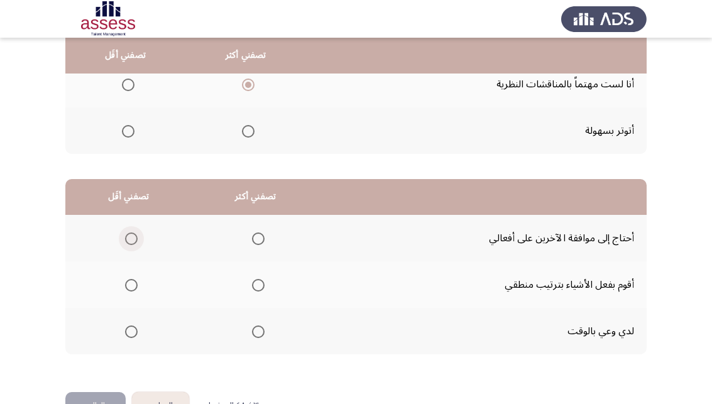
click at [125, 236] on label "Select an option" at bounding box center [129, 238] width 18 height 13
click at [125, 236] on input "Select an option" at bounding box center [131, 238] width 13 height 13
click at [264, 287] on span "Select an option" at bounding box center [258, 285] width 13 height 13
click at [264, 287] on input "Select an option" at bounding box center [258, 285] width 13 height 13
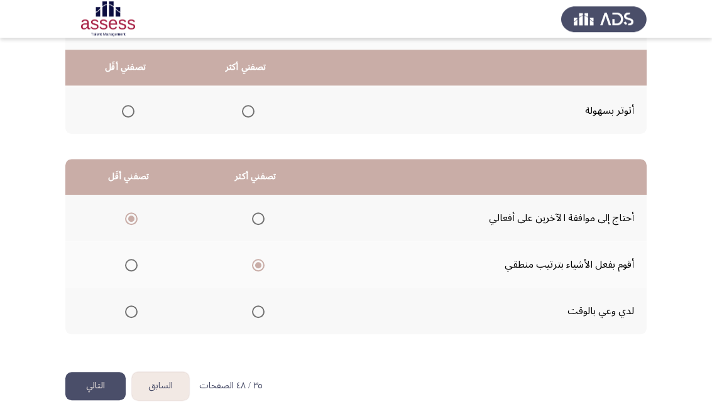
scroll to position [231, 0]
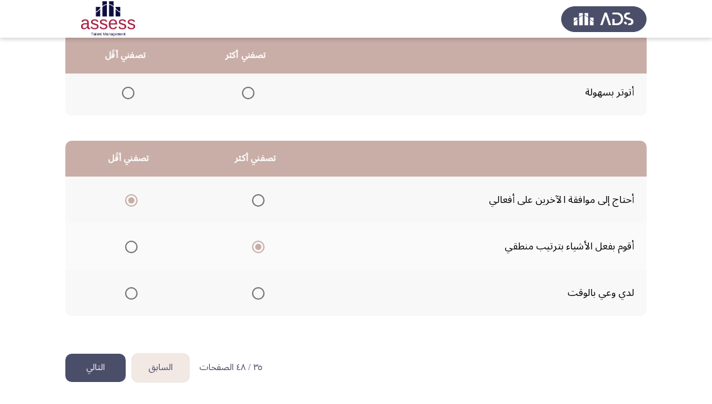
click at [109, 369] on button "التالي" at bounding box center [95, 368] width 60 height 28
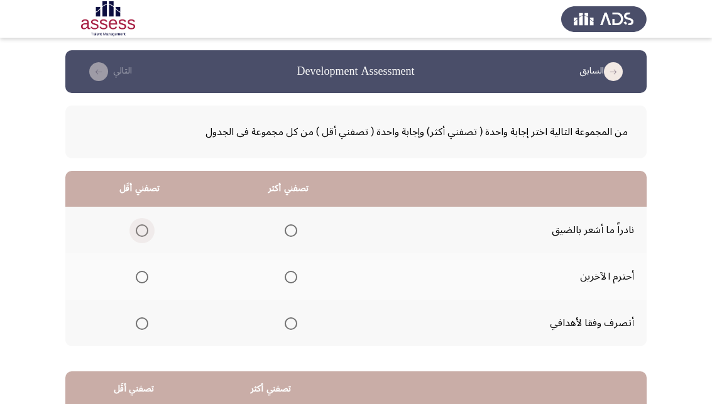
click at [140, 231] on span "Select an option" at bounding box center [142, 230] width 13 height 13
click at [140, 231] on input "Select an option" at bounding box center [142, 230] width 13 height 13
click at [295, 325] on span "Select an option" at bounding box center [291, 323] width 13 height 13
click at [295, 325] on input "Select an option" at bounding box center [291, 323] width 13 height 13
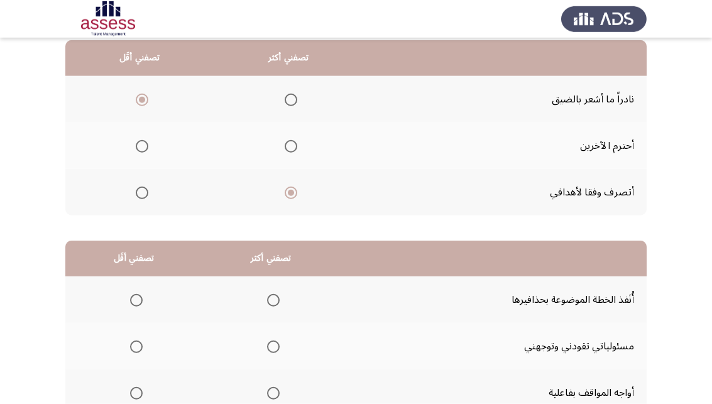
scroll to position [231, 0]
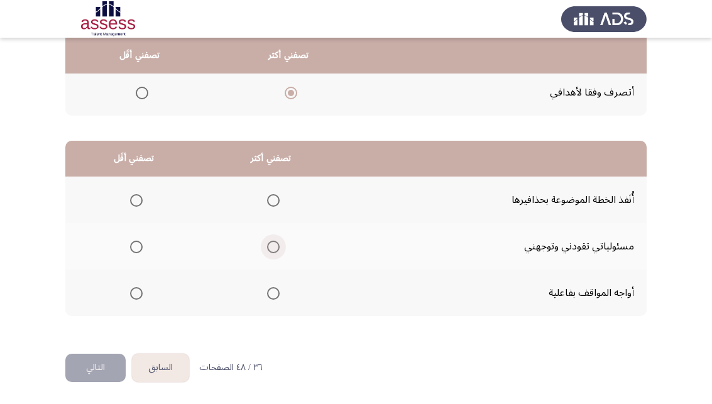
click at [278, 246] on span "Select an option" at bounding box center [273, 247] width 13 height 13
click at [278, 246] on input "Select an option" at bounding box center [273, 247] width 13 height 13
click at [136, 206] on span "Select an option" at bounding box center [136, 200] width 13 height 13
click at [136, 206] on input "Select an option" at bounding box center [136, 200] width 13 height 13
click at [273, 197] on span "Select an option" at bounding box center [273, 200] width 13 height 13
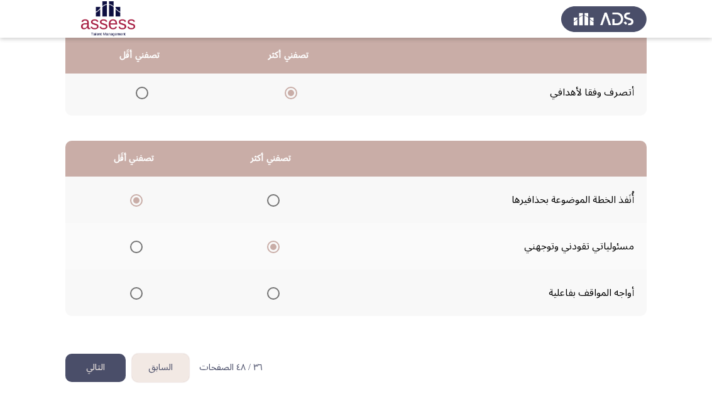
click at [273, 197] on input "Select an option" at bounding box center [273, 200] width 13 height 13
click at [136, 297] on span "Select an option" at bounding box center [136, 293] width 13 height 13
click at [136, 297] on input "Select an option" at bounding box center [136, 293] width 13 height 13
click at [106, 367] on button "التالي" at bounding box center [95, 368] width 60 height 28
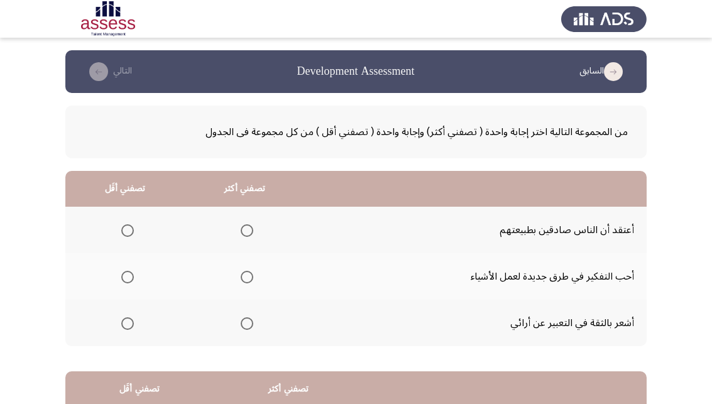
click at [126, 227] on span "Select an option" at bounding box center [127, 230] width 13 height 13
click at [126, 227] on input "Select an option" at bounding box center [127, 230] width 13 height 13
click at [253, 320] on span "Select an option" at bounding box center [247, 323] width 13 height 13
click at [253, 320] on input "Select an option" at bounding box center [247, 323] width 13 height 13
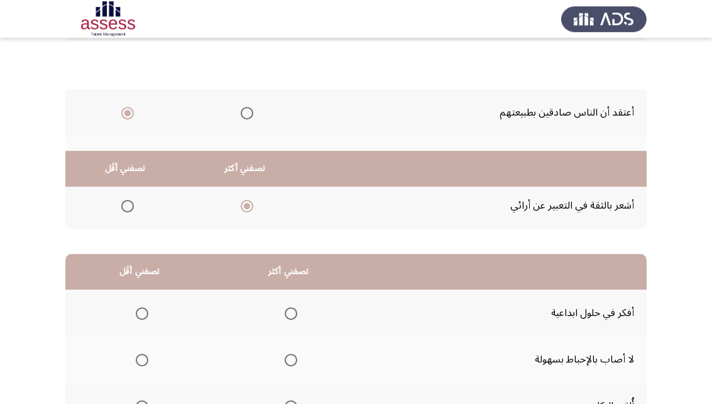
scroll to position [231, 0]
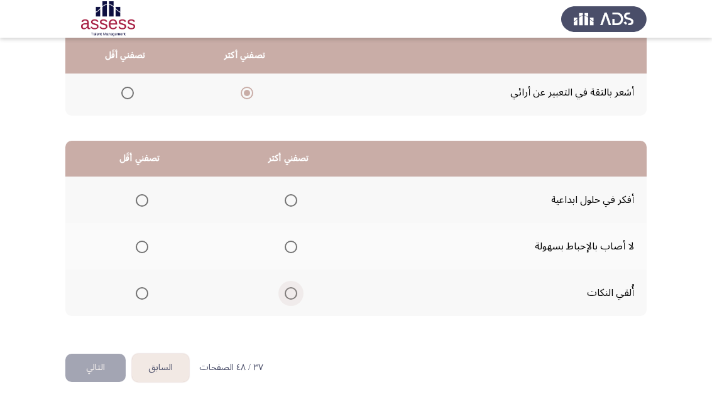
click at [292, 298] on span "Select an option" at bounding box center [291, 293] width 13 height 13
click at [292, 298] on input "Select an option" at bounding box center [291, 293] width 13 height 13
click at [297, 200] on span "Select an option" at bounding box center [291, 200] width 13 height 13
click at [297, 200] on input "Select an option" at bounding box center [291, 200] width 13 height 13
click at [140, 295] on span "Select an option" at bounding box center [142, 293] width 13 height 13
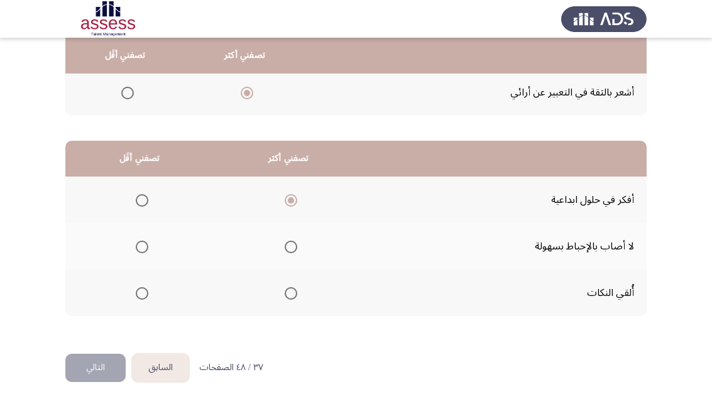
click at [140, 295] on input "Select an option" at bounding box center [142, 293] width 13 height 13
click at [99, 365] on button "التالي" at bounding box center [95, 368] width 60 height 28
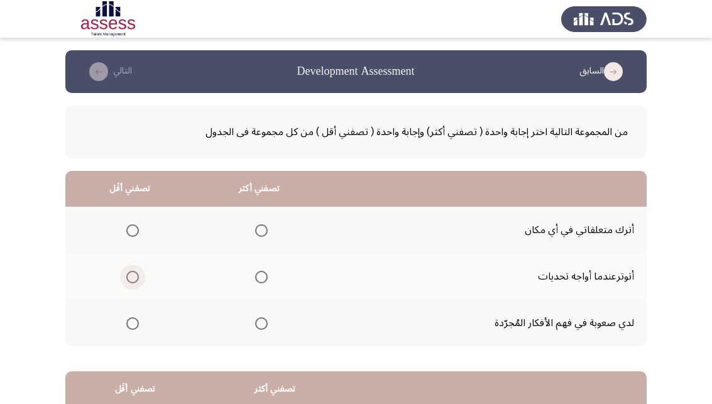
click at [133, 278] on span "Select an option" at bounding box center [132, 277] width 13 height 13
click at [133, 278] on input "Select an option" at bounding box center [132, 277] width 13 height 13
click at [266, 229] on span "Select an option" at bounding box center [261, 230] width 13 height 13
click at [266, 229] on input "Select an option" at bounding box center [261, 230] width 13 height 13
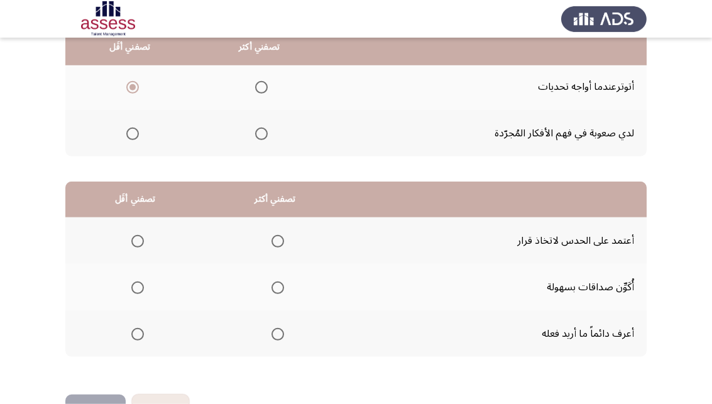
scroll to position [192, 0]
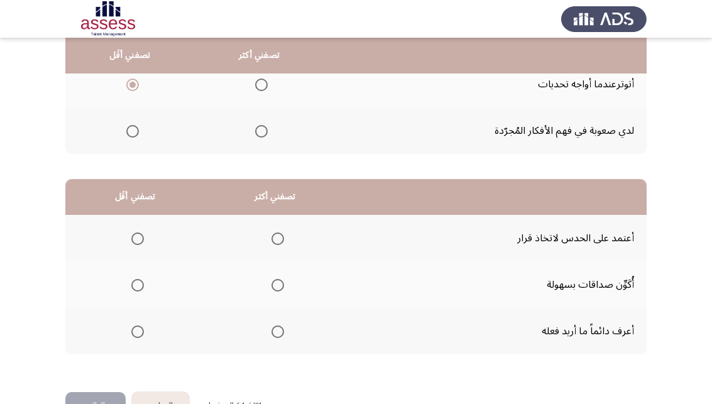
click at [278, 241] on span "Select an option" at bounding box center [277, 238] width 13 height 13
click at [278, 241] on input "Select an option" at bounding box center [277, 238] width 13 height 13
click at [141, 330] on span "Select an option" at bounding box center [137, 331] width 13 height 13
click at [141, 330] on input "Select an option" at bounding box center [137, 331] width 13 height 13
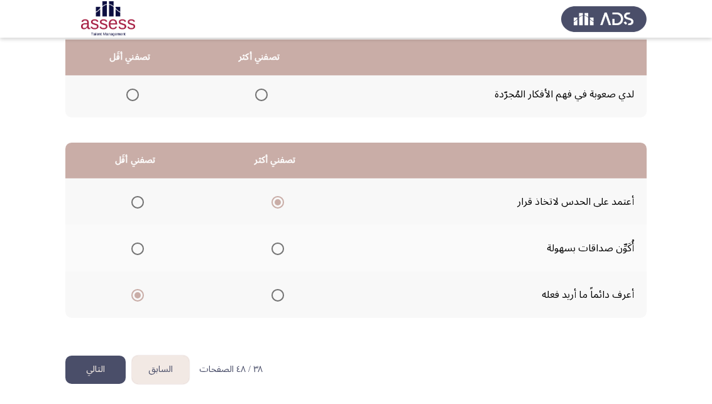
scroll to position [231, 0]
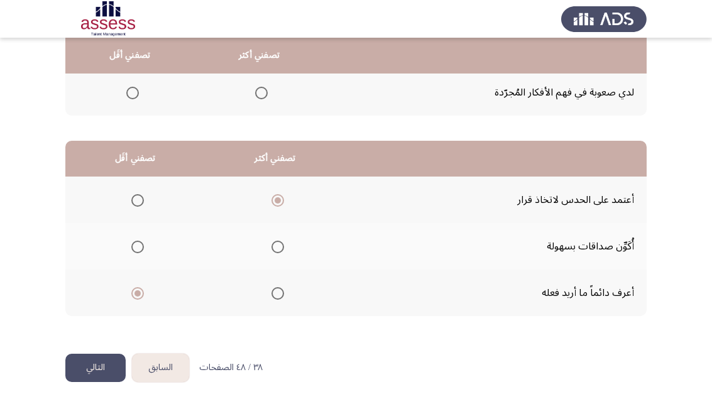
click at [270, 298] on th at bounding box center [275, 293] width 140 height 46
click at [293, 292] on th at bounding box center [275, 293] width 140 height 46
click at [283, 298] on span "Select an option" at bounding box center [277, 293] width 13 height 13
click at [283, 298] on input "Select an option" at bounding box center [277, 293] width 13 height 13
click at [144, 197] on span "Select an option" at bounding box center [137, 200] width 13 height 13
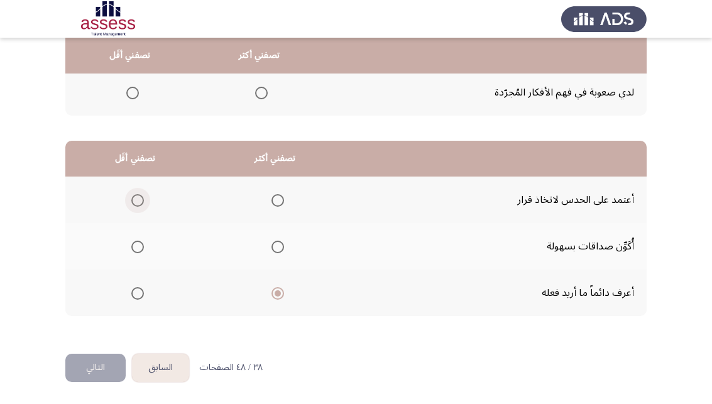
click at [144, 197] on input "Select an option" at bounding box center [137, 200] width 13 height 13
click at [98, 368] on button "التالي" at bounding box center [95, 368] width 60 height 28
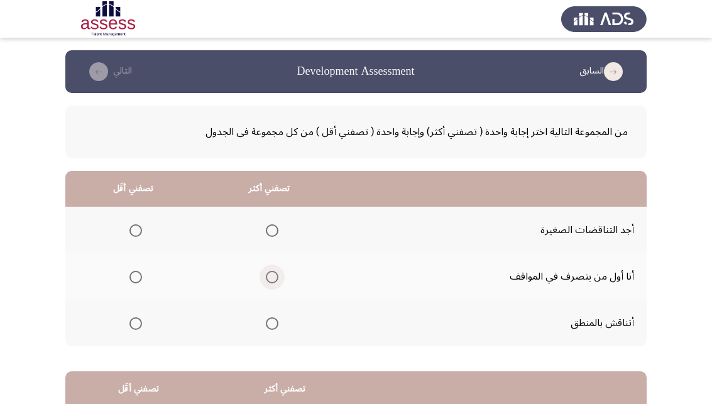
click at [274, 281] on span "Select an option" at bounding box center [272, 277] width 13 height 13
click at [274, 281] on input "Select an option" at bounding box center [272, 277] width 13 height 13
click at [137, 230] on span "Select an option" at bounding box center [135, 230] width 13 height 13
click at [137, 230] on input "Select an option" at bounding box center [135, 230] width 13 height 13
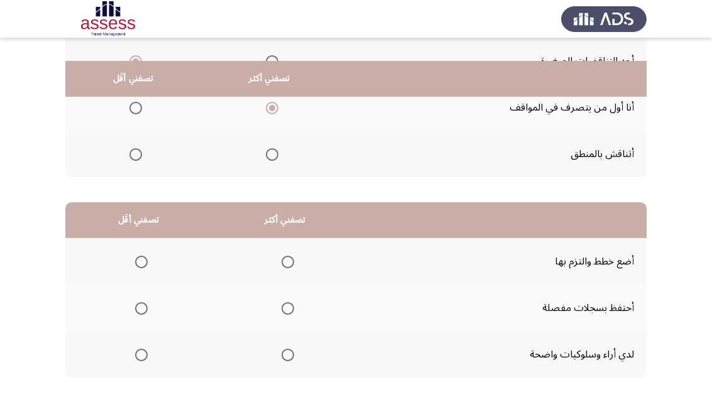
scroll to position [192, 0]
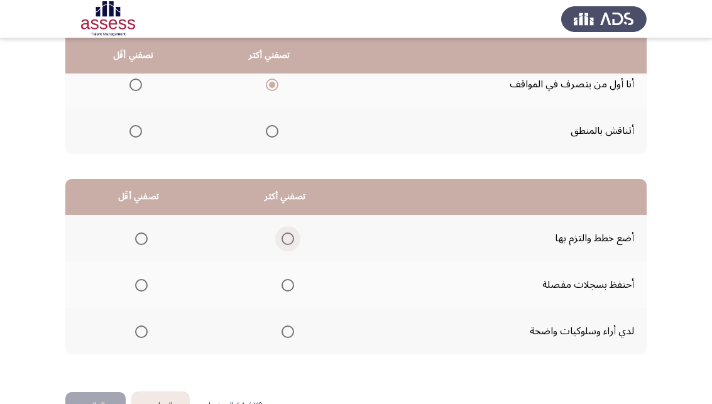
click at [283, 238] on label "Select an option" at bounding box center [285, 238] width 18 height 13
click at [283, 238] on input "Select an option" at bounding box center [287, 238] width 13 height 13
drag, startPoint x: 144, startPoint y: 339, endPoint x: 151, endPoint y: 314, distance: 25.5
click at [138, 330] on span "Select an option" at bounding box center [141, 331] width 13 height 13
click at [138, 330] on input "Select an option" at bounding box center [141, 331] width 13 height 13
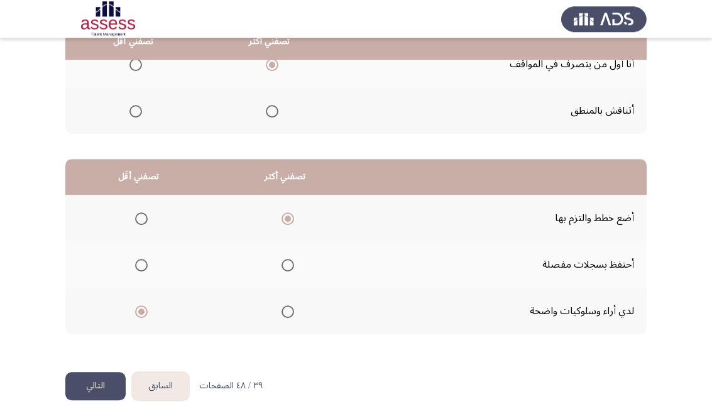
scroll to position [231, 0]
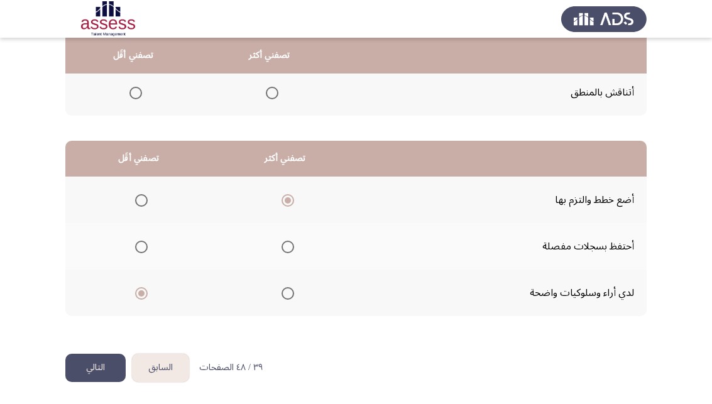
click at [143, 245] on span "Select an option" at bounding box center [141, 247] width 13 height 13
click at [143, 245] on input "Select an option" at bounding box center [141, 247] width 13 height 13
click at [95, 364] on button "التالي" at bounding box center [95, 368] width 60 height 28
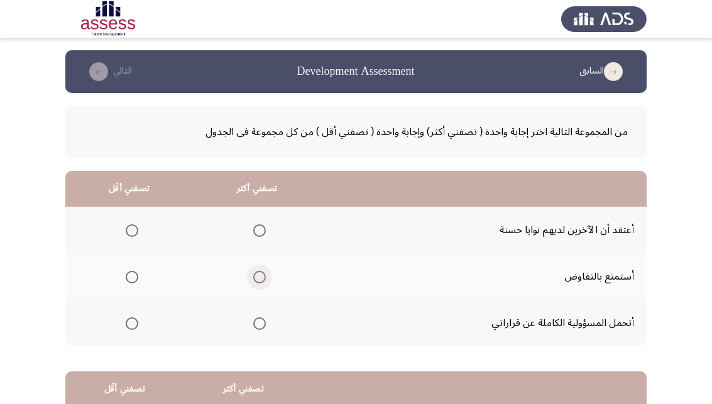
click at [264, 276] on span "Select an option" at bounding box center [259, 277] width 13 height 13
click at [264, 276] on input "Select an option" at bounding box center [259, 277] width 13 height 13
click at [138, 236] on span "Select an option" at bounding box center [132, 230] width 13 height 13
click at [138, 236] on input "Select an option" at bounding box center [132, 230] width 13 height 13
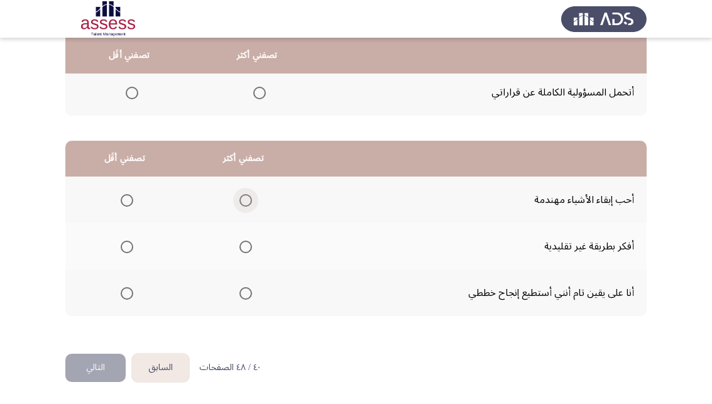
click at [249, 200] on span "Select an option" at bounding box center [245, 200] width 13 height 13
click at [249, 200] on input "Select an option" at bounding box center [245, 200] width 13 height 13
click at [252, 293] on span "Select an option" at bounding box center [245, 293] width 13 height 13
click at [252, 293] on input "Select an option" at bounding box center [245, 293] width 13 height 13
click at [132, 247] on span "Select an option" at bounding box center [127, 247] width 13 height 13
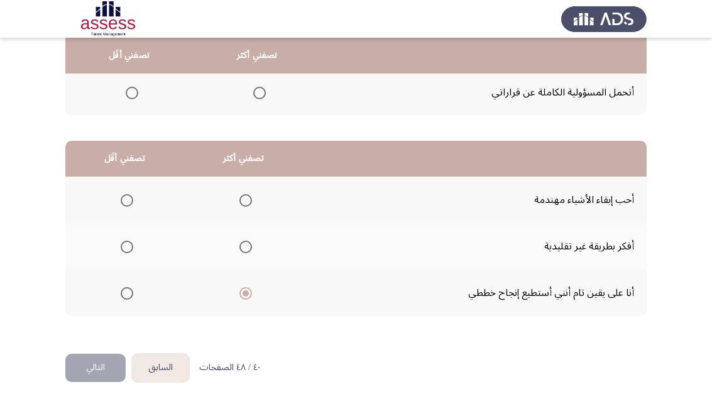
click at [132, 247] on input "Select an option" at bounding box center [127, 247] width 13 height 13
click at [115, 368] on button "التالي" at bounding box center [95, 368] width 60 height 28
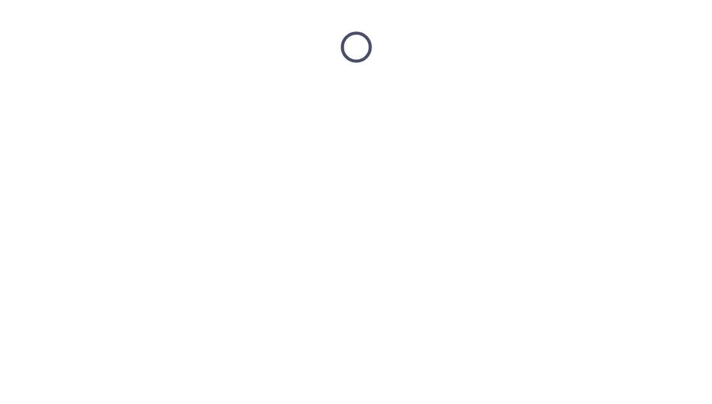
scroll to position [0, 0]
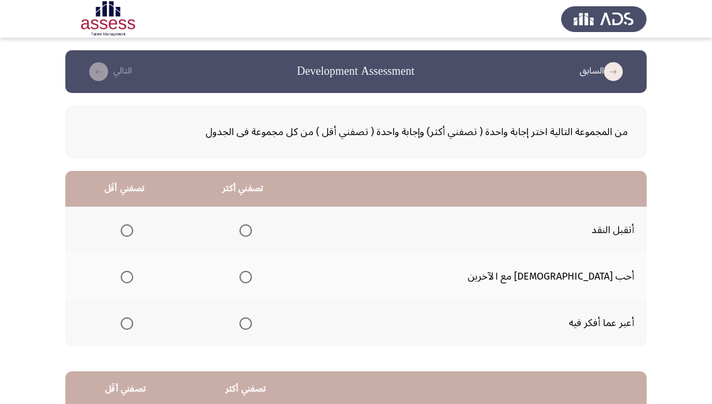
click at [252, 330] on mat-radio-group "Select an option" at bounding box center [243, 322] width 18 height 21
click at [252, 321] on span "Select an option" at bounding box center [245, 323] width 13 height 13
click at [252, 321] on input "Select an option" at bounding box center [245, 323] width 13 height 13
click at [133, 280] on span "Select an option" at bounding box center [127, 277] width 13 height 13
click at [133, 280] on input "Select an option" at bounding box center [127, 277] width 13 height 13
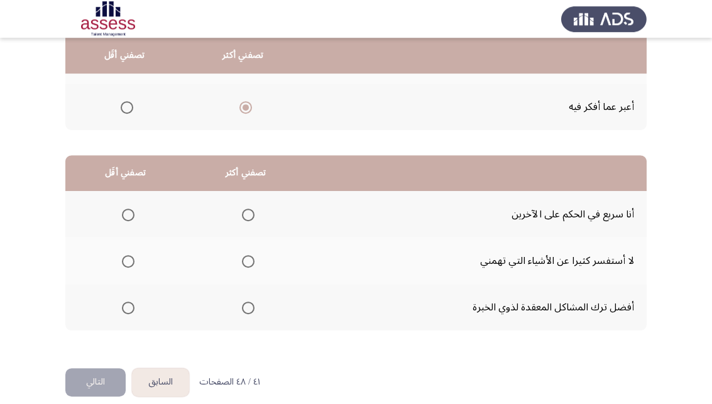
scroll to position [231, 0]
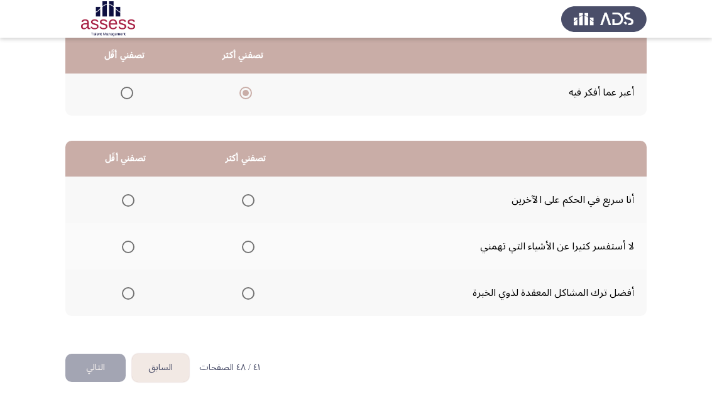
click at [131, 205] on span "Select an option" at bounding box center [128, 200] width 13 height 13
click at [131, 205] on input "Select an option" at bounding box center [128, 200] width 13 height 13
click at [253, 290] on span "Select an option" at bounding box center [248, 293] width 13 height 13
click at [253, 290] on input "Select an option" at bounding box center [248, 293] width 13 height 13
click at [104, 366] on button "التالي" at bounding box center [95, 368] width 60 height 28
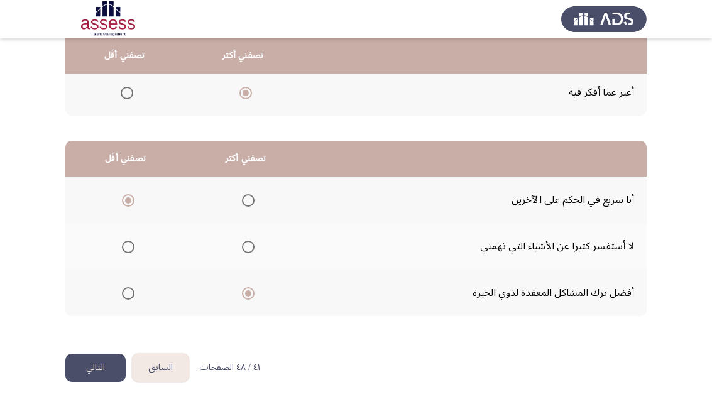
scroll to position [0, 0]
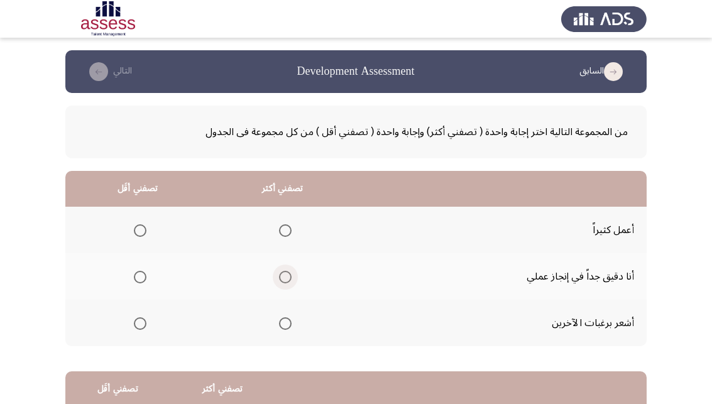
click at [283, 281] on label "Select an option" at bounding box center [283, 277] width 18 height 13
click at [283, 281] on input "Select an option" at bounding box center [285, 277] width 13 height 13
click at [133, 231] on label "Select an option" at bounding box center [138, 230] width 18 height 13
click at [134, 231] on input "Select an option" at bounding box center [140, 230] width 13 height 13
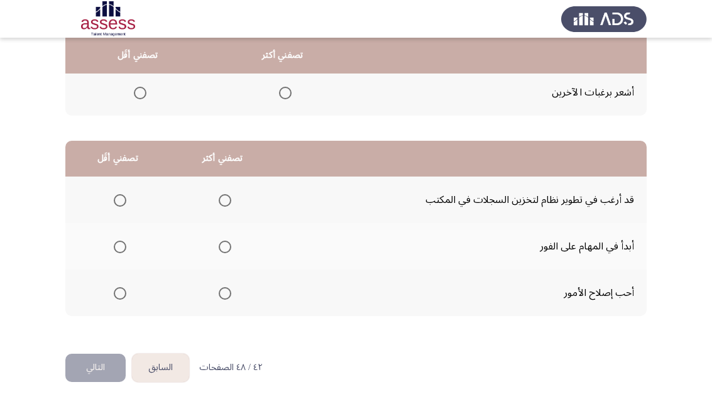
click at [223, 257] on th at bounding box center [222, 246] width 105 height 46
click at [229, 247] on span "Select an option" at bounding box center [225, 247] width 13 height 13
click at [229, 247] on input "Select an option" at bounding box center [225, 247] width 13 height 13
click at [222, 205] on label "Select an option" at bounding box center [223, 200] width 18 height 13
click at [222, 205] on input "Select an option" at bounding box center [225, 200] width 13 height 13
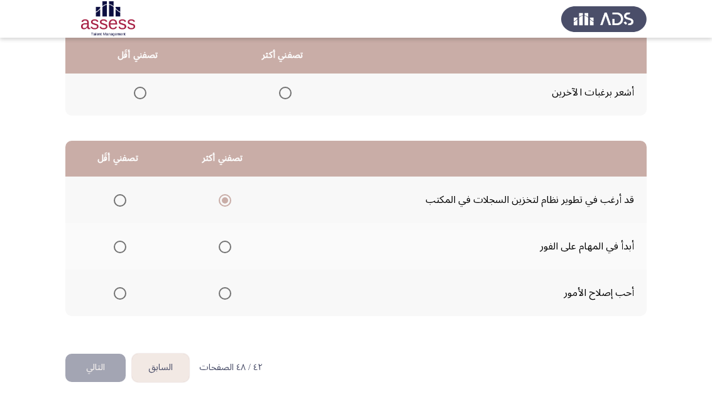
click at [123, 246] on span "Select an option" at bounding box center [120, 247] width 13 height 13
click at [123, 246] on input "Select an option" at bounding box center [120, 247] width 13 height 13
click at [114, 369] on button "التالي" at bounding box center [95, 368] width 60 height 28
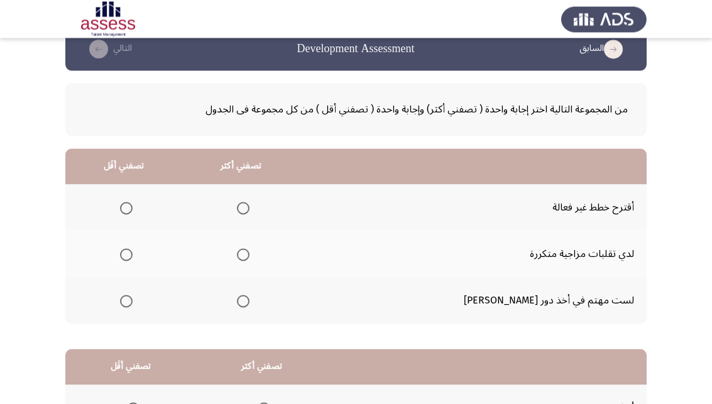
scroll to position [0, 0]
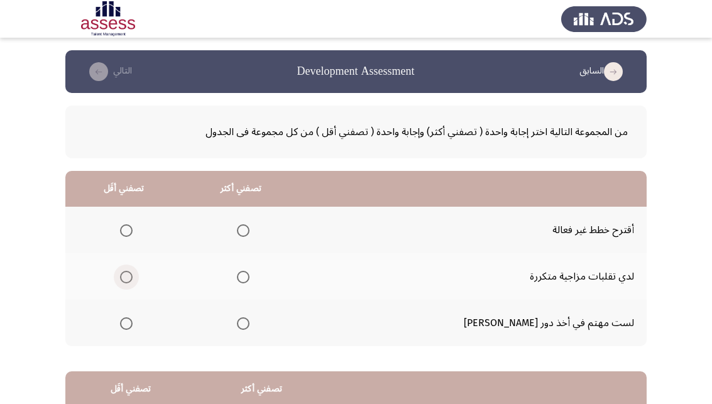
click at [133, 280] on span "Select an option" at bounding box center [126, 277] width 13 height 13
click at [133, 280] on input "Select an option" at bounding box center [126, 277] width 13 height 13
click at [249, 327] on span "Select an option" at bounding box center [243, 323] width 13 height 13
click at [249, 327] on input "Select an option" at bounding box center [243, 323] width 13 height 13
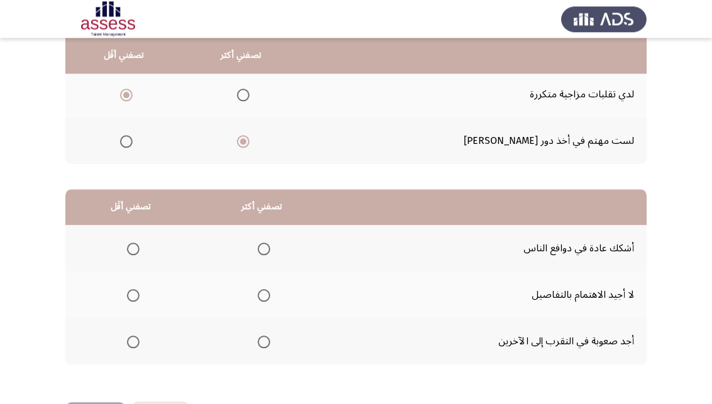
scroll to position [231, 0]
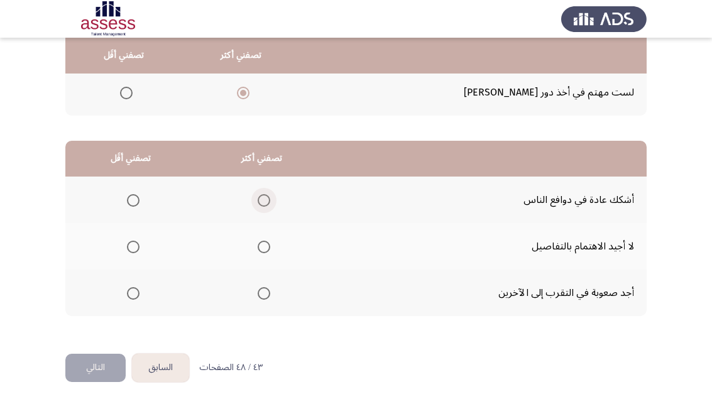
click at [270, 198] on span "Select an option" at bounding box center [264, 200] width 13 height 13
click at [270, 198] on input "Select an option" at bounding box center [264, 200] width 13 height 13
click at [136, 249] on span "Select an option" at bounding box center [133, 247] width 13 height 13
click at [136, 249] on input "Select an option" at bounding box center [133, 247] width 13 height 13
click at [99, 370] on button "التالي" at bounding box center [95, 368] width 60 height 28
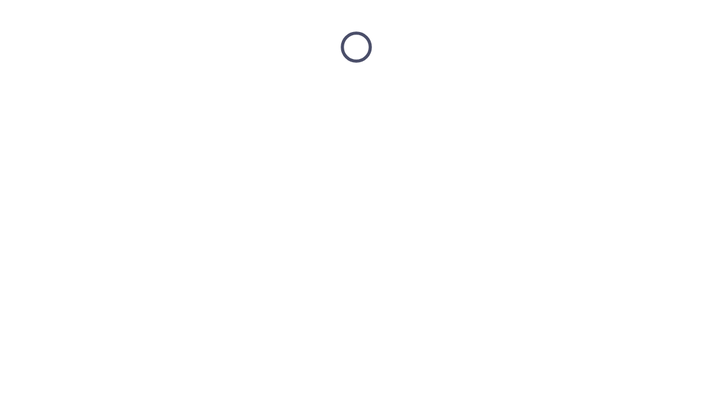
scroll to position [0, 0]
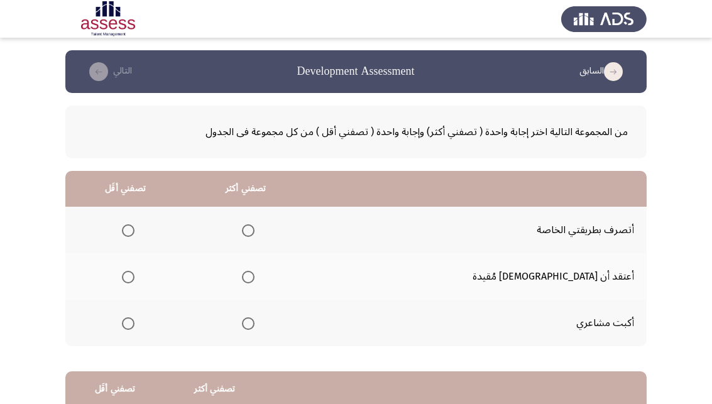
drag, startPoint x: 292, startPoint y: 228, endPoint x: 331, endPoint y: 244, distance: 42.8
click at [306, 244] on th at bounding box center [245, 230] width 121 height 46
click at [297, 243] on th at bounding box center [245, 230] width 121 height 46
click at [254, 229] on span "Select an option" at bounding box center [248, 230] width 13 height 13
click at [254, 229] on input "Select an option" at bounding box center [248, 230] width 13 height 13
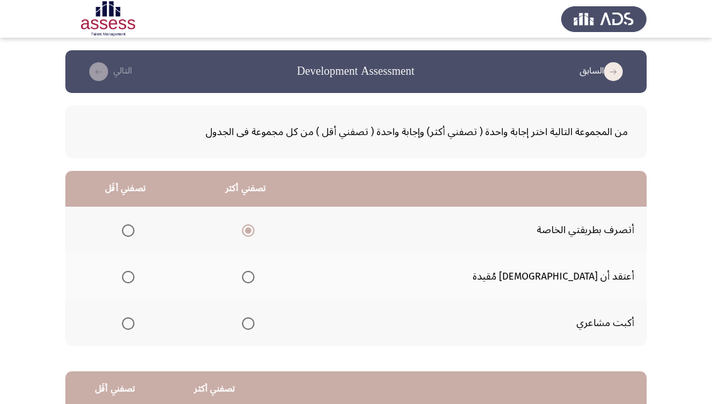
click at [151, 322] on th at bounding box center [125, 323] width 120 height 46
click at [134, 324] on span "Select an option" at bounding box center [128, 323] width 13 height 13
click at [134, 324] on input "Select an option" at bounding box center [128, 323] width 13 height 13
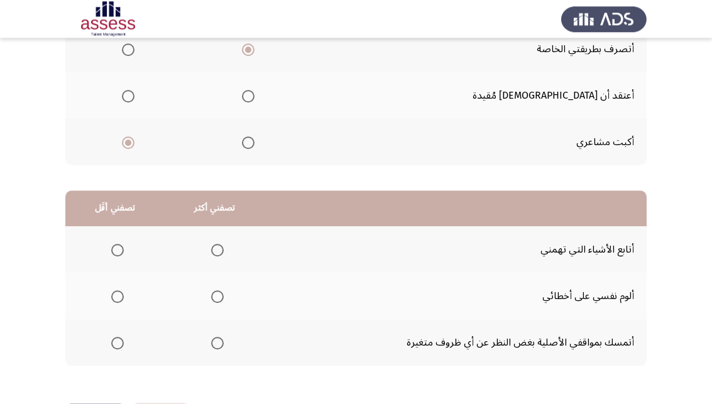
scroll to position [231, 0]
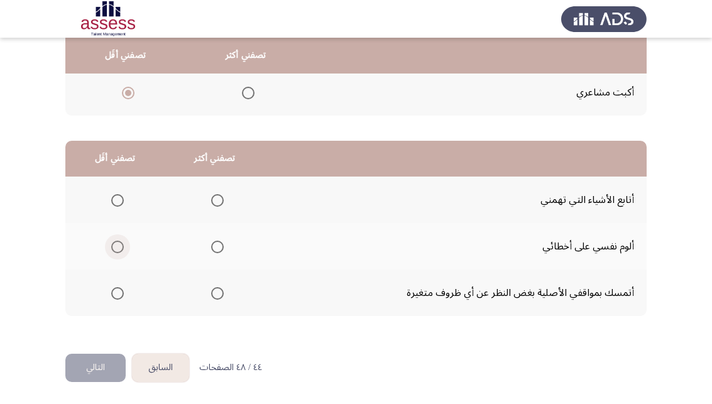
click at [117, 247] on span "Select an option" at bounding box center [117, 247] width 13 height 13
click at [117, 247] on input "Select an option" at bounding box center [117, 247] width 13 height 13
click at [224, 198] on span "Select an option" at bounding box center [217, 200] width 13 height 13
click at [224, 198] on input "Select an option" at bounding box center [217, 200] width 13 height 13
click at [92, 369] on button "التالي" at bounding box center [95, 368] width 60 height 28
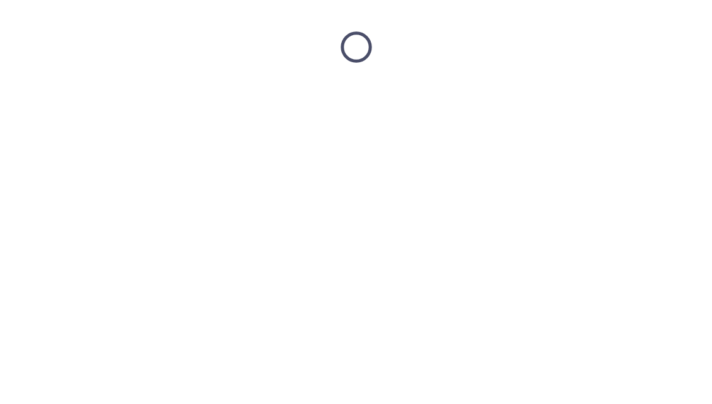
scroll to position [0, 0]
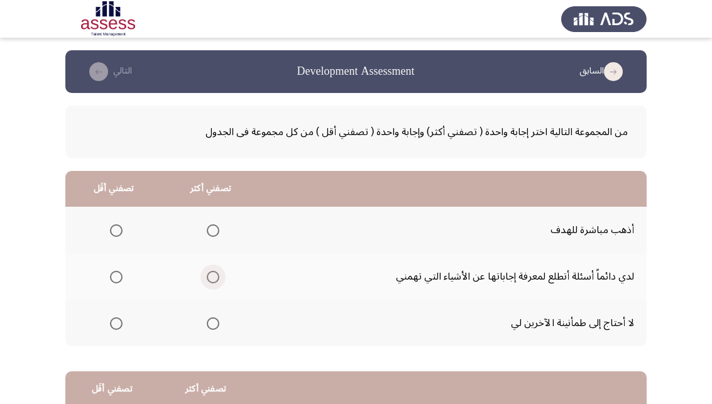
click at [219, 276] on span "Select an option" at bounding box center [213, 277] width 13 height 13
click at [219, 276] on input "Select an option" at bounding box center [213, 277] width 13 height 13
click at [113, 328] on span "Select an option" at bounding box center [116, 323] width 13 height 13
click at [113, 328] on input "Select an option" at bounding box center [116, 323] width 13 height 13
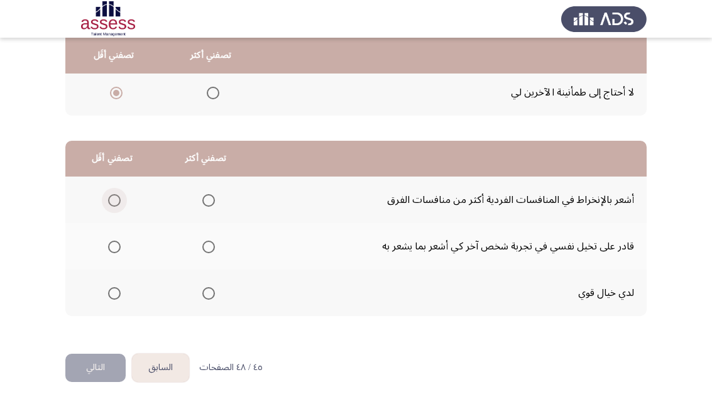
click at [117, 205] on span "Select an option" at bounding box center [114, 200] width 13 height 13
click at [117, 205] on input "Select an option" at bounding box center [114, 200] width 13 height 13
click at [112, 247] on span "Select an option" at bounding box center [114, 247] width 13 height 13
click at [112, 247] on input "Select an option" at bounding box center [114, 247] width 13 height 13
click at [202, 292] on th at bounding box center [206, 293] width 94 height 46
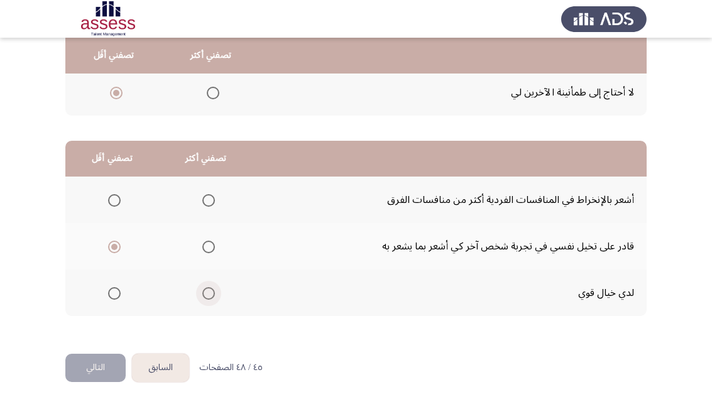
click at [215, 293] on span "Select an option" at bounding box center [208, 293] width 13 height 13
click at [215, 293] on input "Select an option" at bounding box center [208, 293] width 13 height 13
click at [110, 370] on button "التالي" at bounding box center [95, 368] width 60 height 28
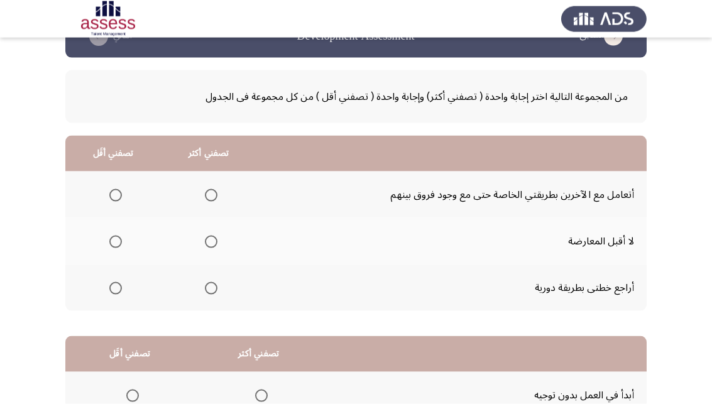
scroll to position [64, 0]
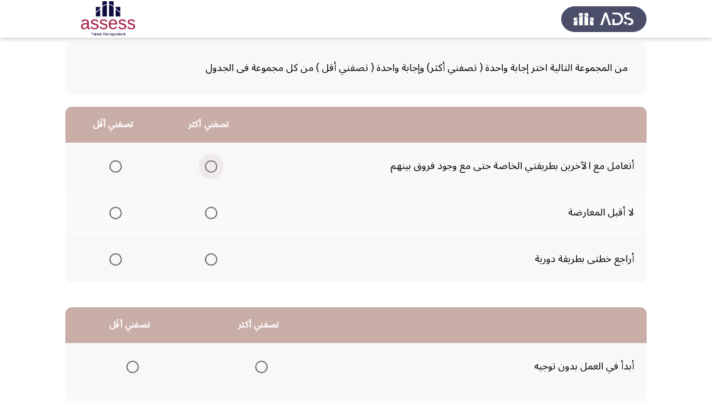
click at [211, 168] on span "Select an option" at bounding box center [211, 166] width 13 height 13
click at [211, 168] on input "Select an option" at bounding box center [211, 166] width 13 height 13
click at [211, 262] on span "Select an option" at bounding box center [211, 259] width 13 height 13
click at [211, 262] on input "Select an option" at bounding box center [211, 259] width 13 height 13
click at [115, 214] on span "Select an option" at bounding box center [115, 213] width 13 height 13
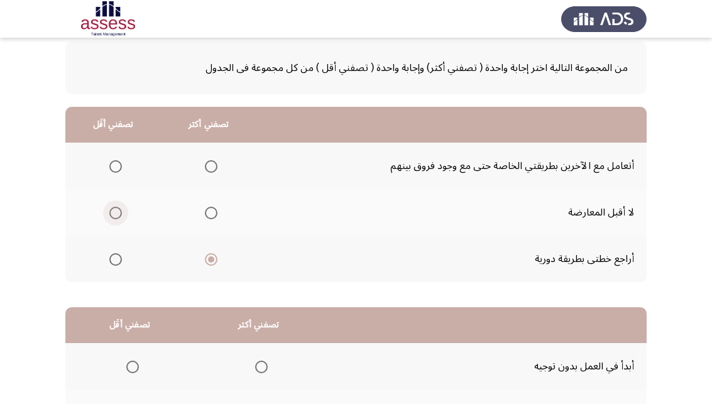
click at [115, 214] on input "Select an option" at bounding box center [115, 213] width 13 height 13
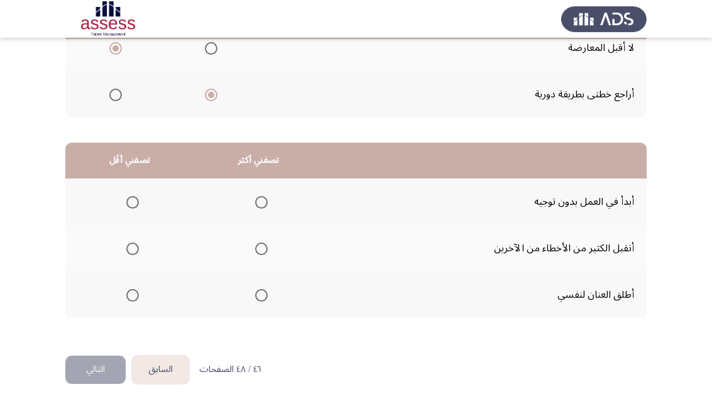
scroll to position [231, 0]
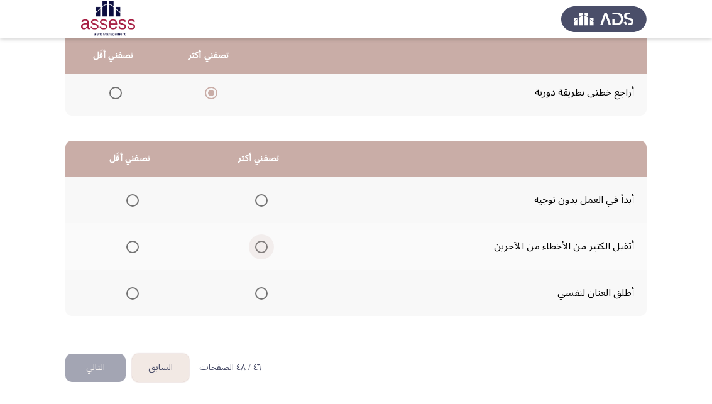
click at [268, 243] on span "Select an option" at bounding box center [261, 247] width 13 height 13
click at [268, 243] on input "Select an option" at bounding box center [261, 247] width 13 height 13
click at [131, 197] on span "Select an option" at bounding box center [132, 200] width 13 height 13
click at [131, 197] on input "Select an option" at bounding box center [132, 200] width 13 height 13
click at [102, 368] on button "التالي" at bounding box center [95, 368] width 60 height 28
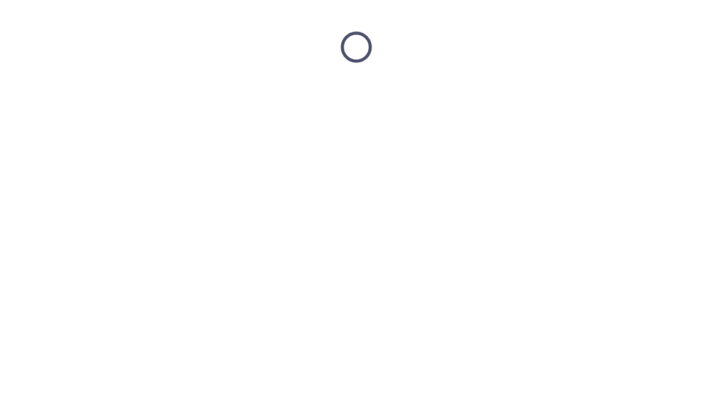
scroll to position [0, 0]
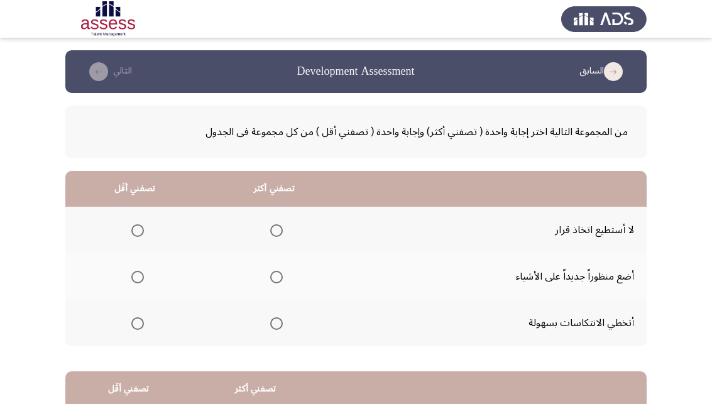
click at [141, 232] on span "Select an option" at bounding box center [137, 230] width 13 height 13
click at [141, 232] on input "Select an option" at bounding box center [137, 230] width 13 height 13
click at [283, 275] on span "Select an option" at bounding box center [276, 277] width 13 height 13
click at [283, 275] on input "Select an option" at bounding box center [276, 277] width 13 height 13
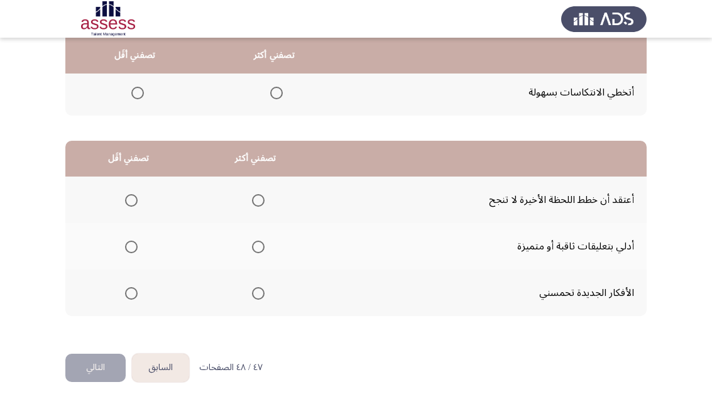
click at [264, 246] on span "Select an option" at bounding box center [258, 247] width 13 height 13
click at [264, 246] on input "Select an option" at bounding box center [258, 247] width 13 height 13
click at [136, 202] on span "Select an option" at bounding box center [131, 200] width 13 height 13
click at [136, 202] on input "Select an option" at bounding box center [131, 200] width 13 height 13
click at [101, 379] on button "التالي" at bounding box center [95, 368] width 60 height 28
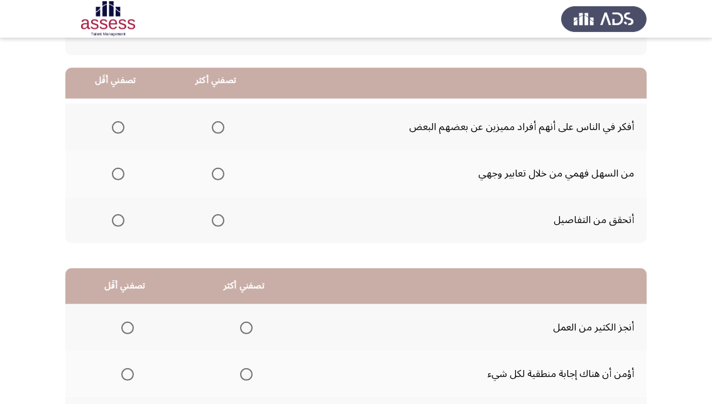
scroll to position [128, 0]
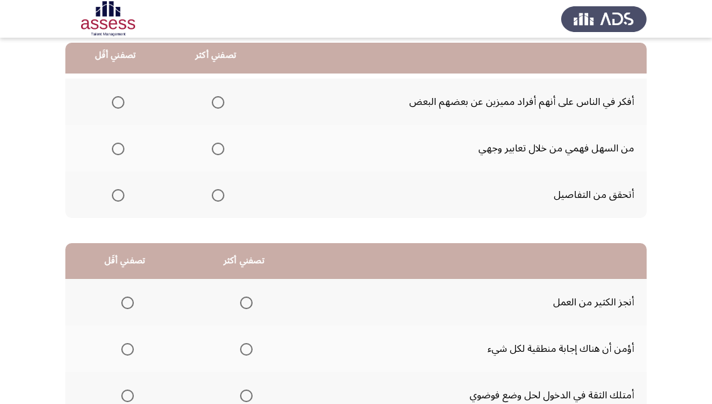
click at [123, 150] on span "Select an option" at bounding box center [118, 149] width 13 height 13
click at [123, 150] on input "Select an option" at bounding box center [118, 149] width 13 height 13
click at [216, 200] on label "Select an option" at bounding box center [216, 195] width 18 height 13
click at [216, 200] on input "Select an option" at bounding box center [218, 195] width 13 height 13
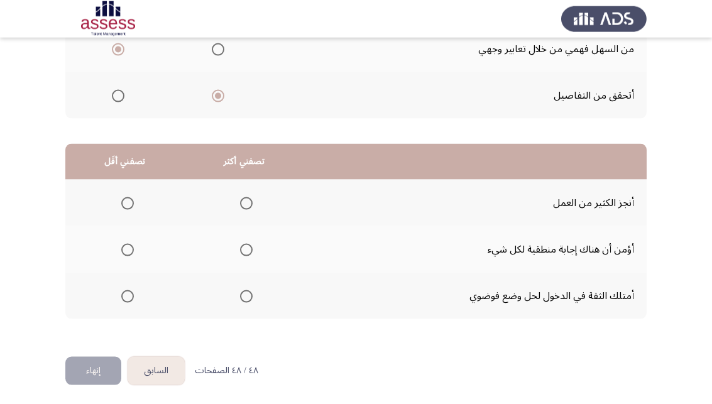
scroll to position [231, 0]
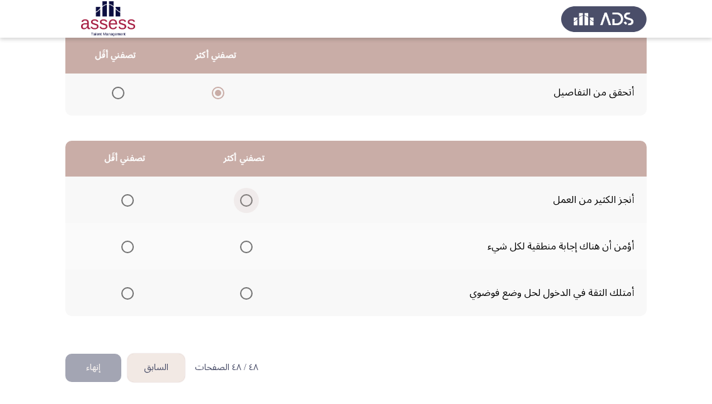
click at [250, 204] on span "Select an option" at bounding box center [246, 200] width 13 height 13
click at [250, 204] on input "Select an option" at bounding box center [246, 200] width 13 height 13
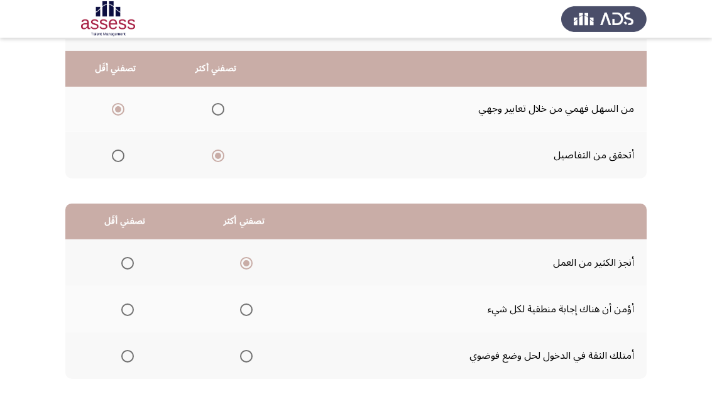
scroll to position [166, 0]
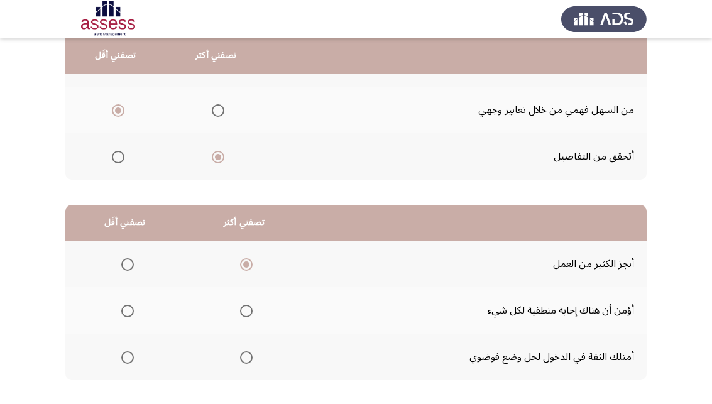
click at [130, 316] on span "Select an option" at bounding box center [127, 311] width 13 height 13
click at [130, 316] on input "Select an option" at bounding box center [127, 311] width 13 height 13
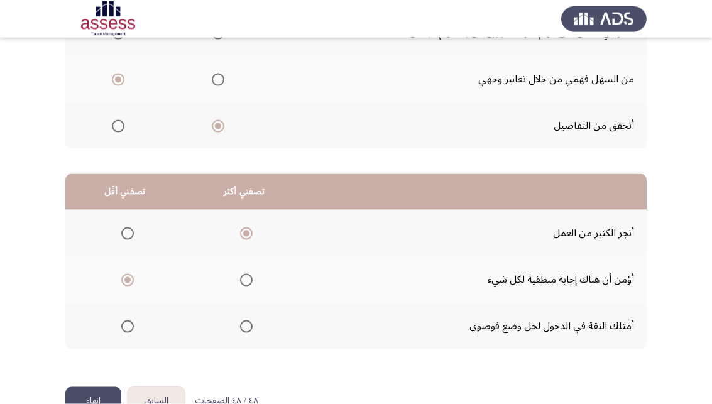
scroll to position [231, 0]
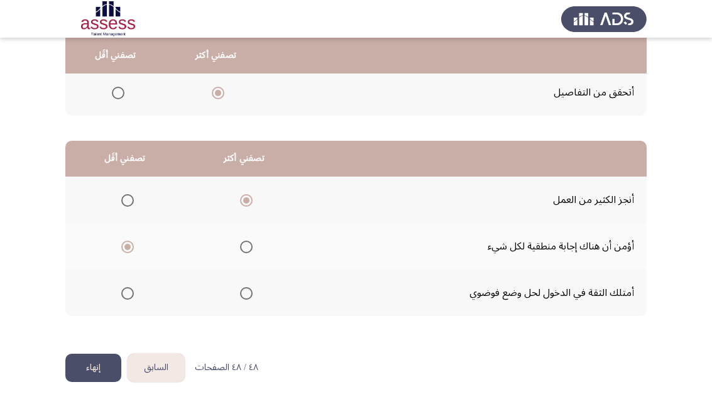
click at [101, 365] on button "إنهاء" at bounding box center [93, 368] width 56 height 28
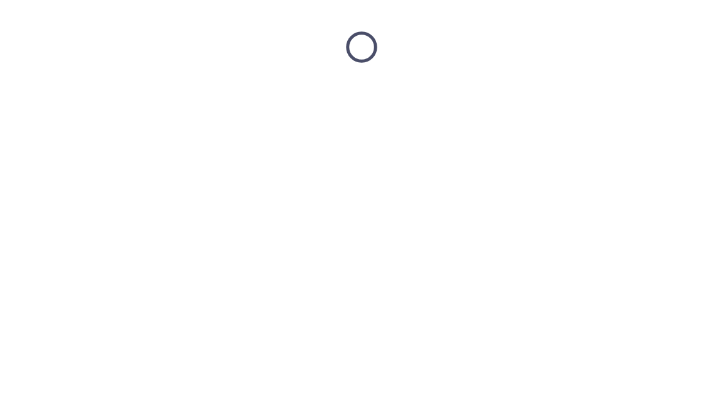
scroll to position [0, 0]
